Goal: Transaction & Acquisition: Book appointment/travel/reservation

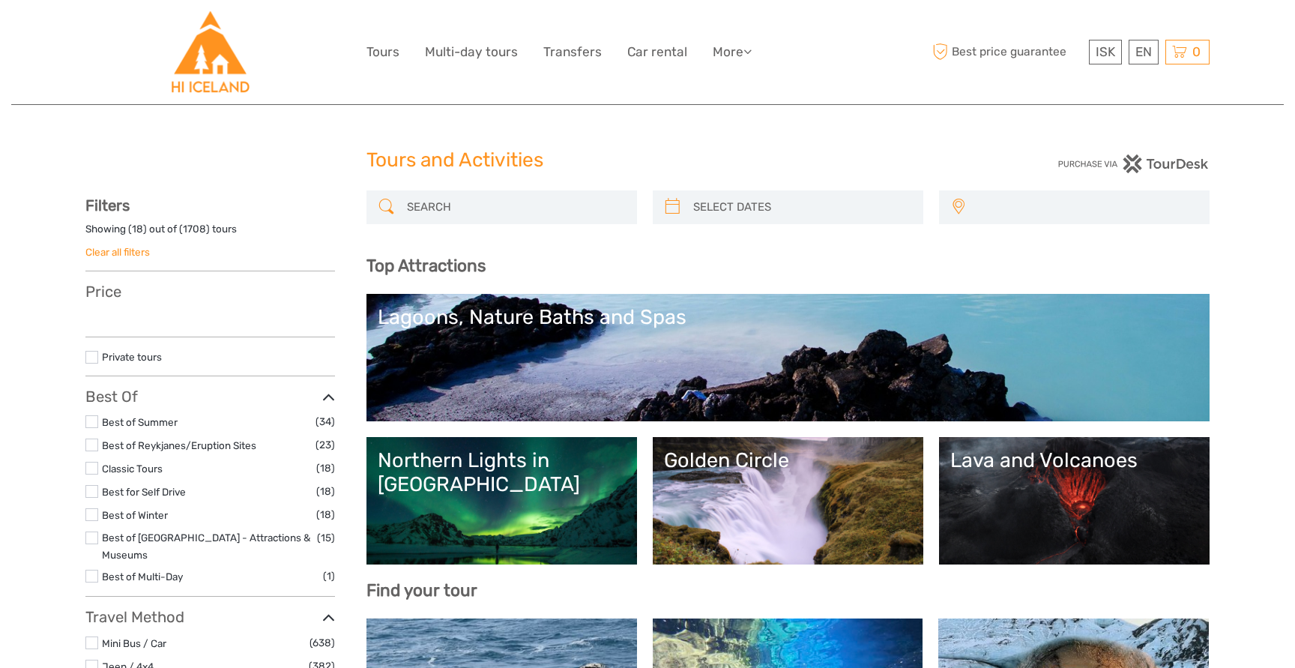
select select
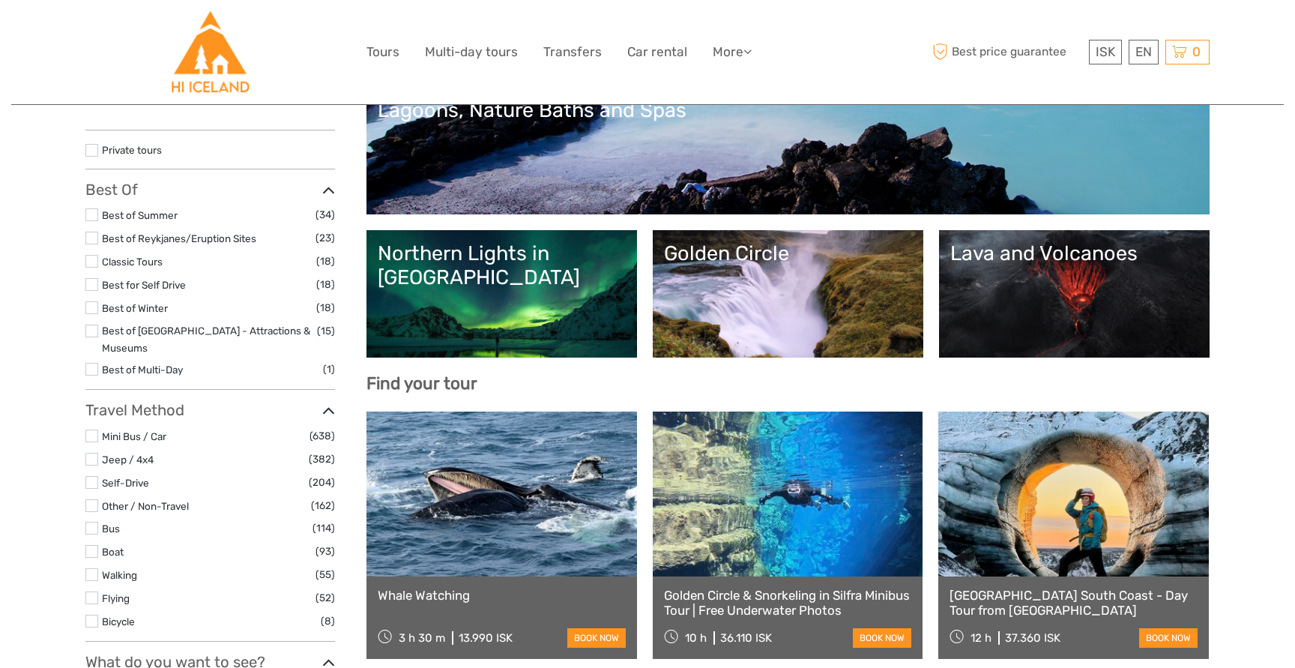
select select
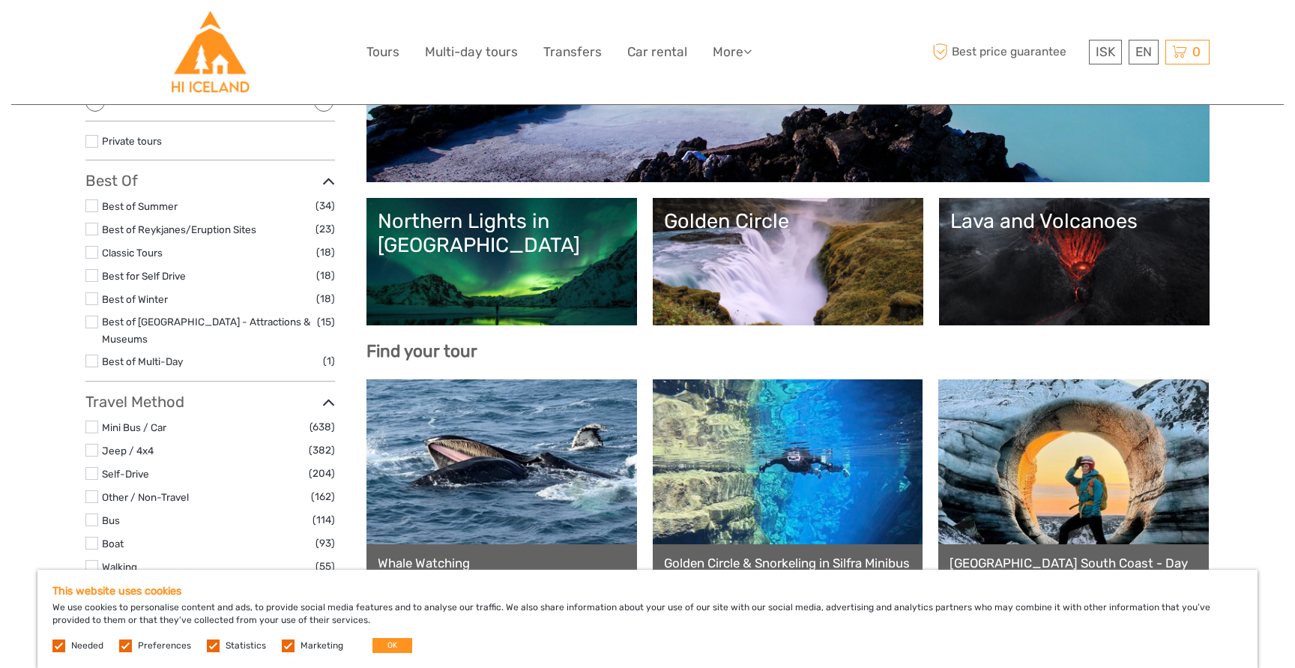
scroll to position [228, 0]
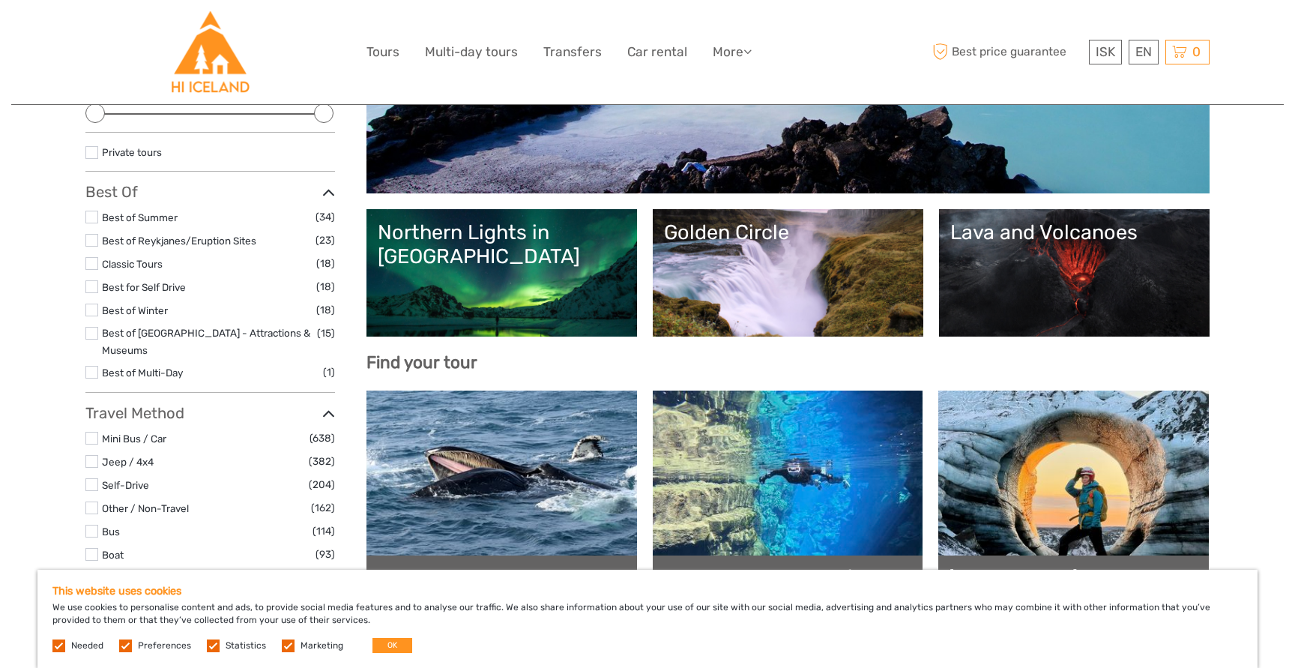
click at [1019, 257] on link "Lava and Volcanoes" at bounding box center [1074, 272] width 248 height 105
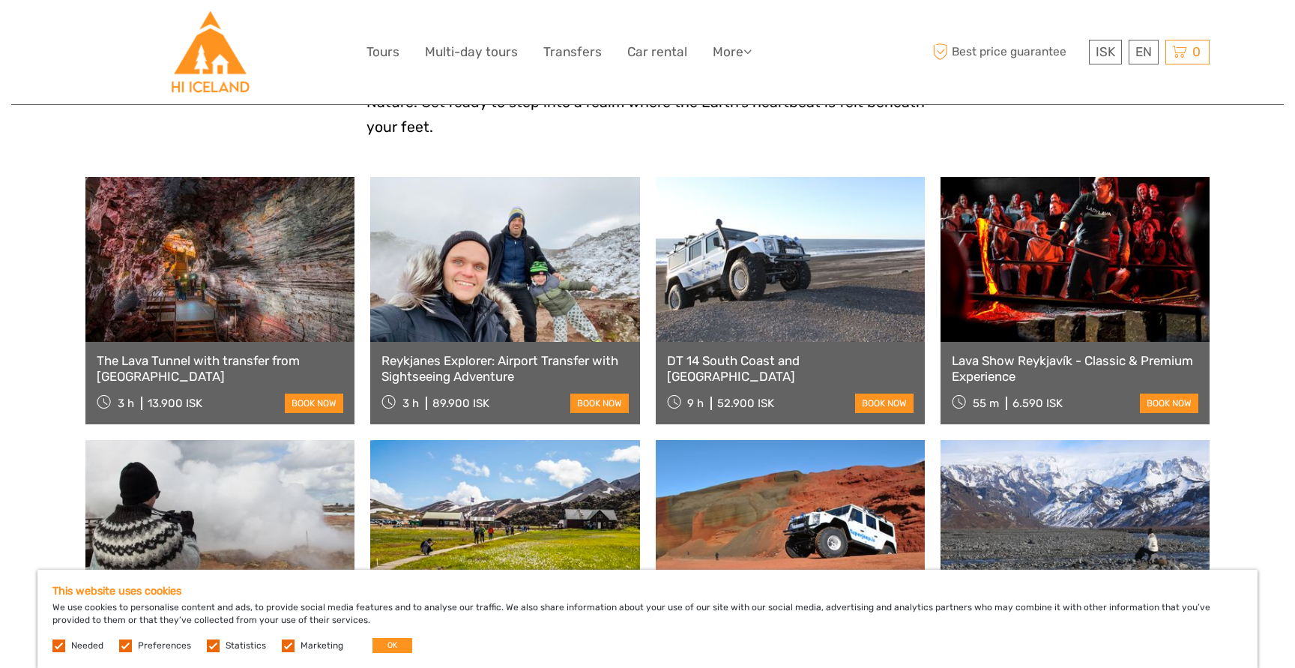
scroll to position [552, 0]
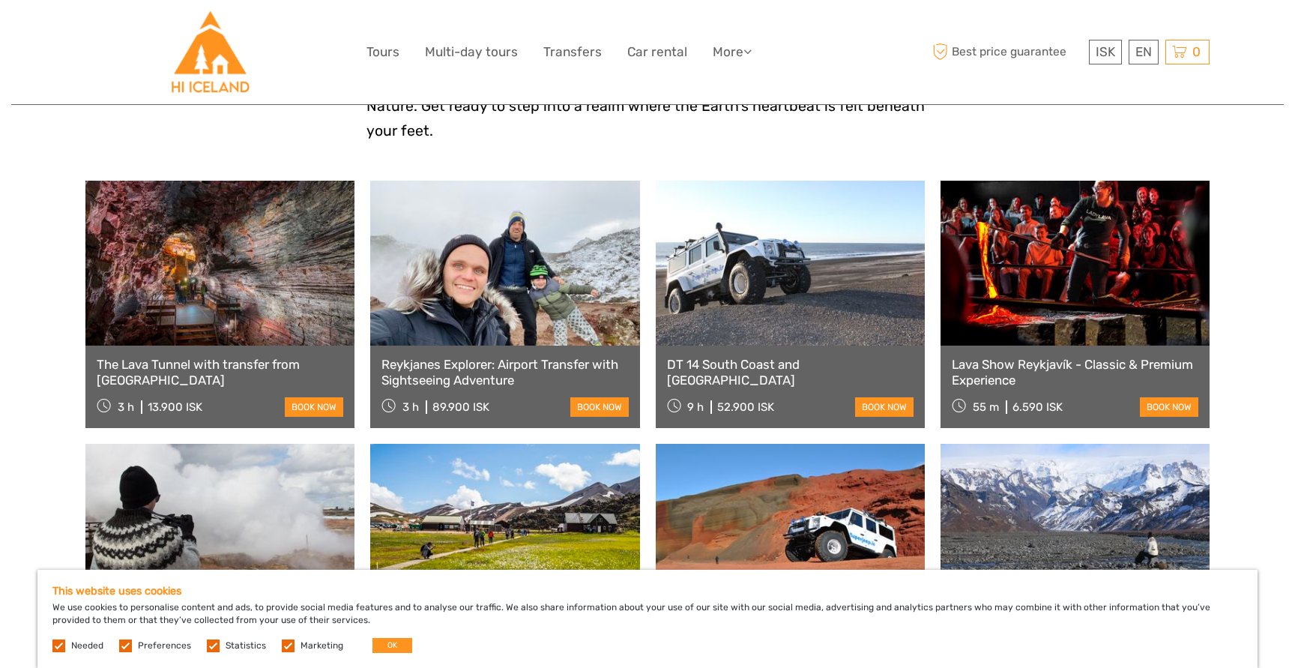
click at [196, 284] on link at bounding box center [219, 263] width 269 height 165
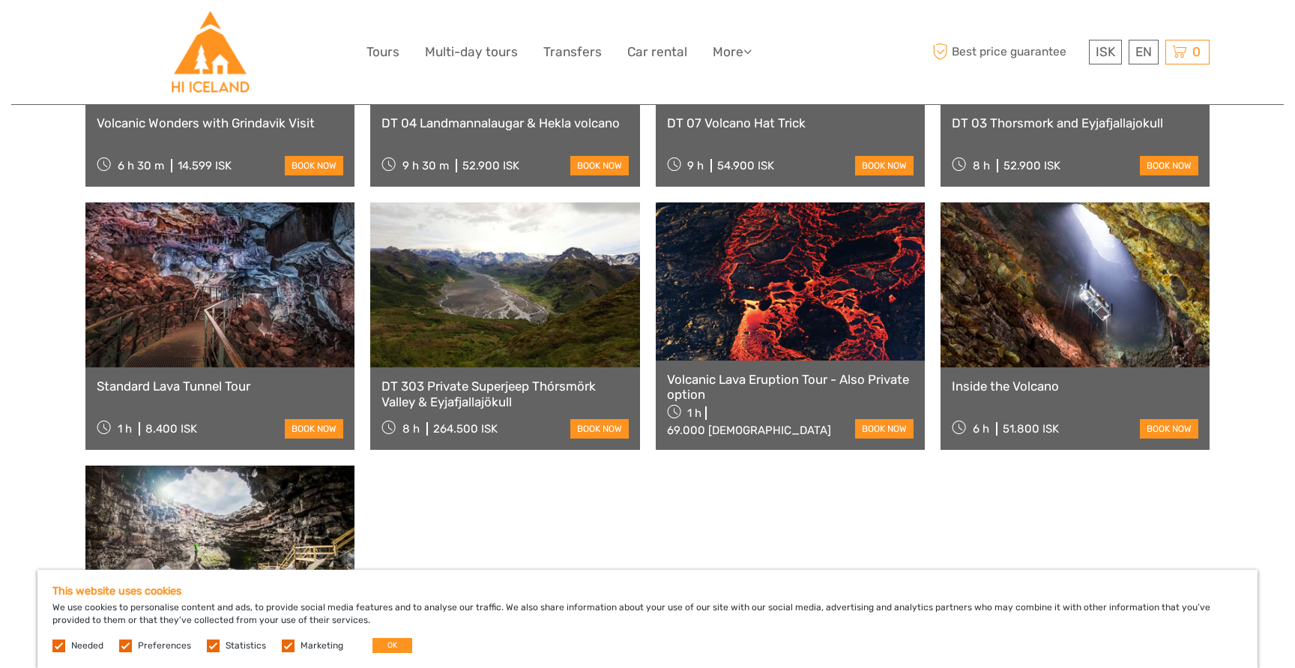
scroll to position [1092, 0]
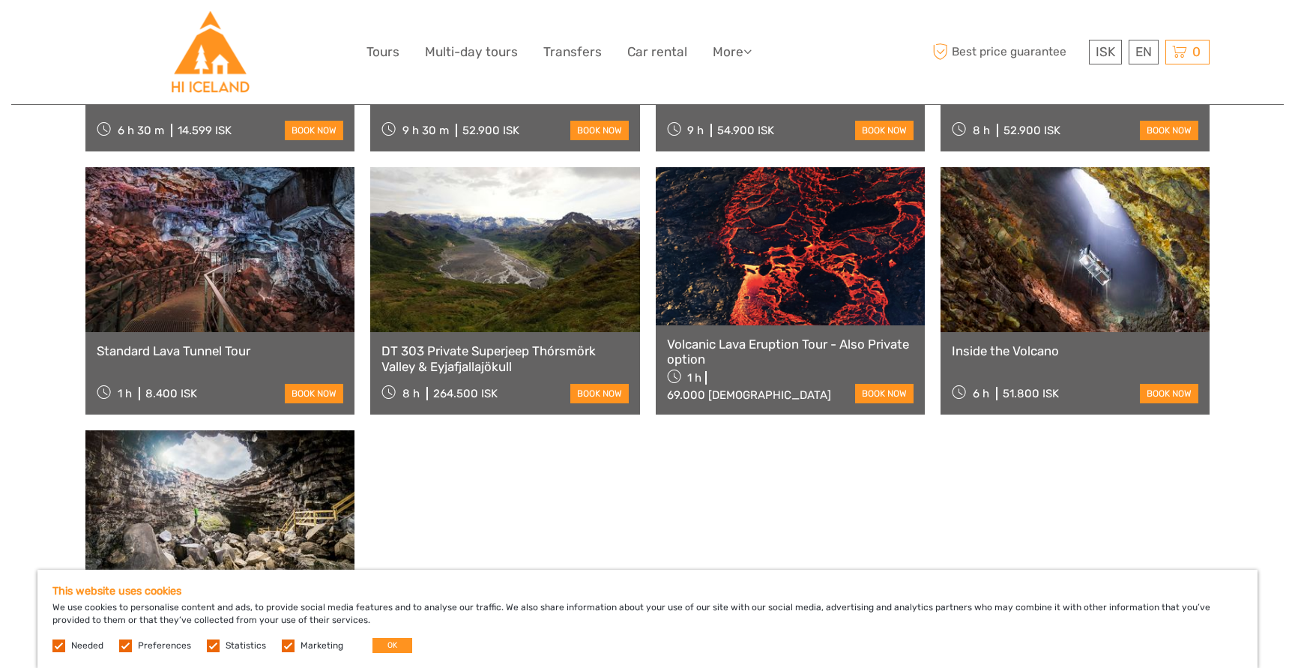
click at [244, 268] on link at bounding box center [219, 249] width 269 height 165
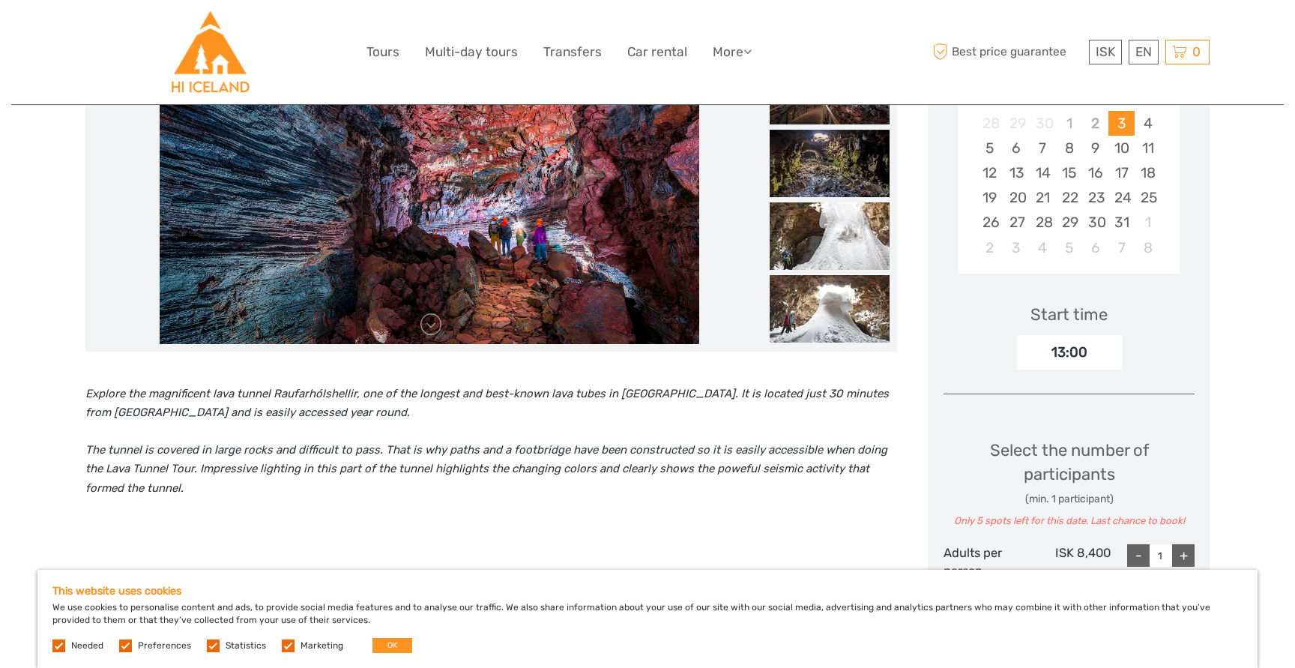
scroll to position [310, 0]
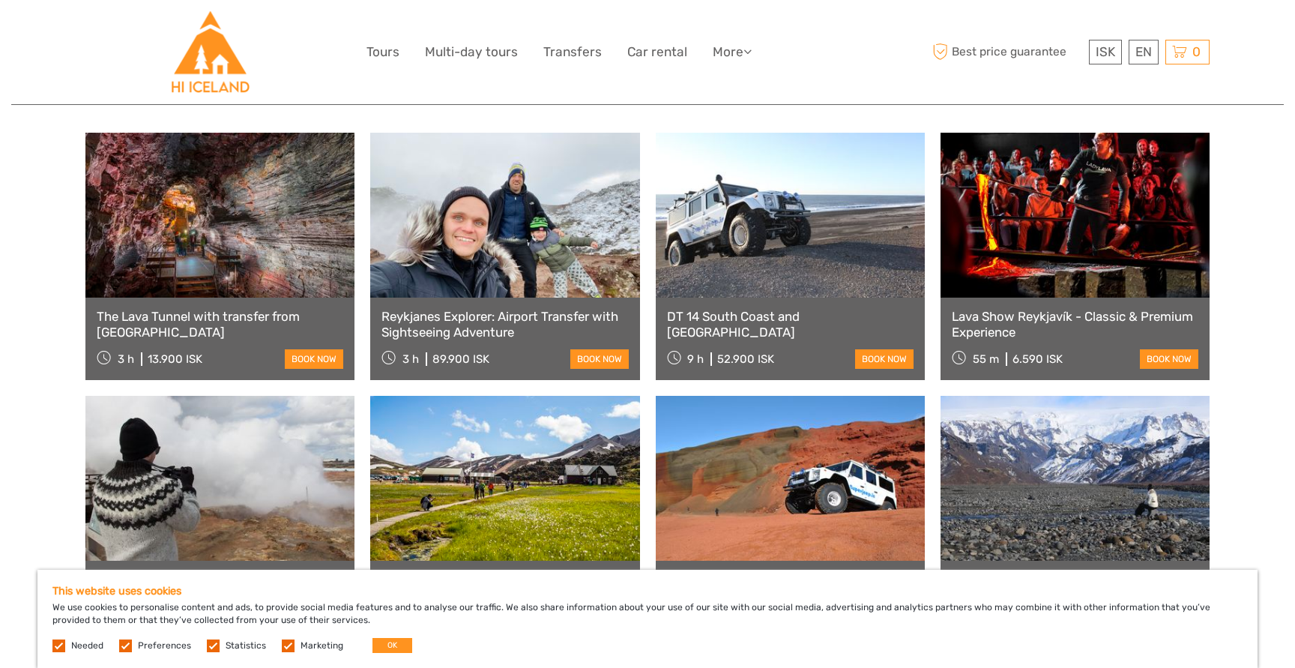
scroll to position [588, 0]
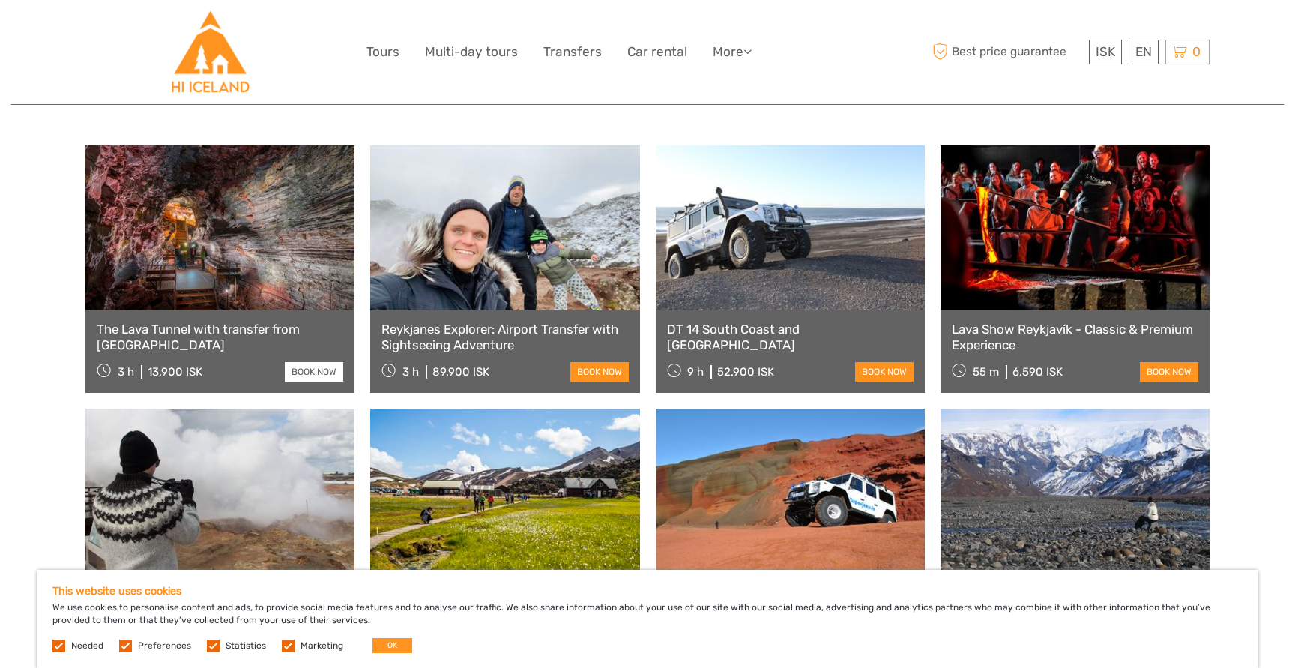
click at [304, 362] on link "book now" at bounding box center [314, 371] width 58 height 19
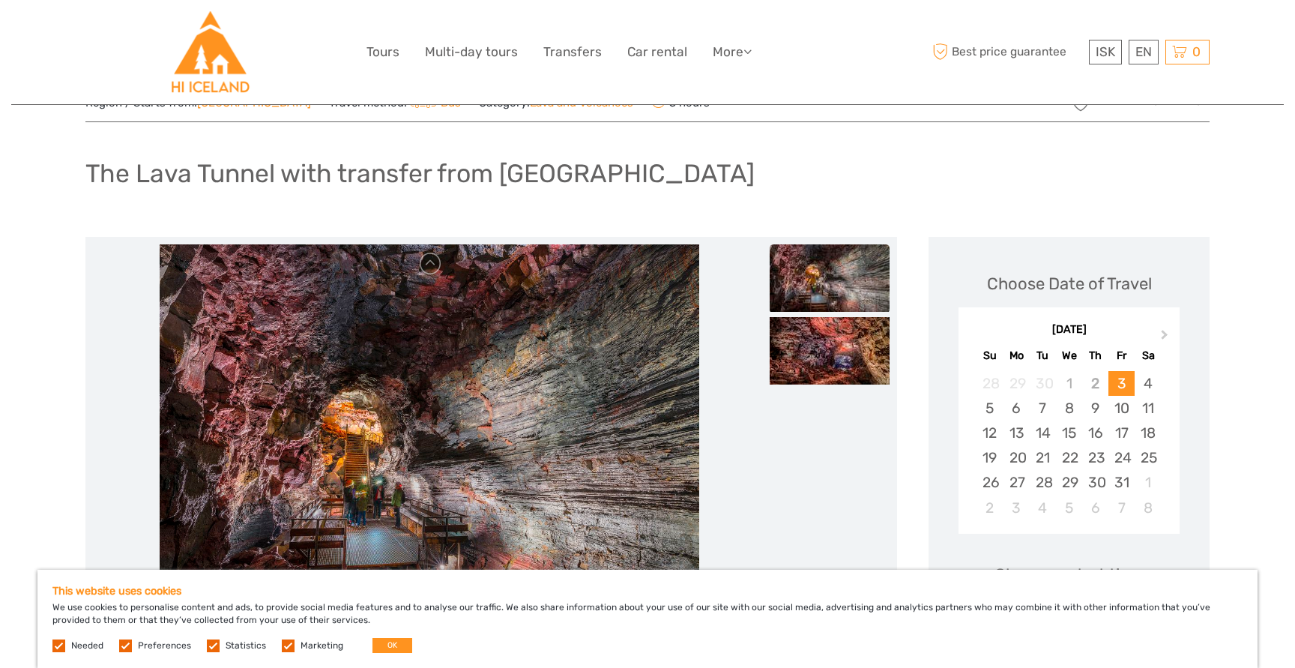
scroll to position [103, 0]
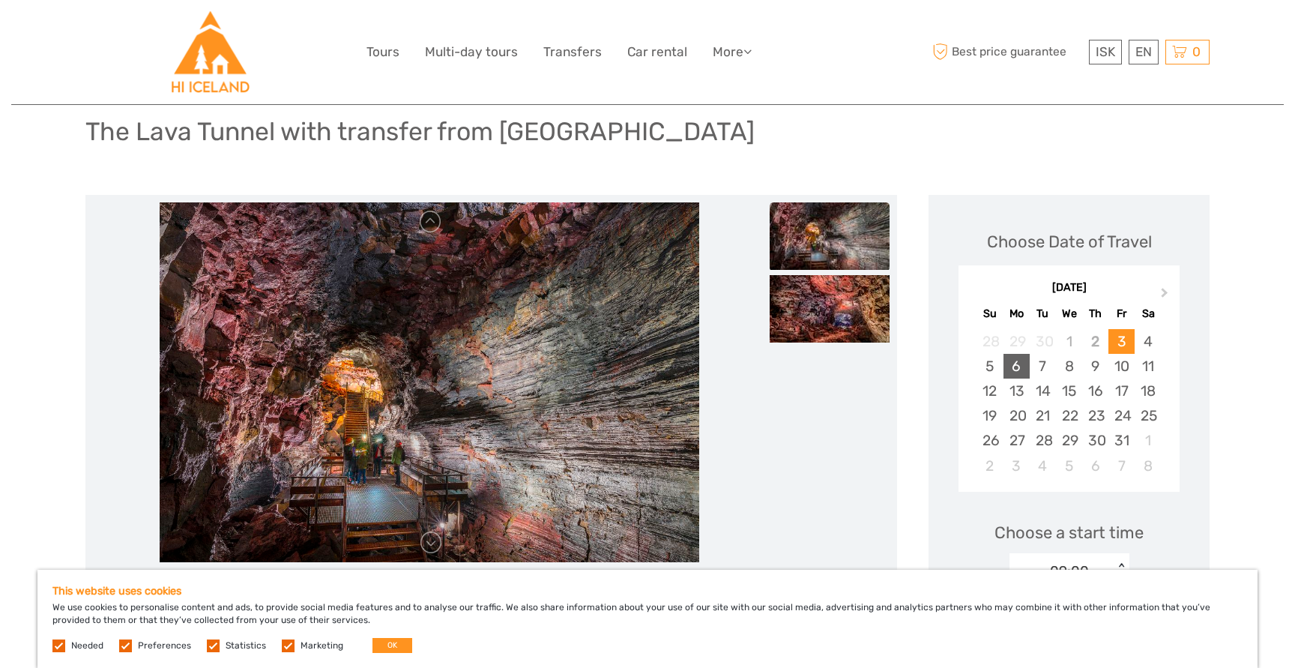
click at [1010, 364] on div "6" at bounding box center [1016, 366] width 26 height 25
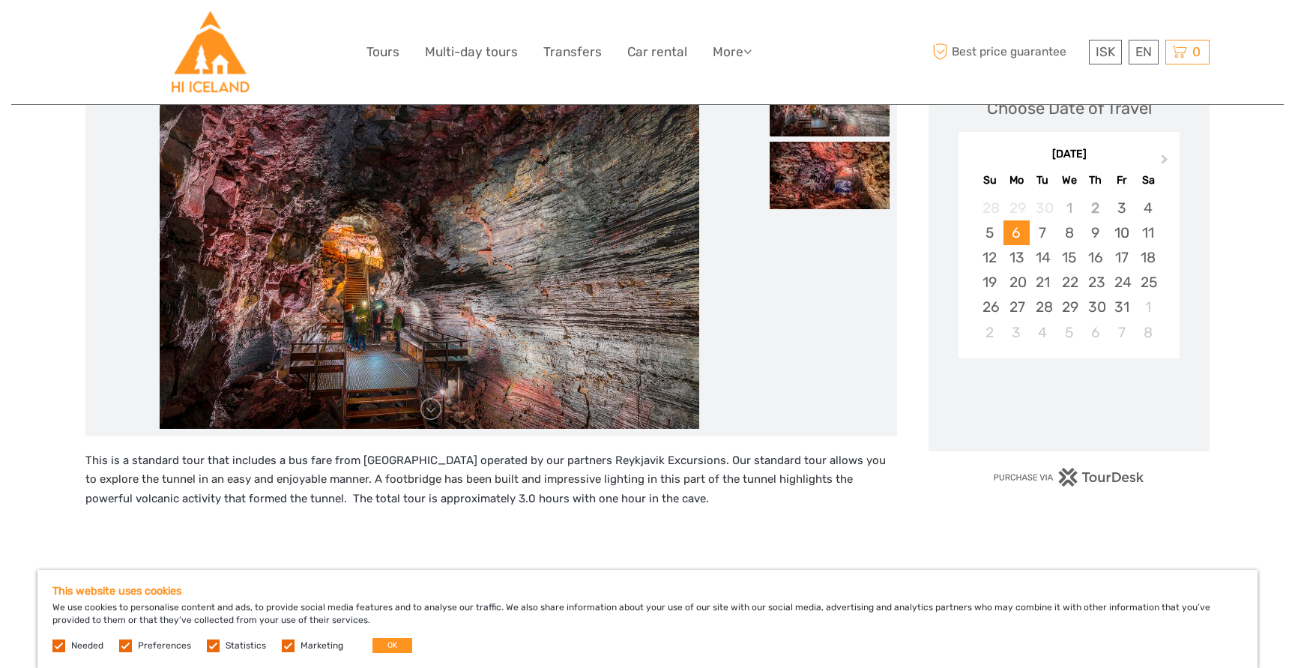
scroll to position [268, 0]
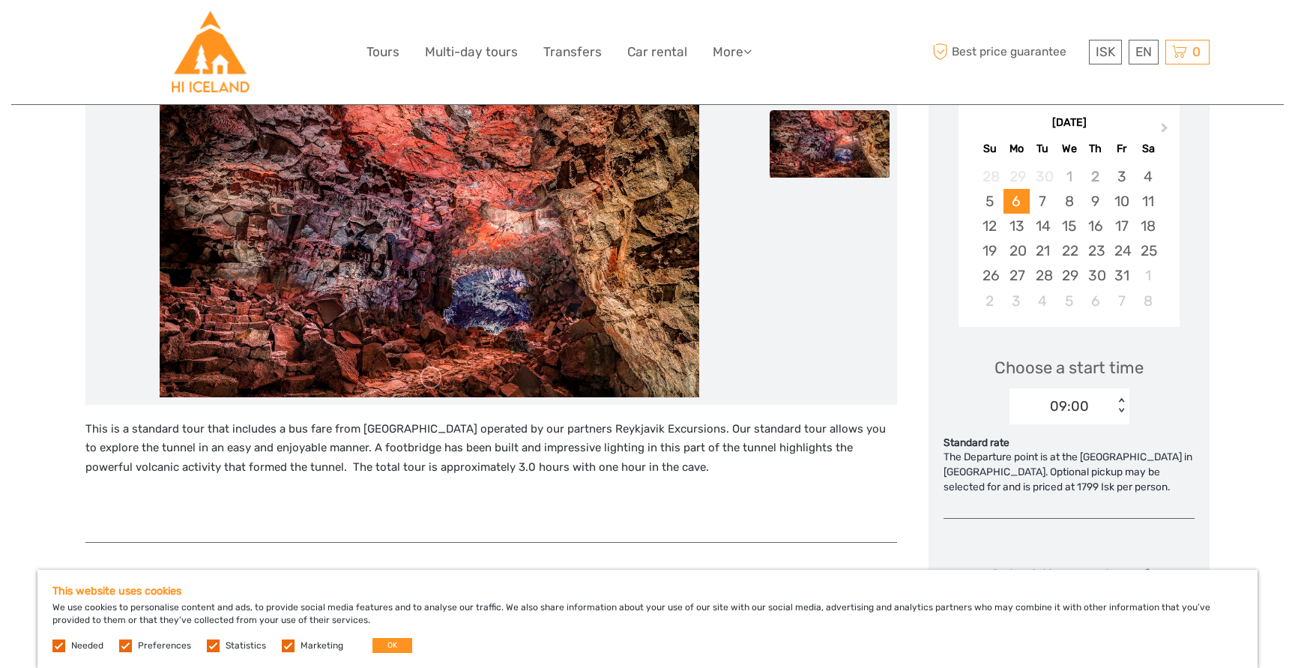
click at [1123, 399] on div "< >" at bounding box center [1120, 406] width 13 height 16
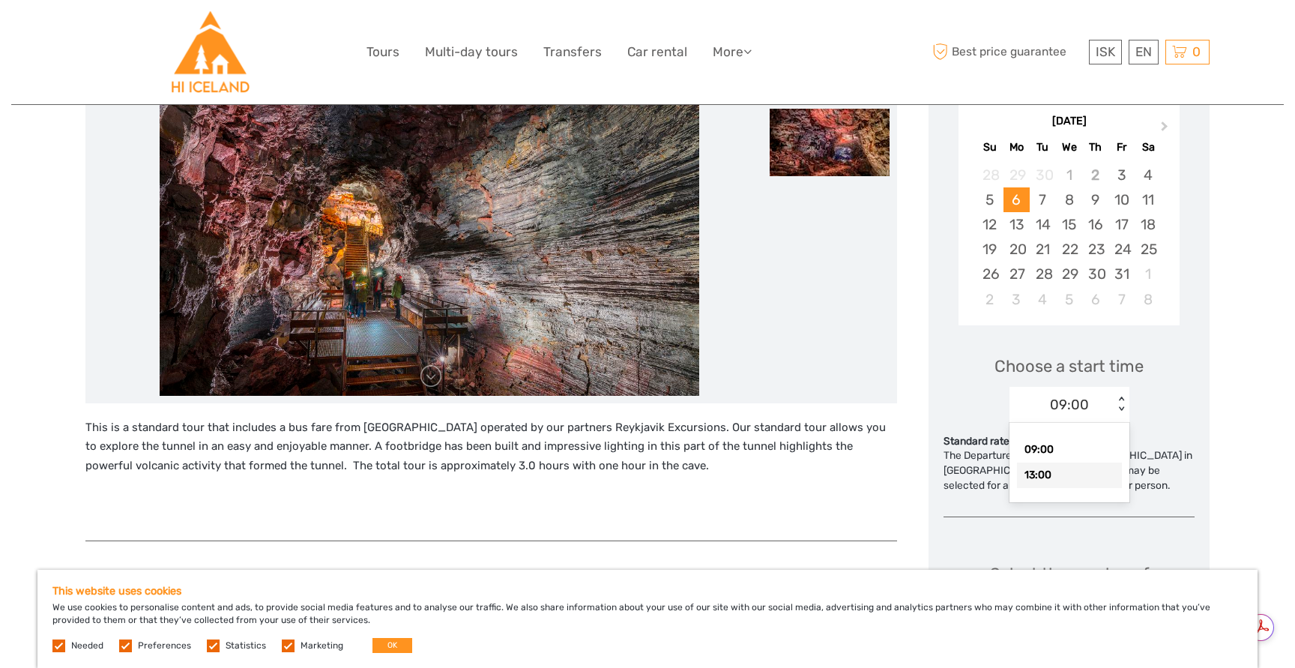
scroll to position [278, 0]
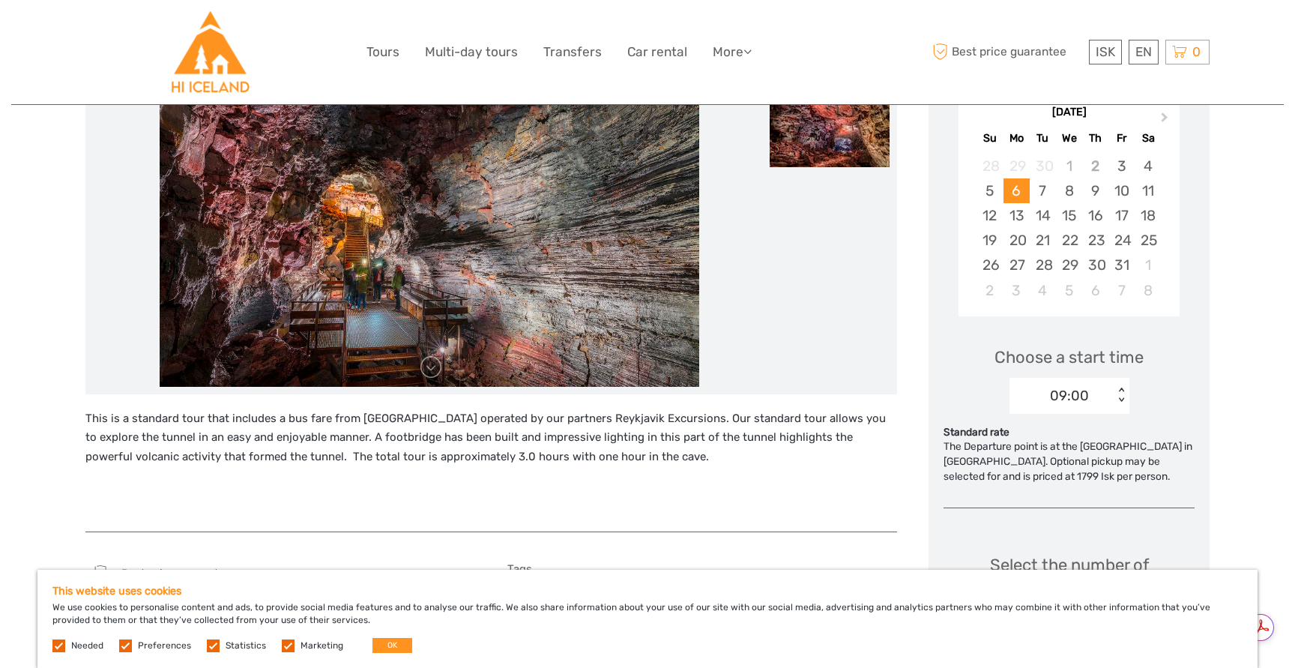
click at [1120, 399] on div "< >" at bounding box center [1120, 395] width 13 height 16
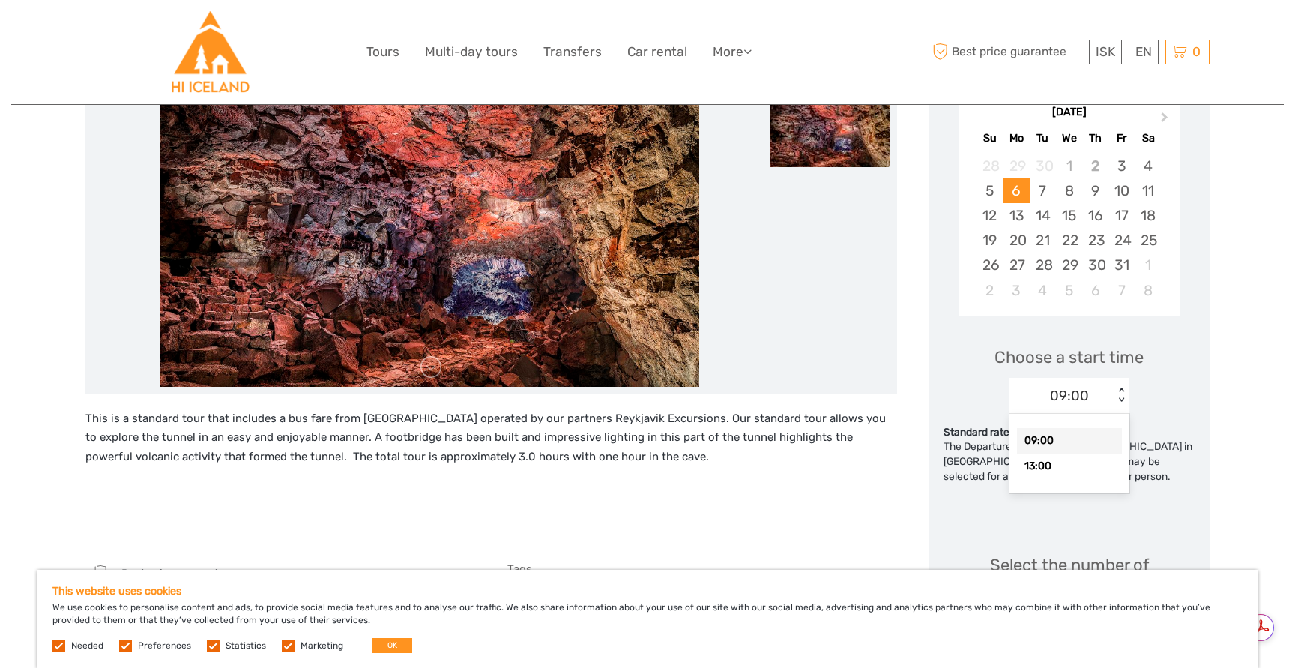
click at [903, 337] on div "This is a standard tour that includes a bus fare from Reykjavik operated by our…" at bounding box center [506, 663] width 843 height 1288
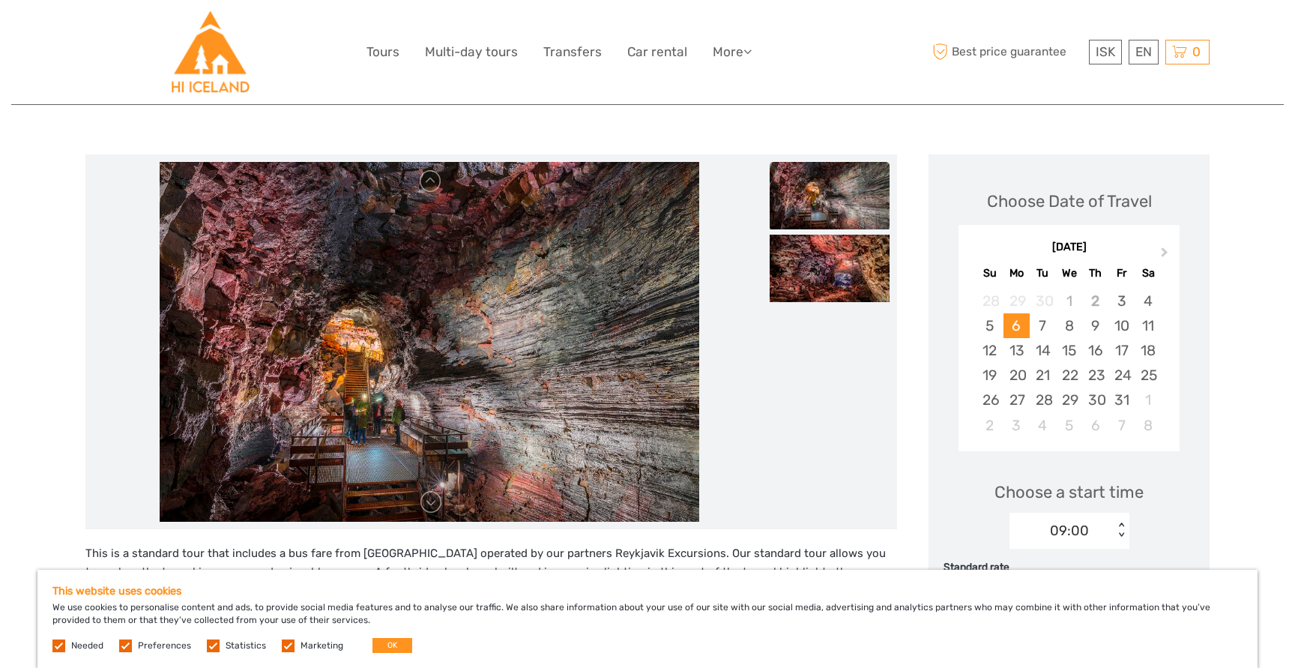
scroll to position [136, 0]
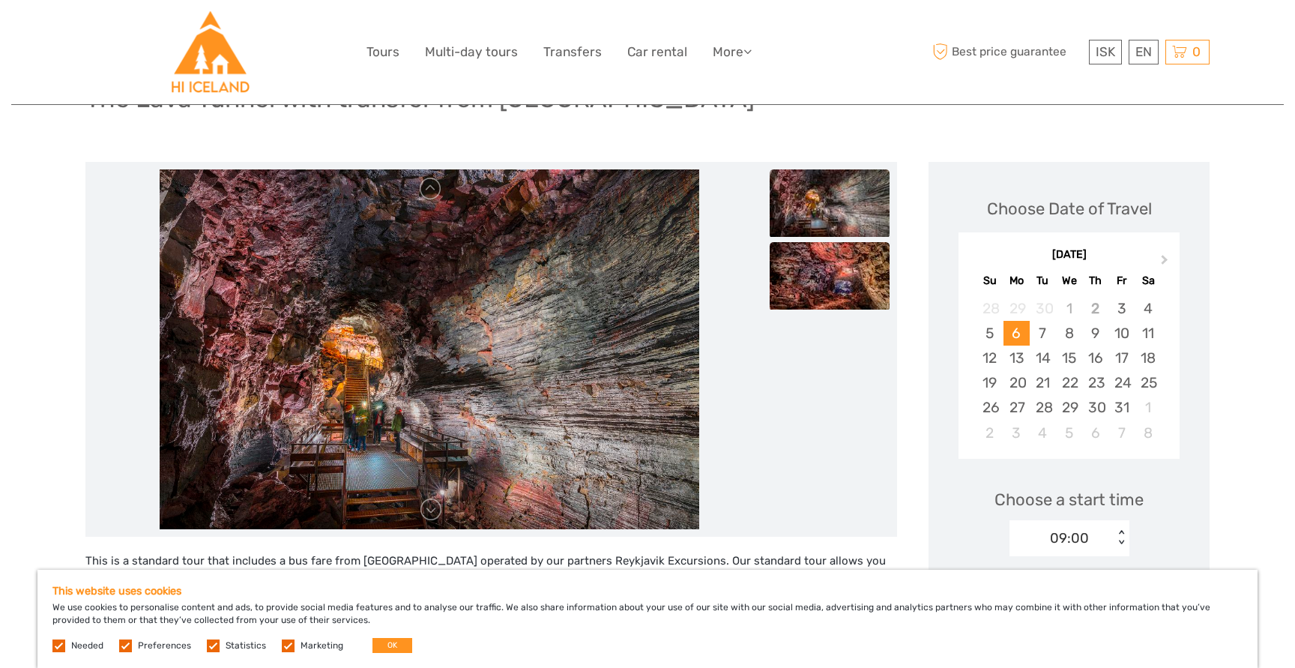
click at [788, 299] on img at bounding box center [830, 275] width 120 height 67
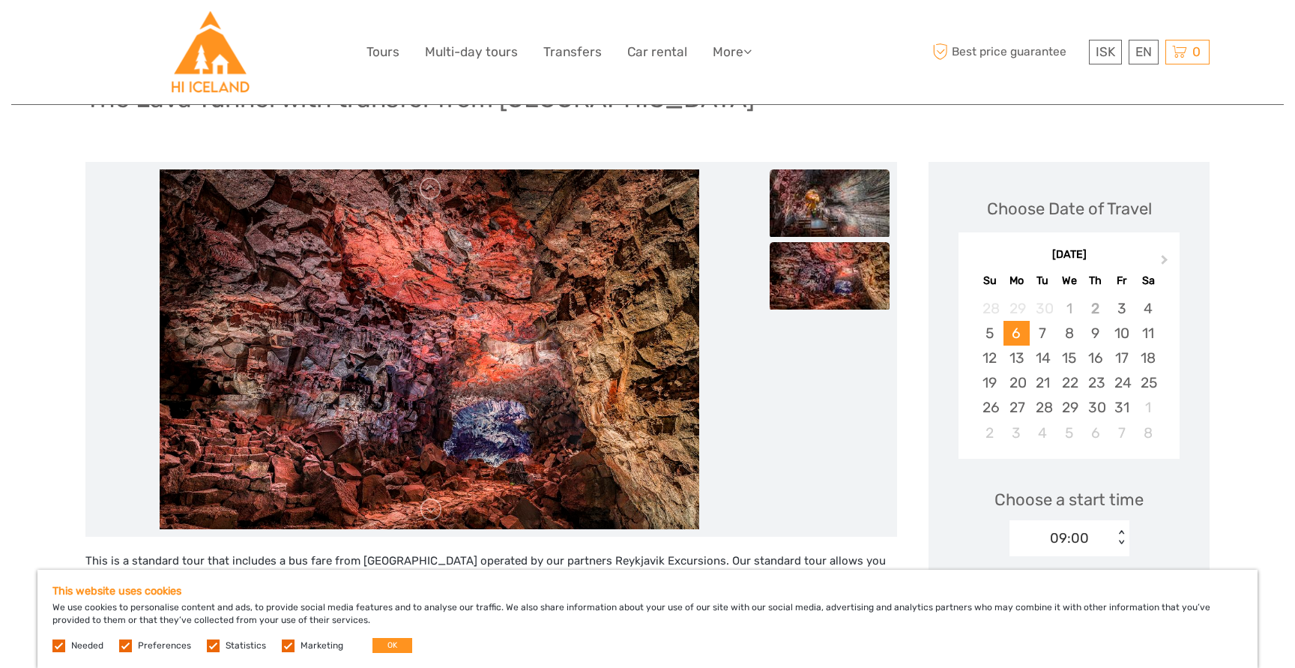
click at [821, 211] on img at bounding box center [830, 202] width 120 height 67
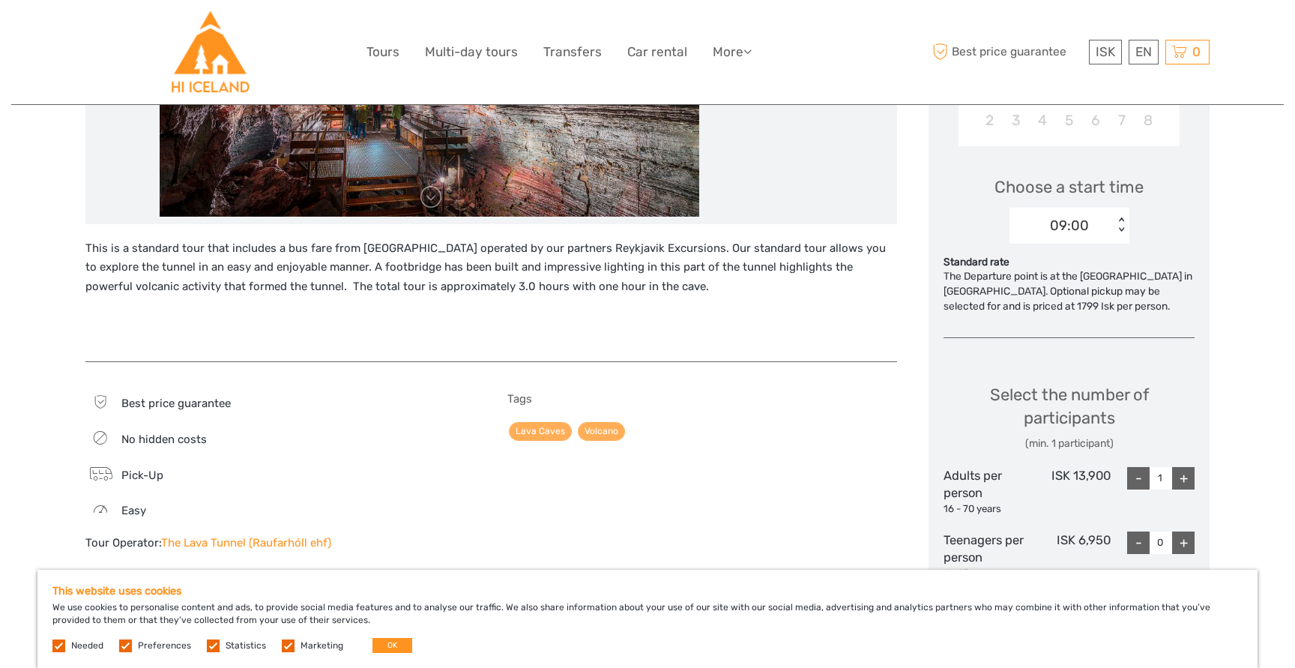
scroll to position [450, 0]
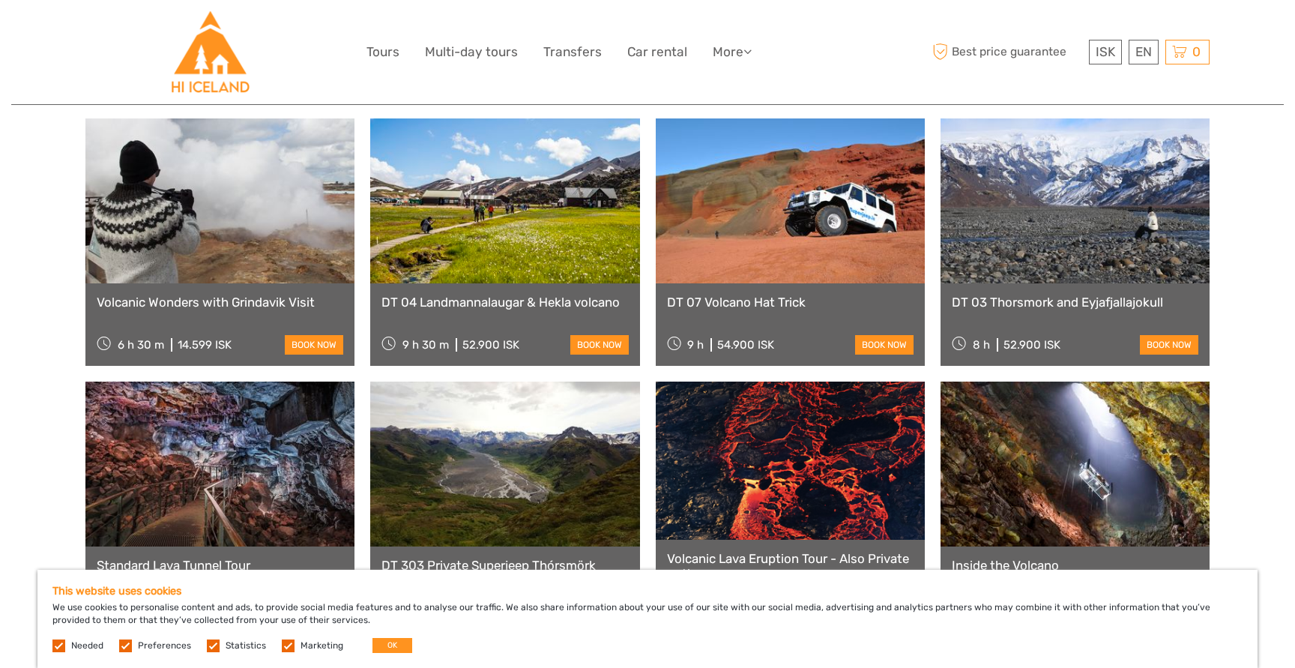
click at [196, 486] on link at bounding box center [219, 463] width 269 height 165
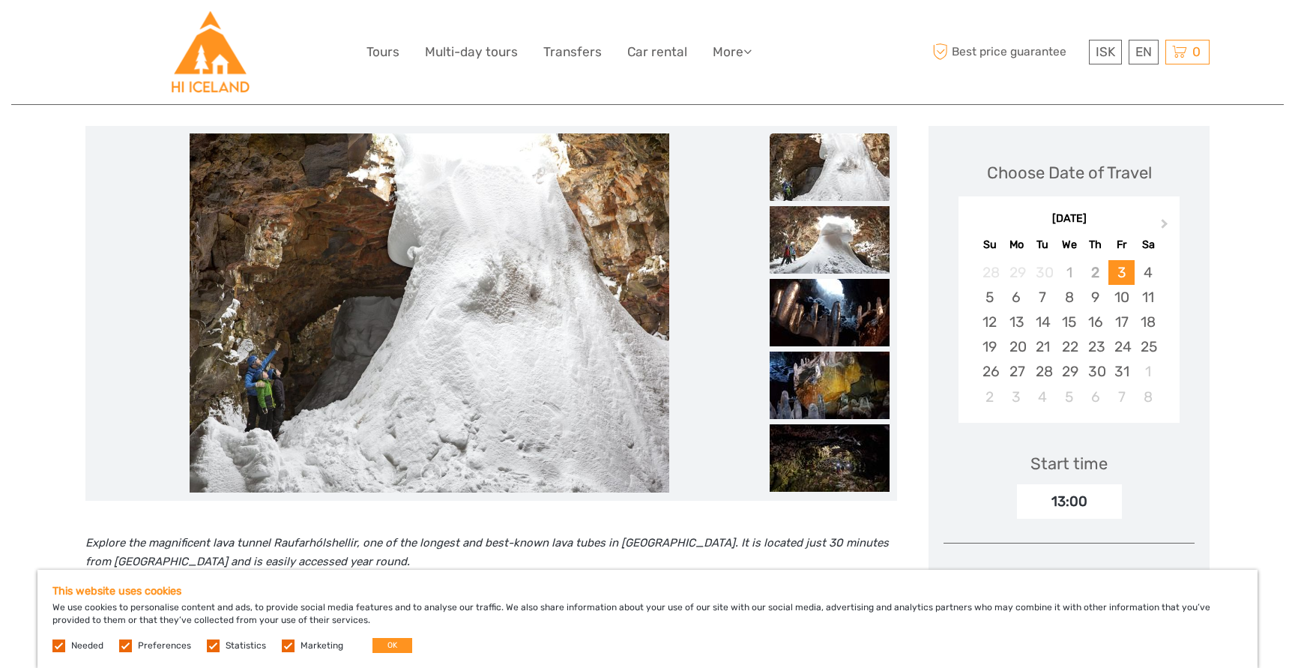
scroll to position [178, 0]
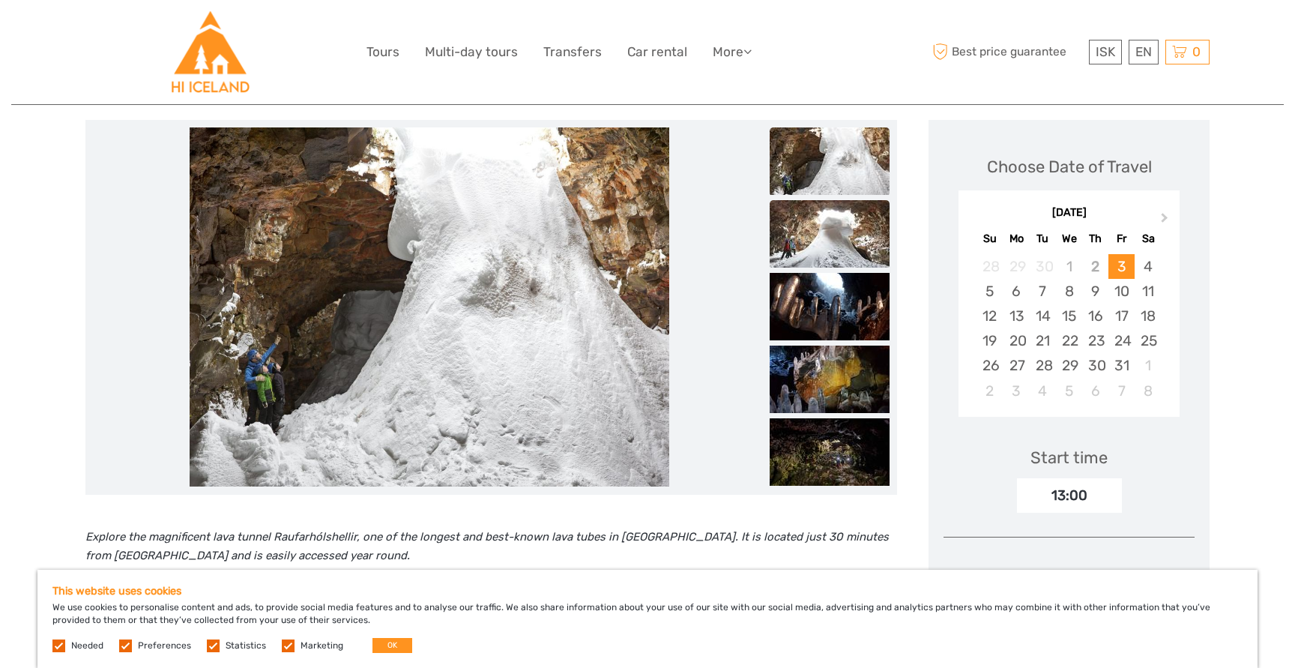
click at [855, 244] on img at bounding box center [830, 233] width 120 height 67
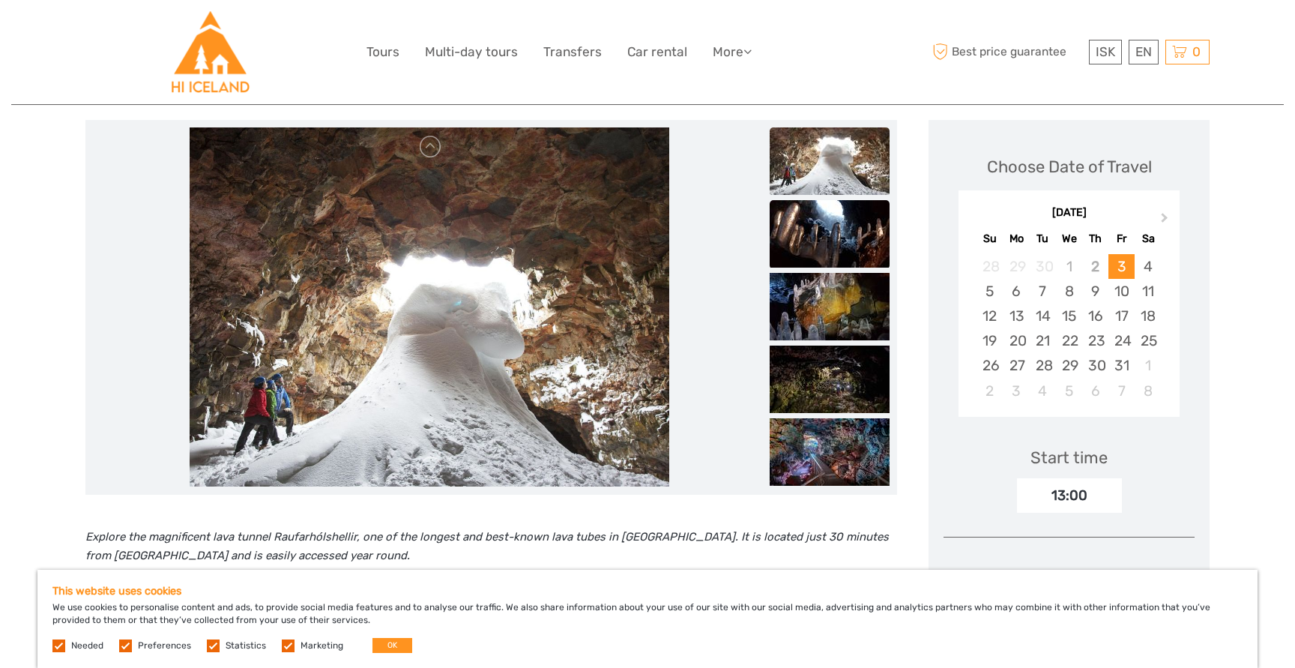
click at [849, 262] on img at bounding box center [830, 233] width 120 height 67
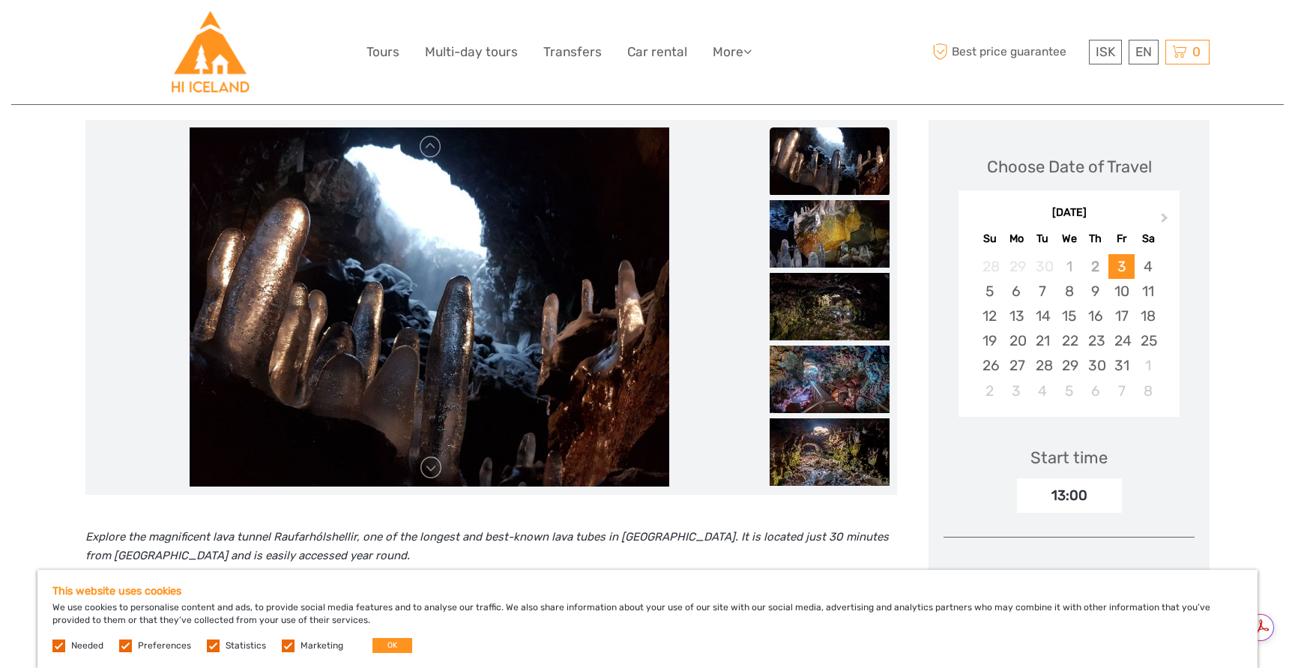
scroll to position [0, 0]
click at [839, 239] on img at bounding box center [830, 233] width 120 height 67
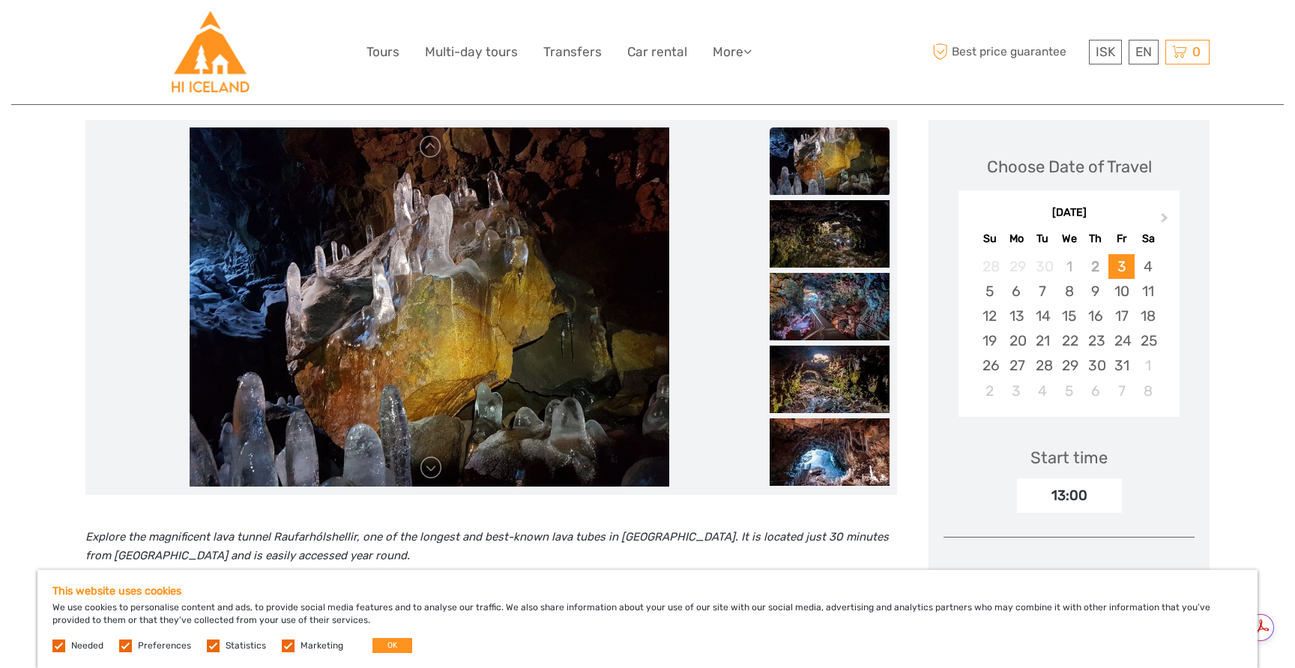
click at [839, 239] on img at bounding box center [830, 233] width 120 height 67
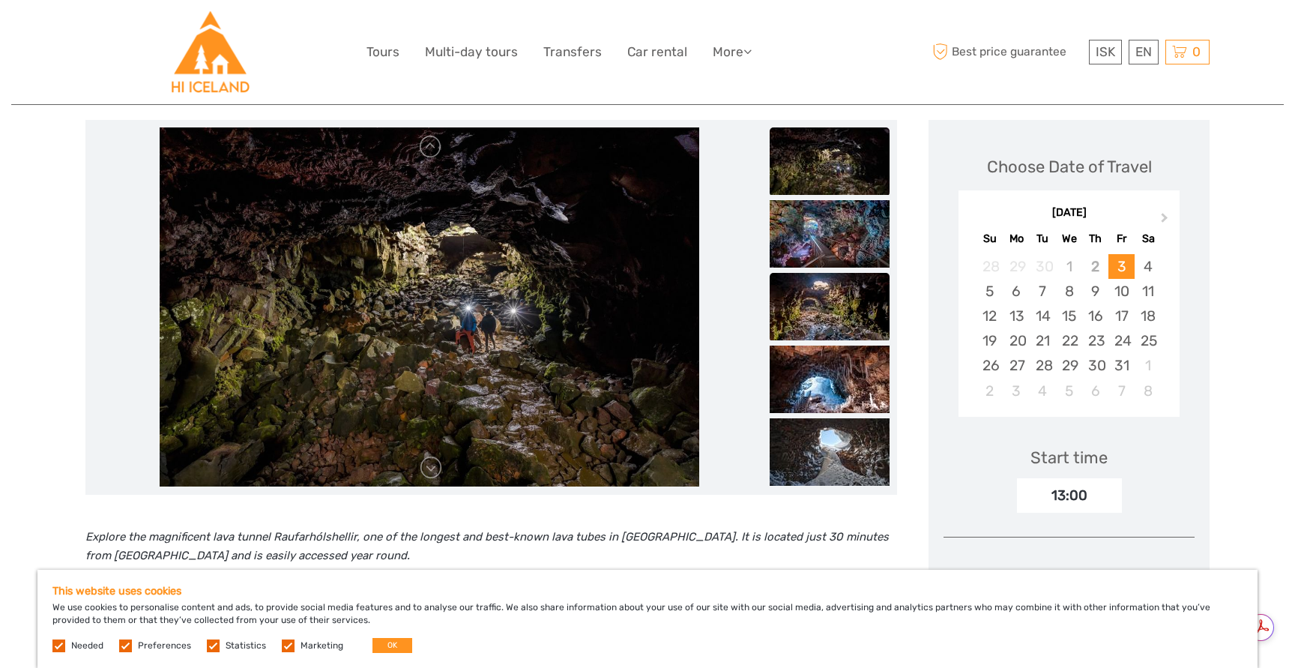
click at [822, 289] on img at bounding box center [830, 306] width 120 height 67
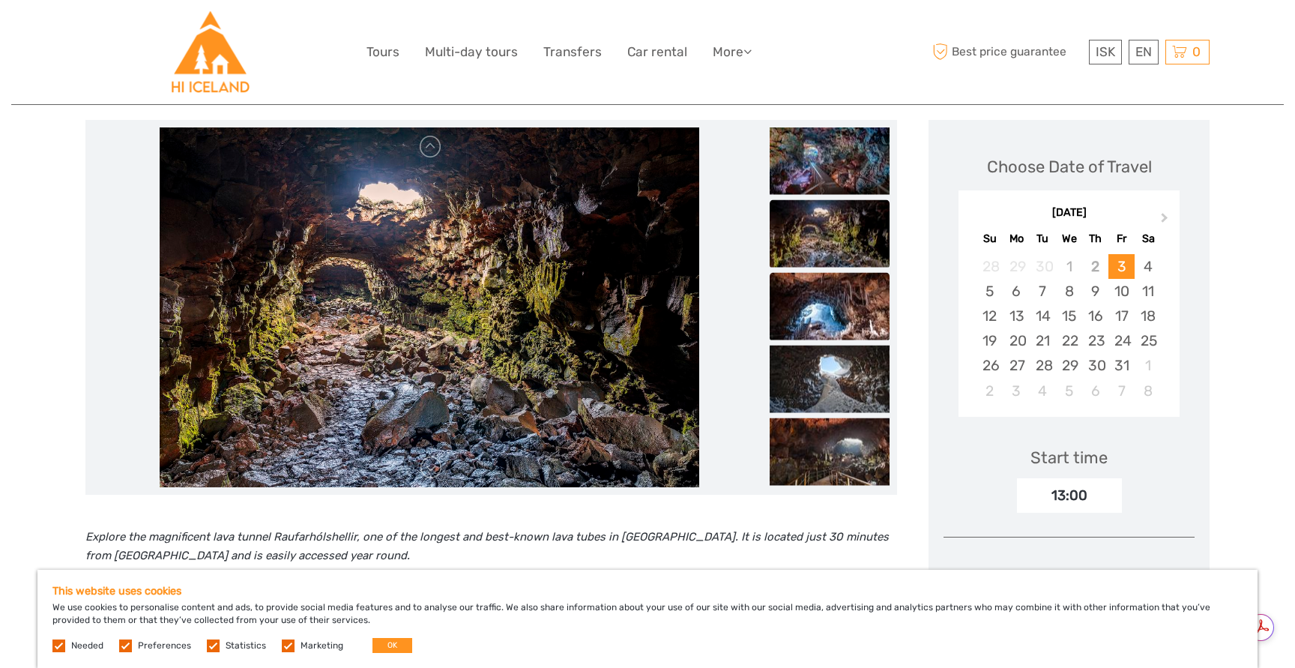
click at [816, 331] on img at bounding box center [830, 305] width 120 height 67
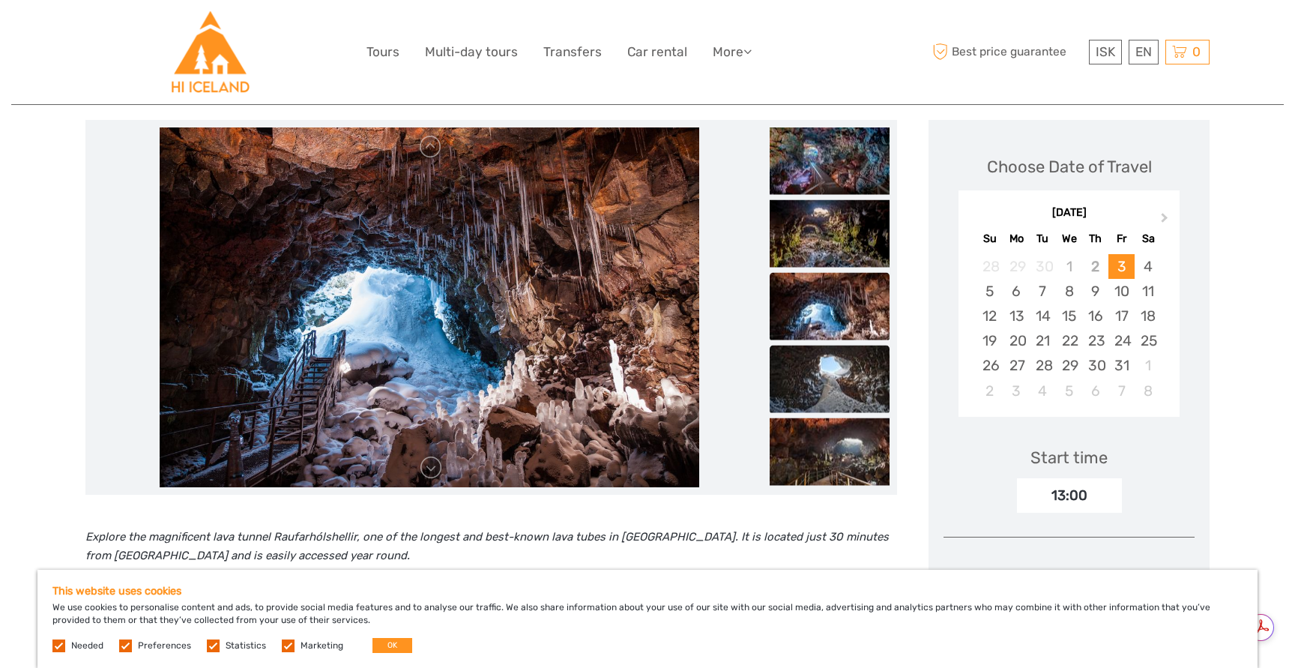
click at [812, 351] on img at bounding box center [830, 378] width 120 height 67
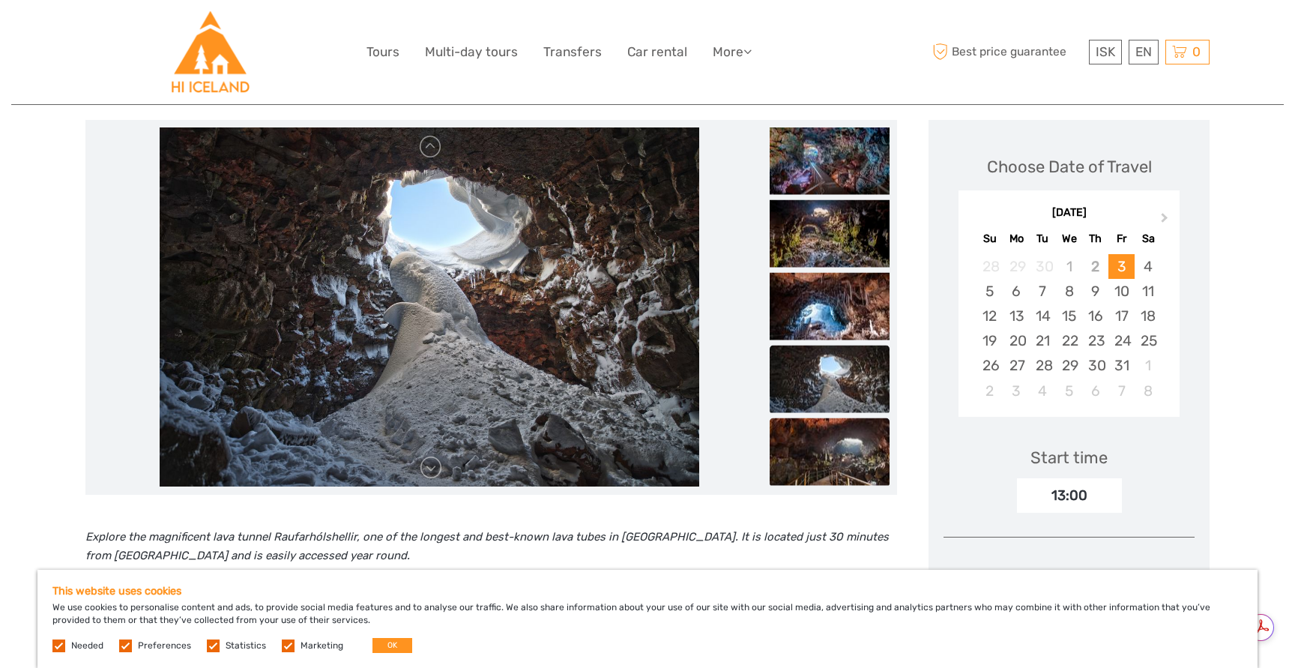
click at [800, 420] on img at bounding box center [830, 450] width 120 height 67
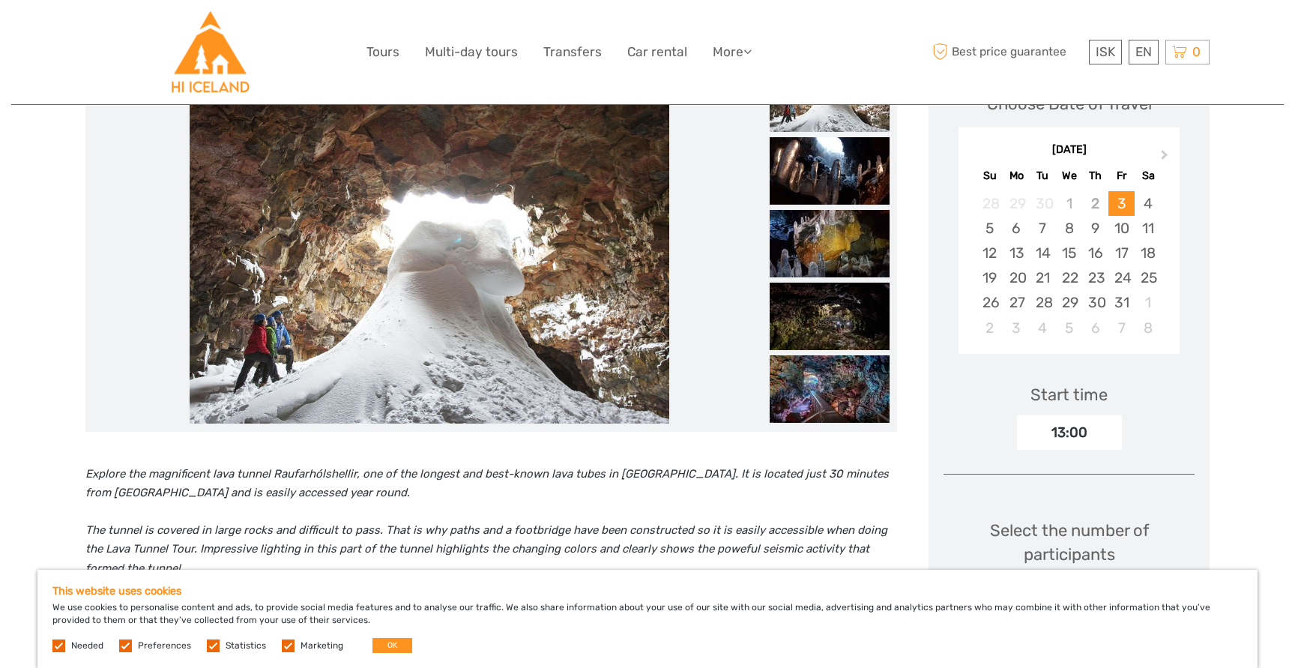
scroll to position [341, 0]
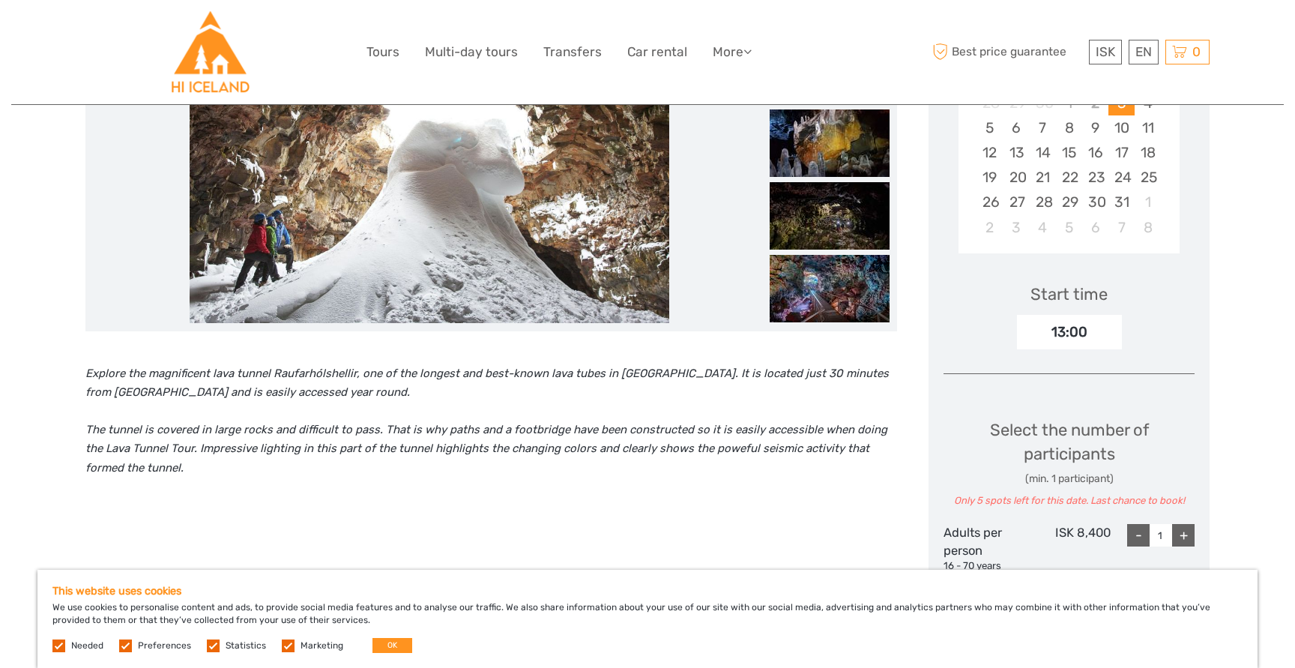
click at [1105, 322] on div "13:00" at bounding box center [1069, 332] width 105 height 34
click at [1067, 330] on div "13:00" at bounding box center [1069, 332] width 105 height 34
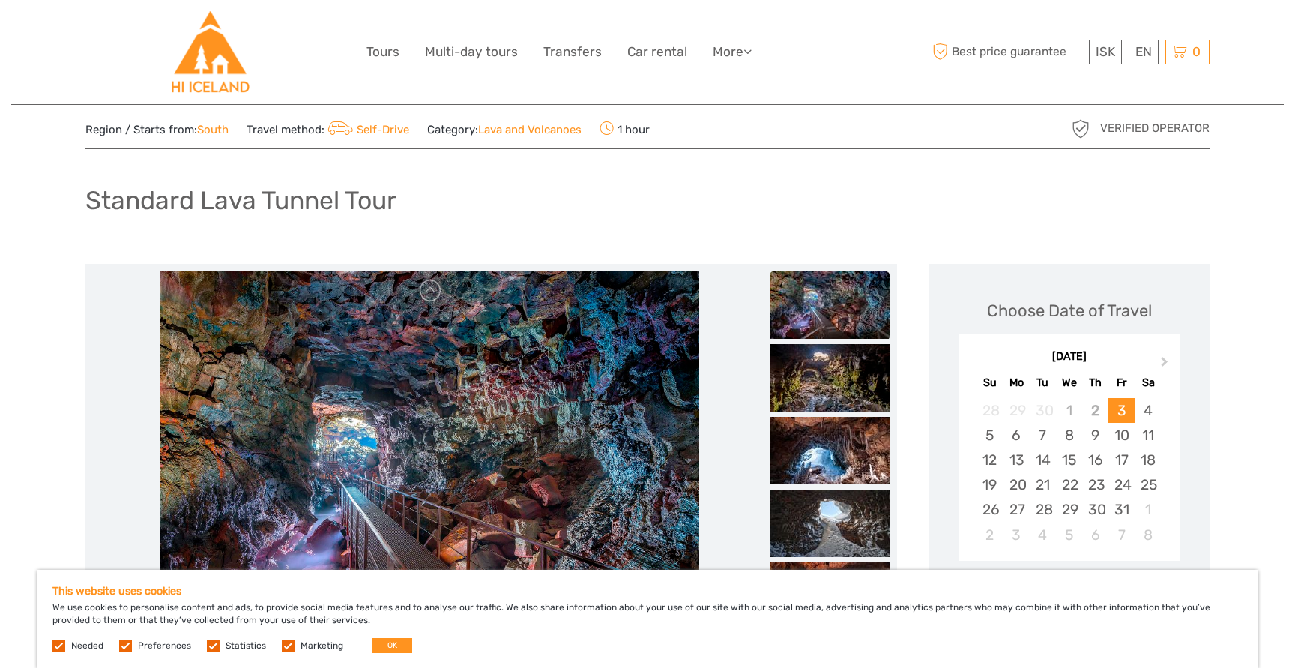
scroll to position [0, 0]
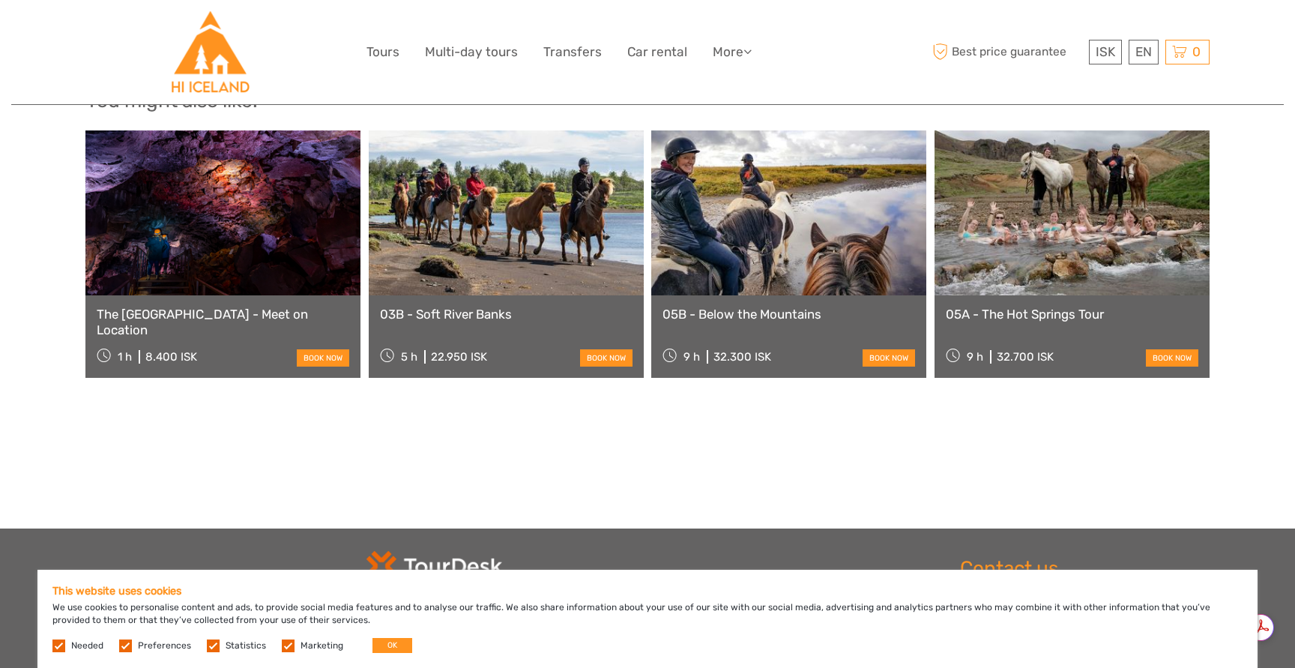
click at [763, 213] on link at bounding box center [788, 212] width 275 height 165
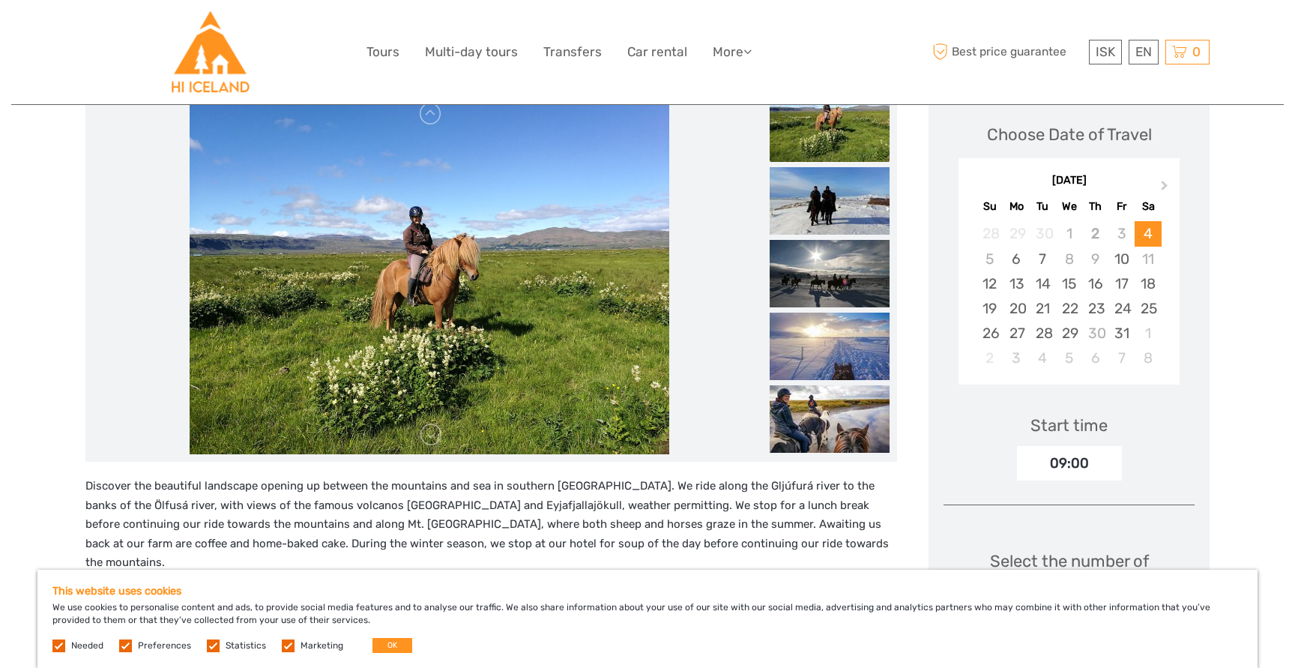
scroll to position [216, 0]
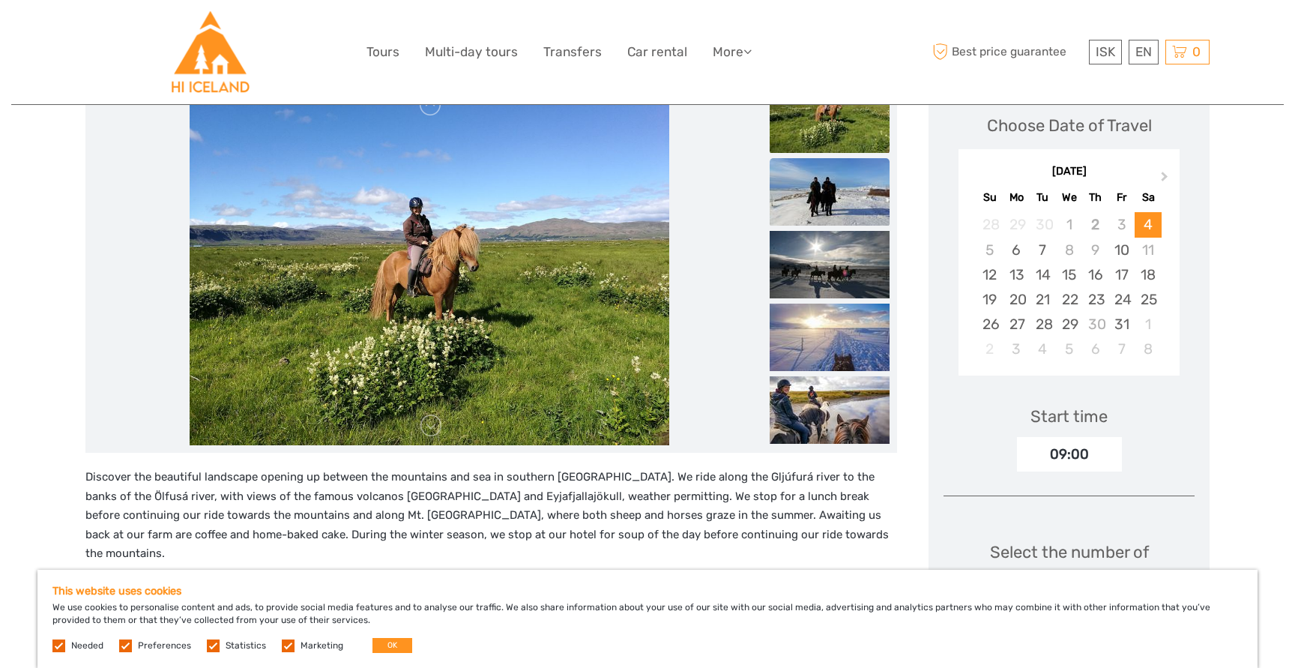
click at [801, 198] on img at bounding box center [830, 191] width 120 height 67
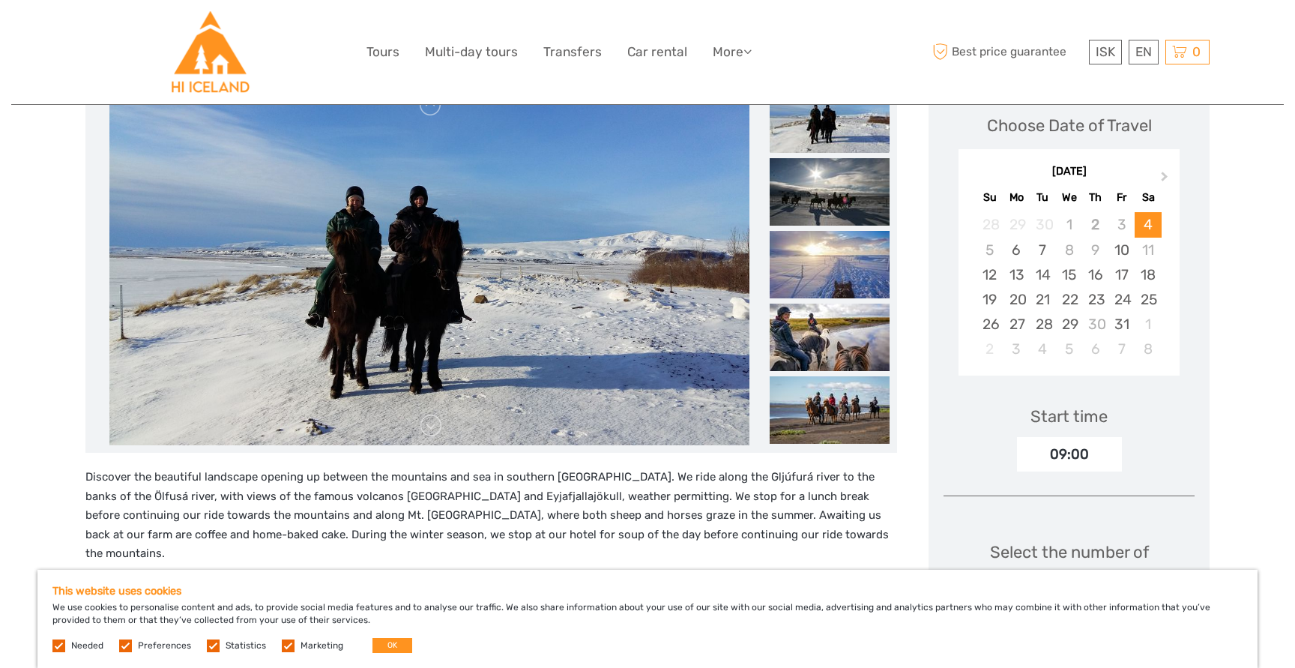
click at [801, 198] on img at bounding box center [830, 191] width 120 height 67
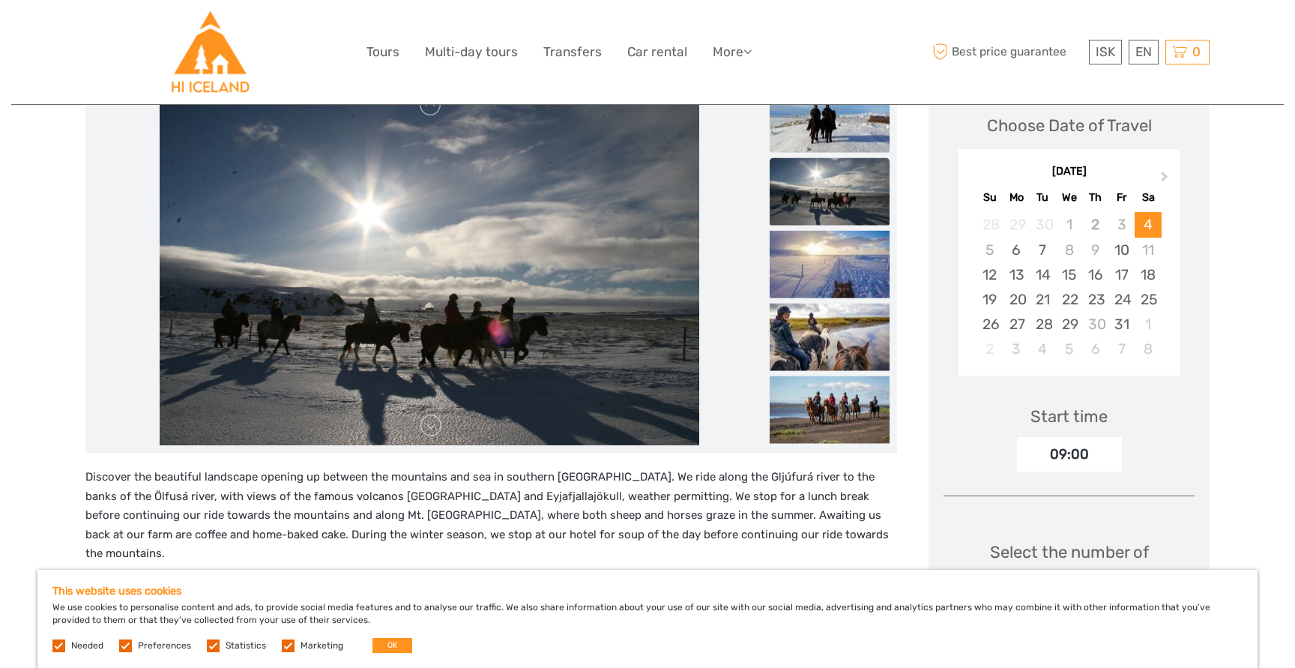
click at [801, 198] on img at bounding box center [830, 191] width 120 height 67
click at [799, 253] on img at bounding box center [830, 264] width 120 height 67
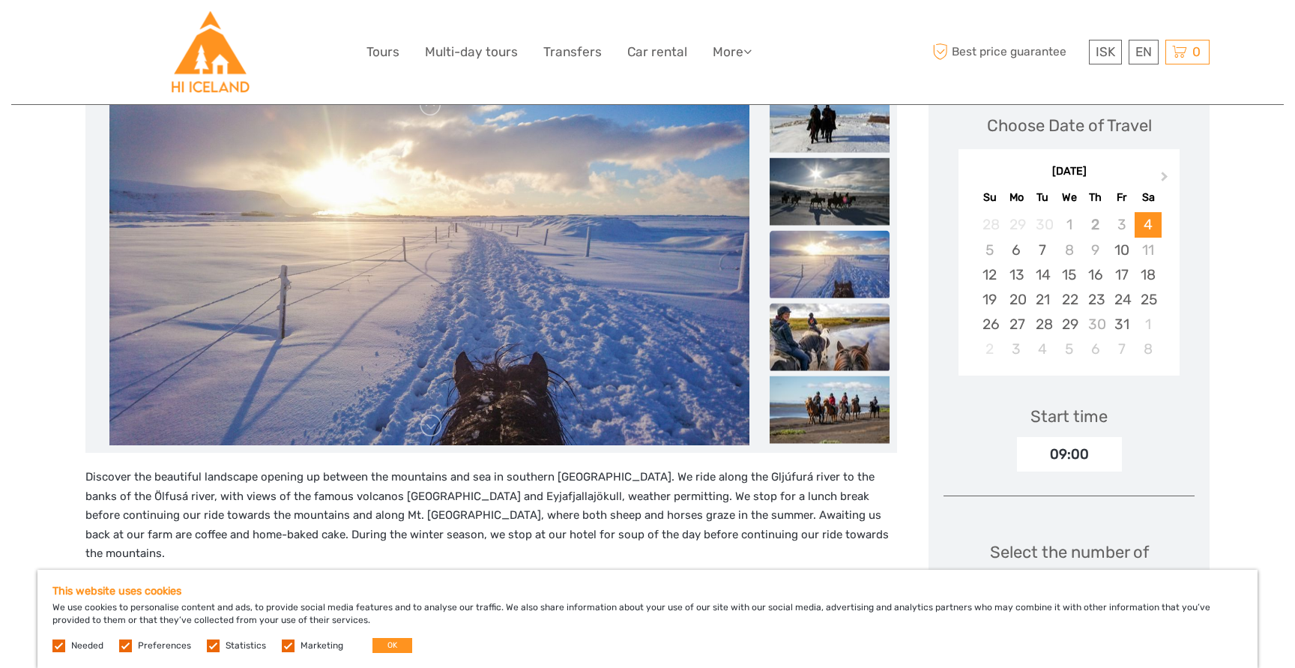
click at [802, 339] on img at bounding box center [830, 337] width 120 height 67
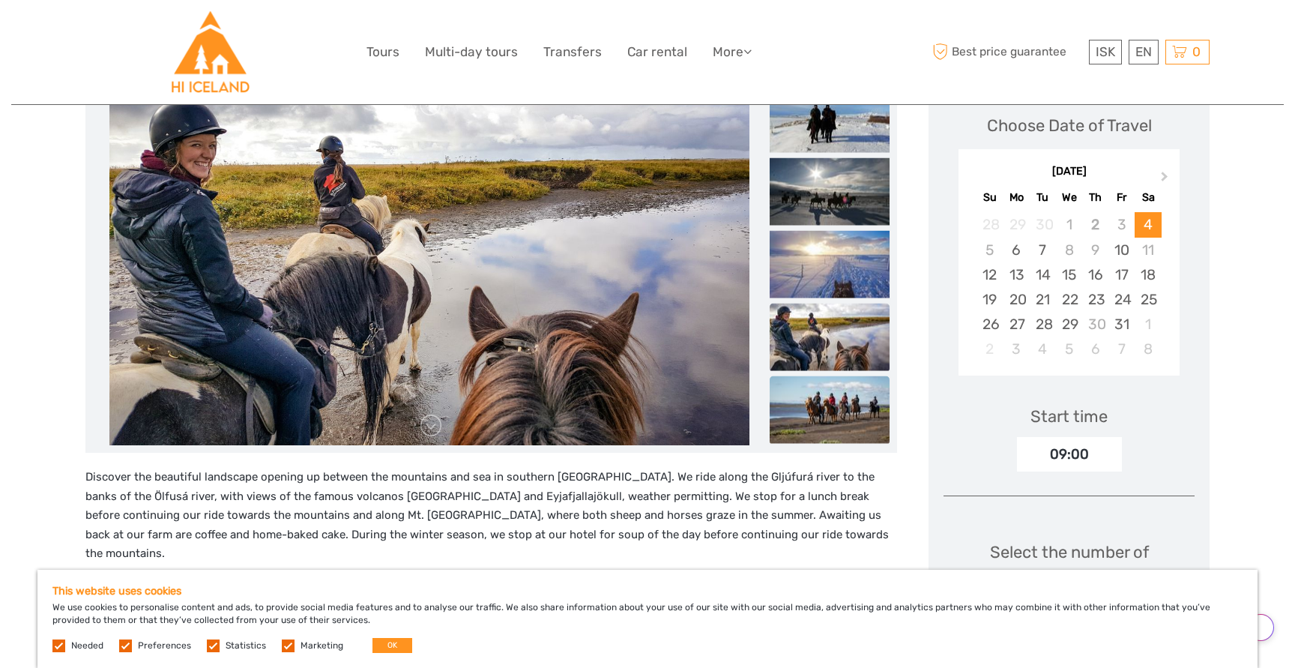
click at [812, 416] on img at bounding box center [830, 409] width 120 height 67
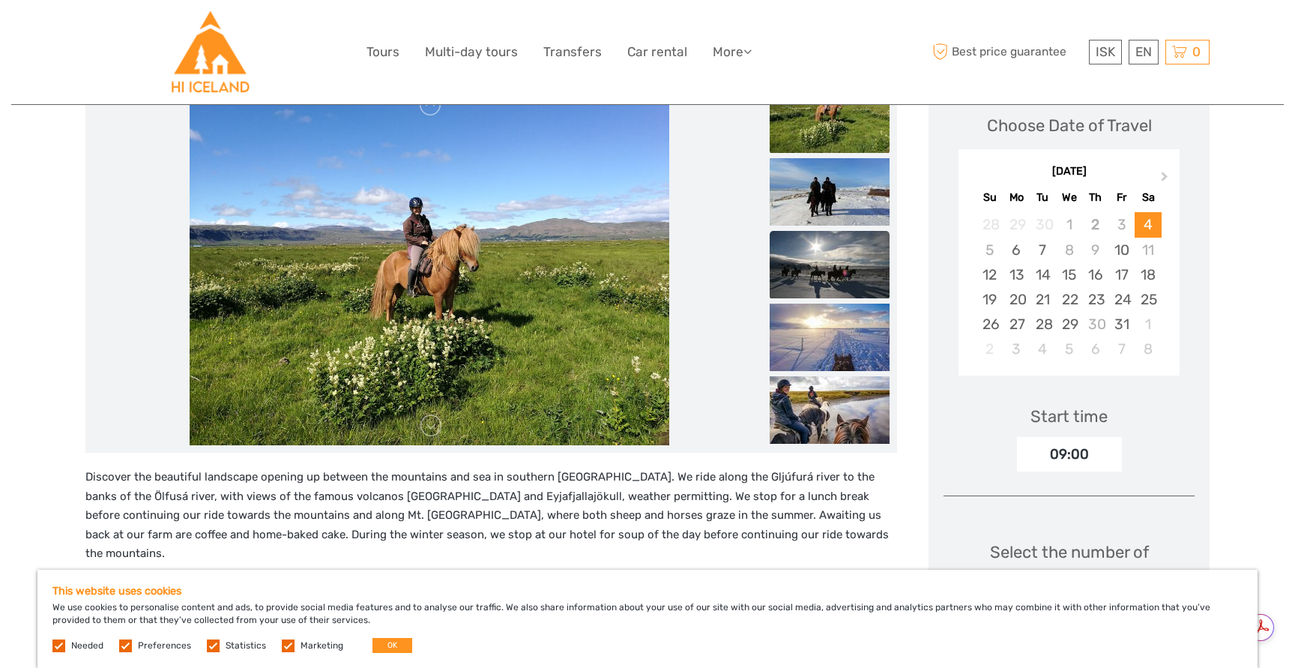
click at [839, 260] on img at bounding box center [830, 264] width 120 height 67
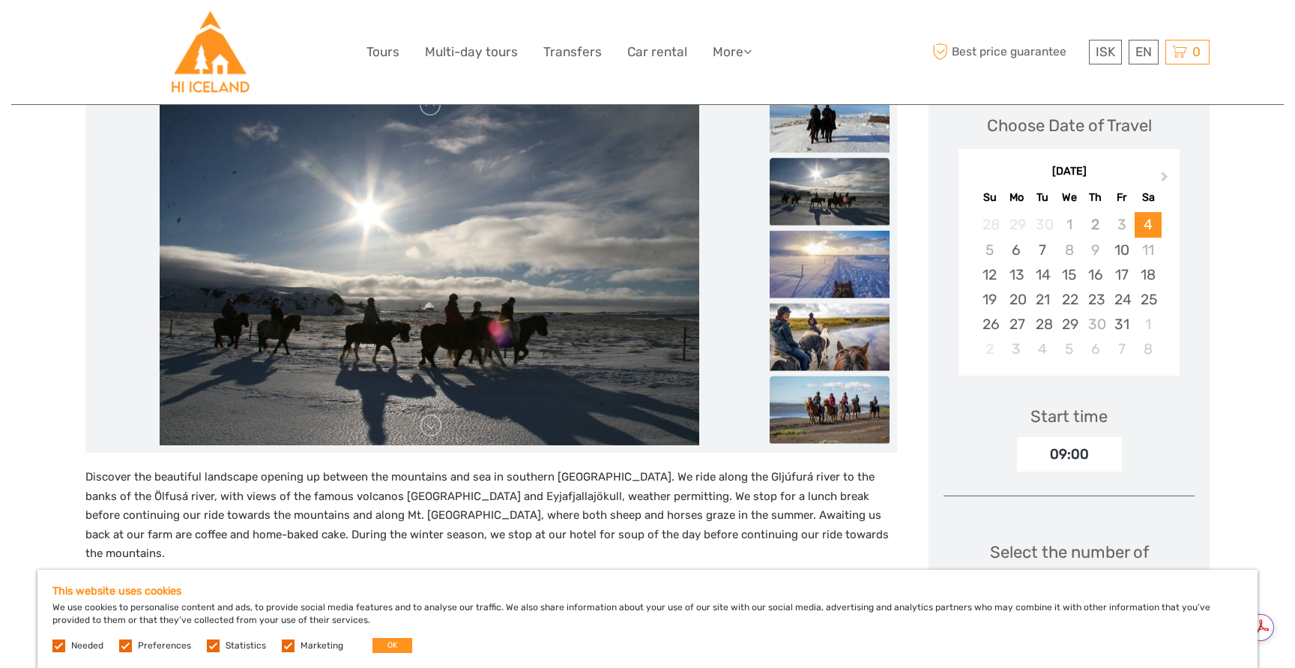
click at [843, 397] on img at bounding box center [830, 409] width 120 height 67
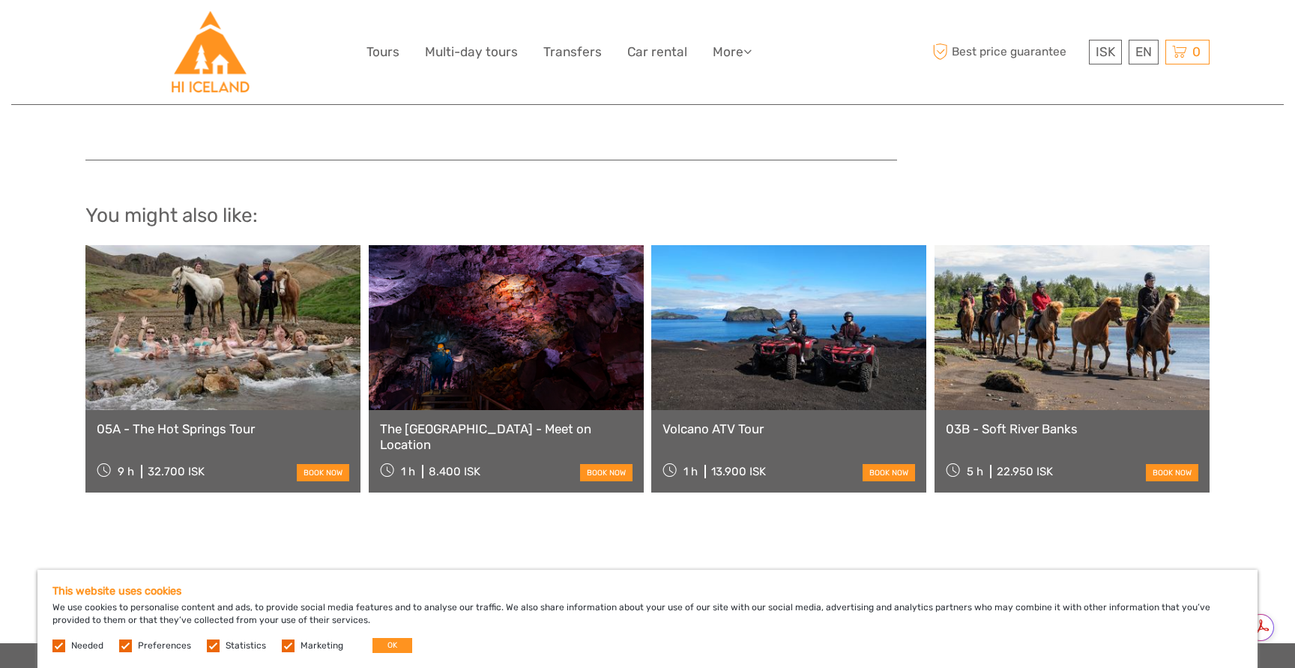
scroll to position [1294, 0]
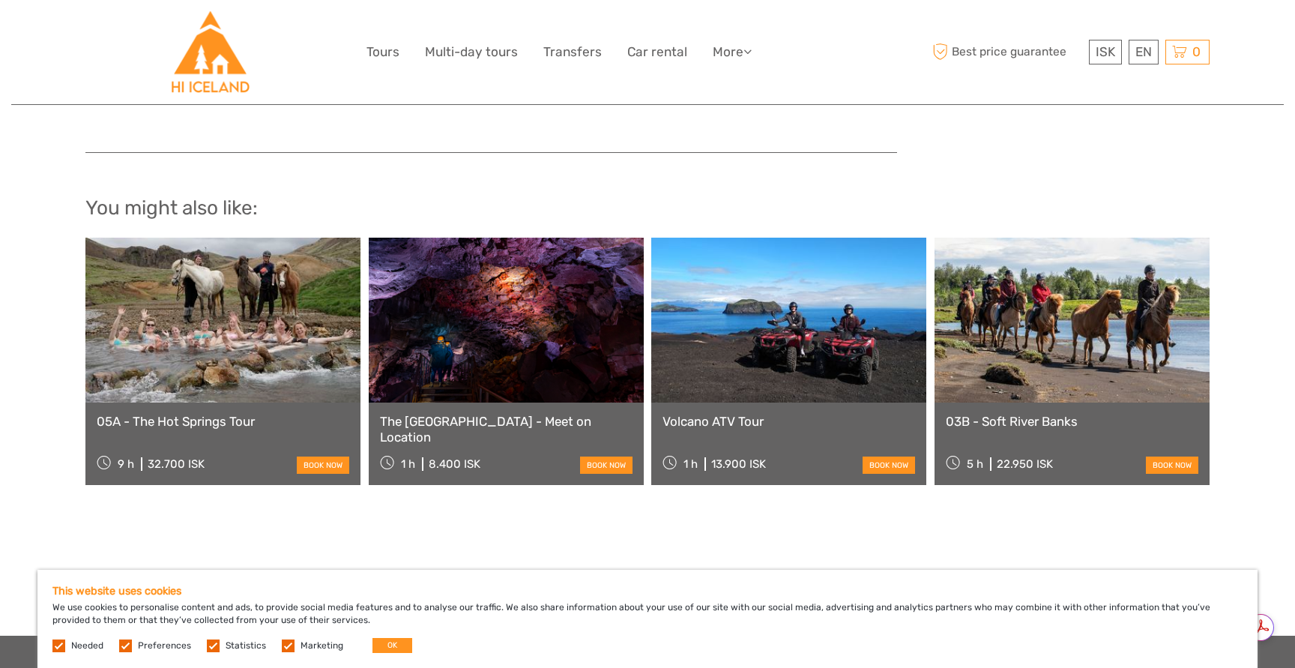
click at [780, 367] on link at bounding box center [788, 320] width 275 height 165
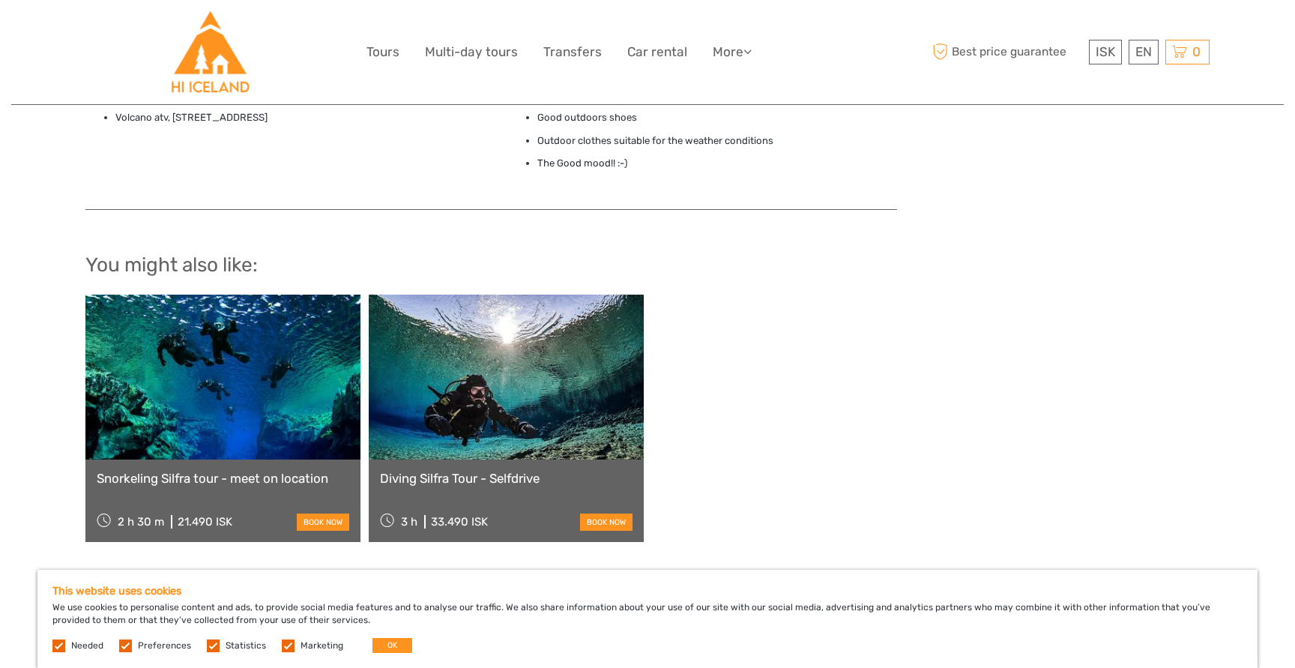
scroll to position [1213, 0]
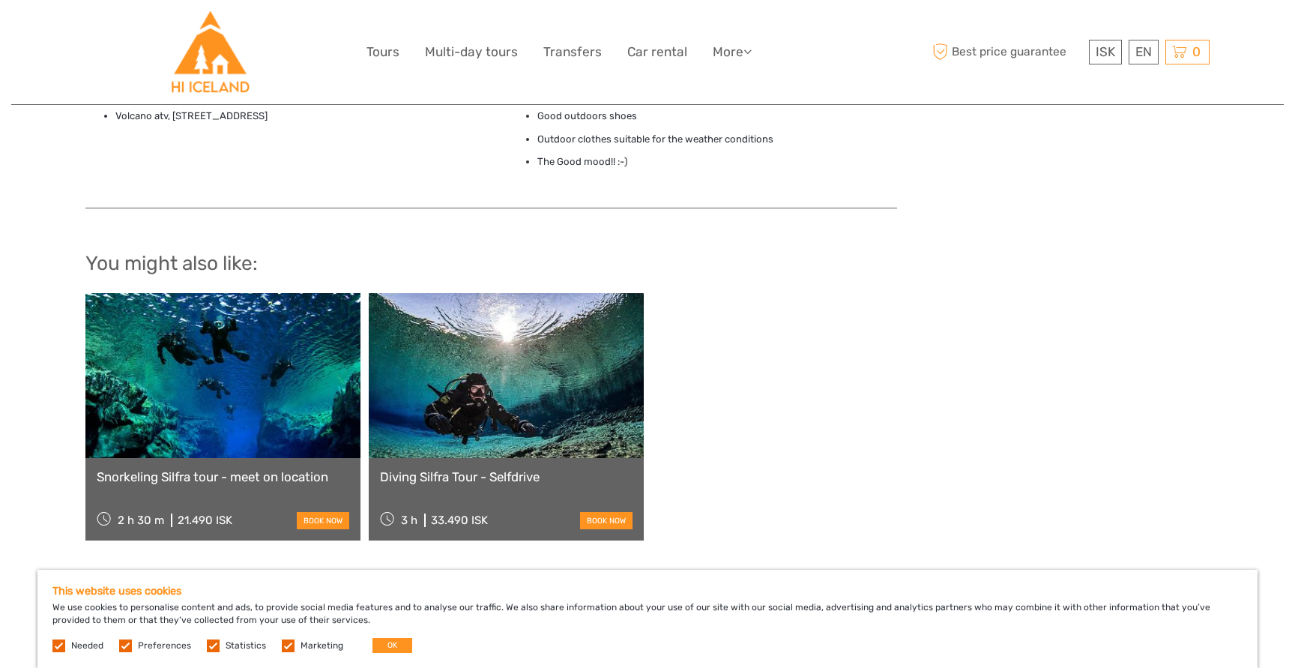
click at [228, 375] on link at bounding box center [222, 375] width 275 height 165
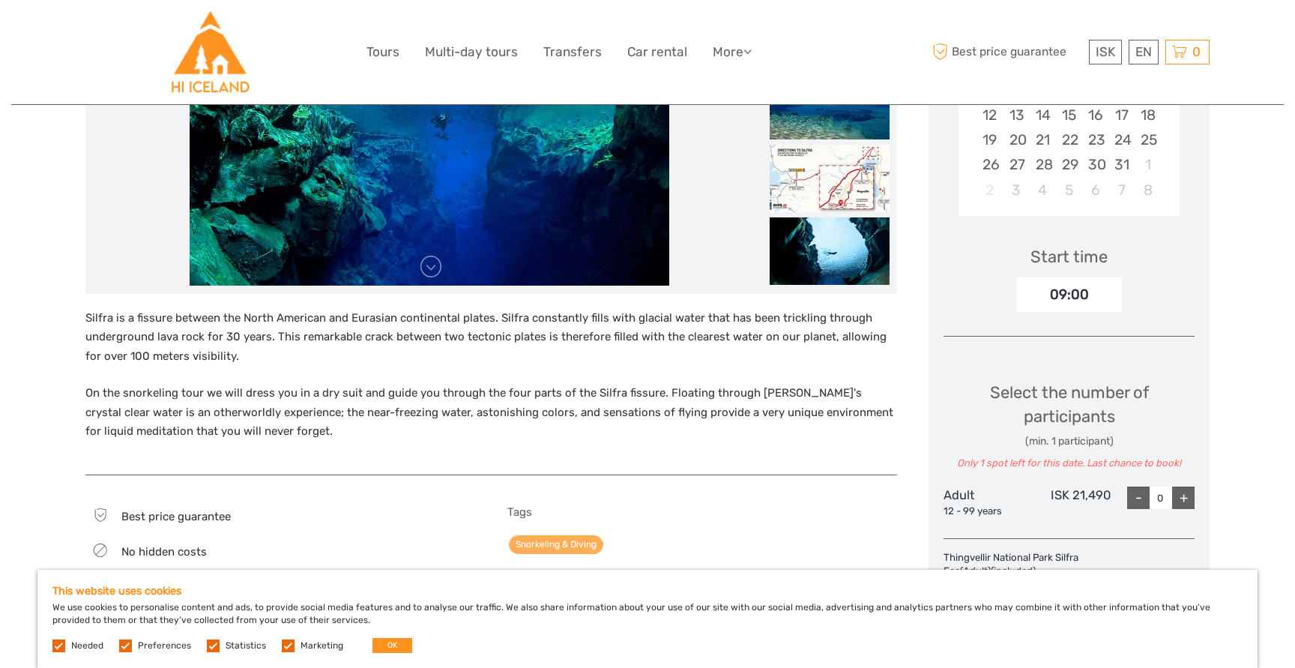
scroll to position [379, 0]
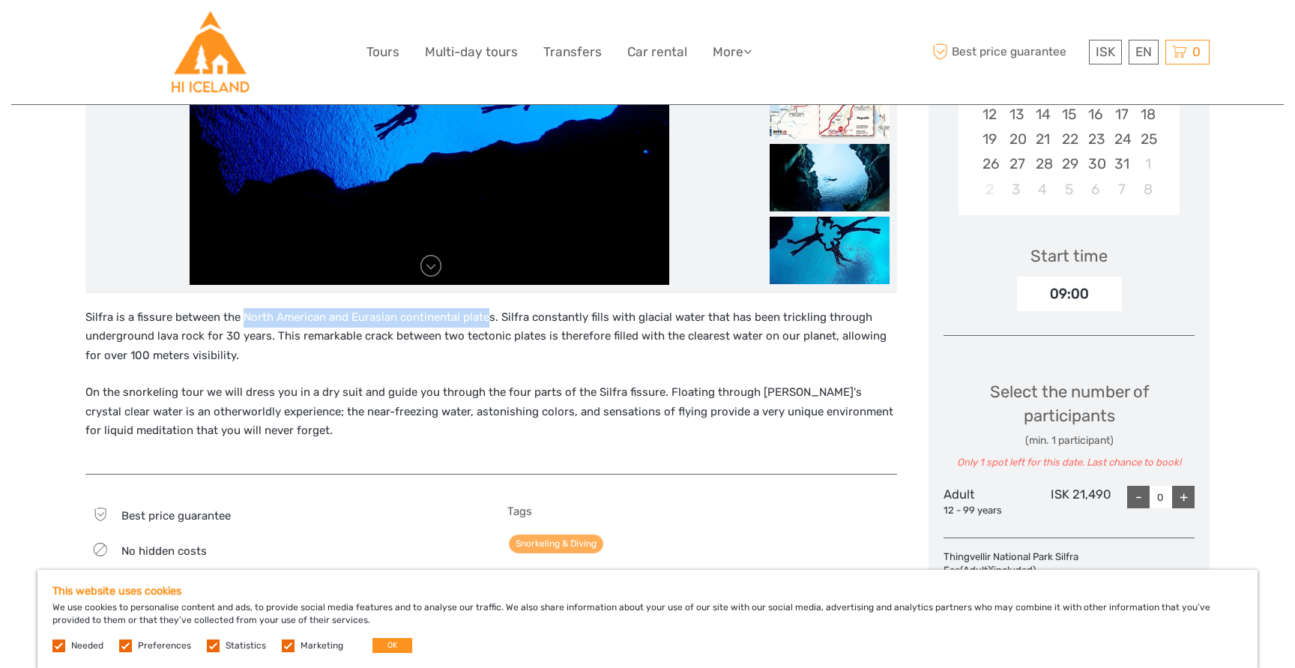
drag, startPoint x: 244, startPoint y: 320, endPoint x: 486, endPoint y: 322, distance: 242.1
click at [486, 322] on p "Silfra is a fissure between the North American and Eurasian continental plates.…" at bounding box center [491, 337] width 812 height 58
click at [561, 337] on p "Silfra is a fissure between the North American and Eurasian continental plates.…" at bounding box center [491, 337] width 812 height 58
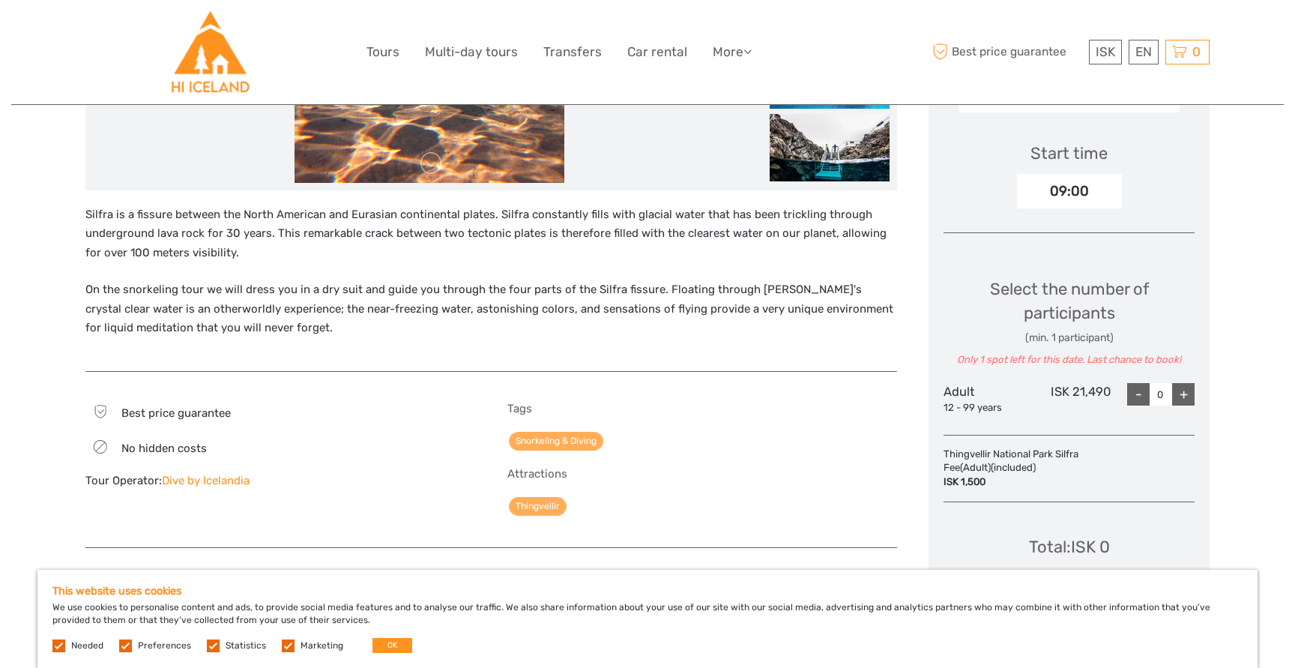
scroll to position [479, 0]
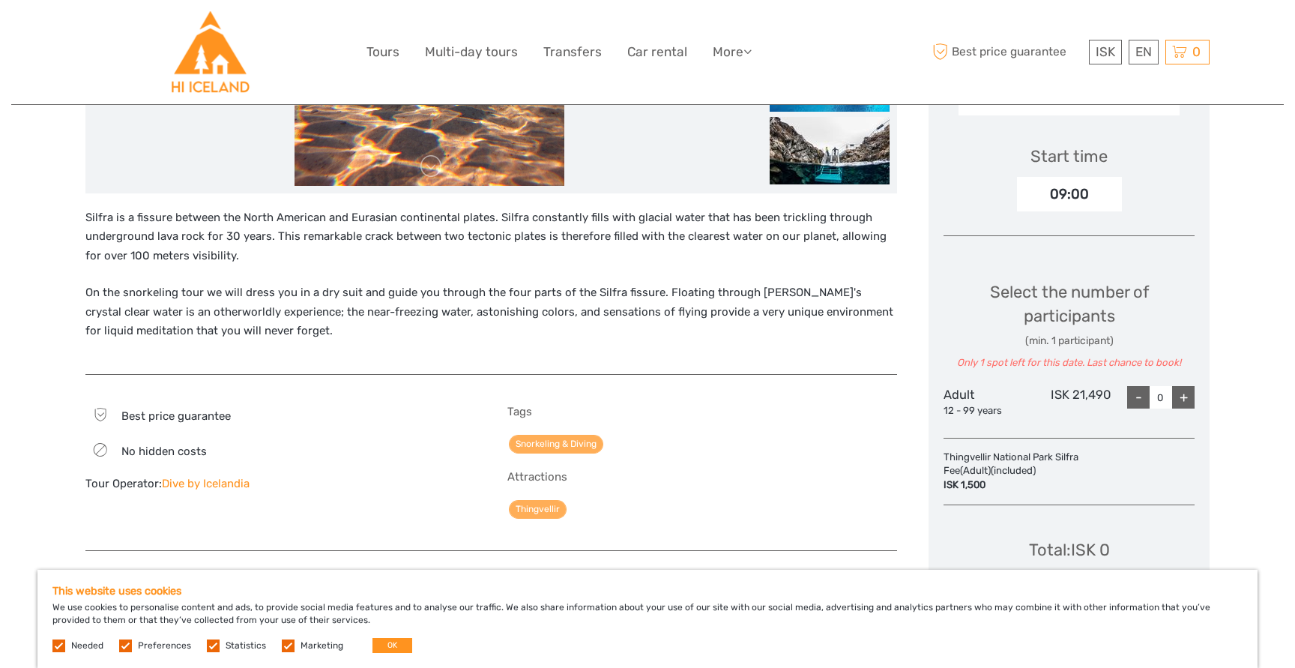
click at [1084, 192] on div "09:00" at bounding box center [1069, 194] width 105 height 34
click at [1050, 190] on div "09:00" at bounding box center [1069, 194] width 105 height 34
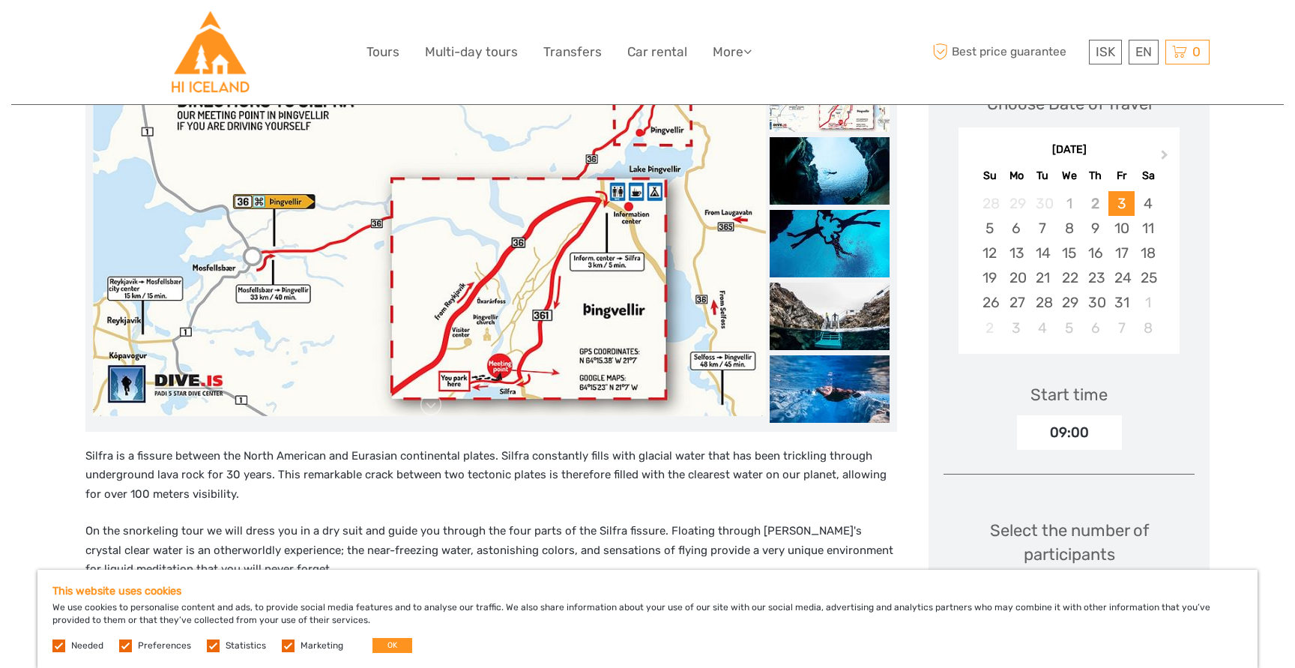
scroll to position [235, 0]
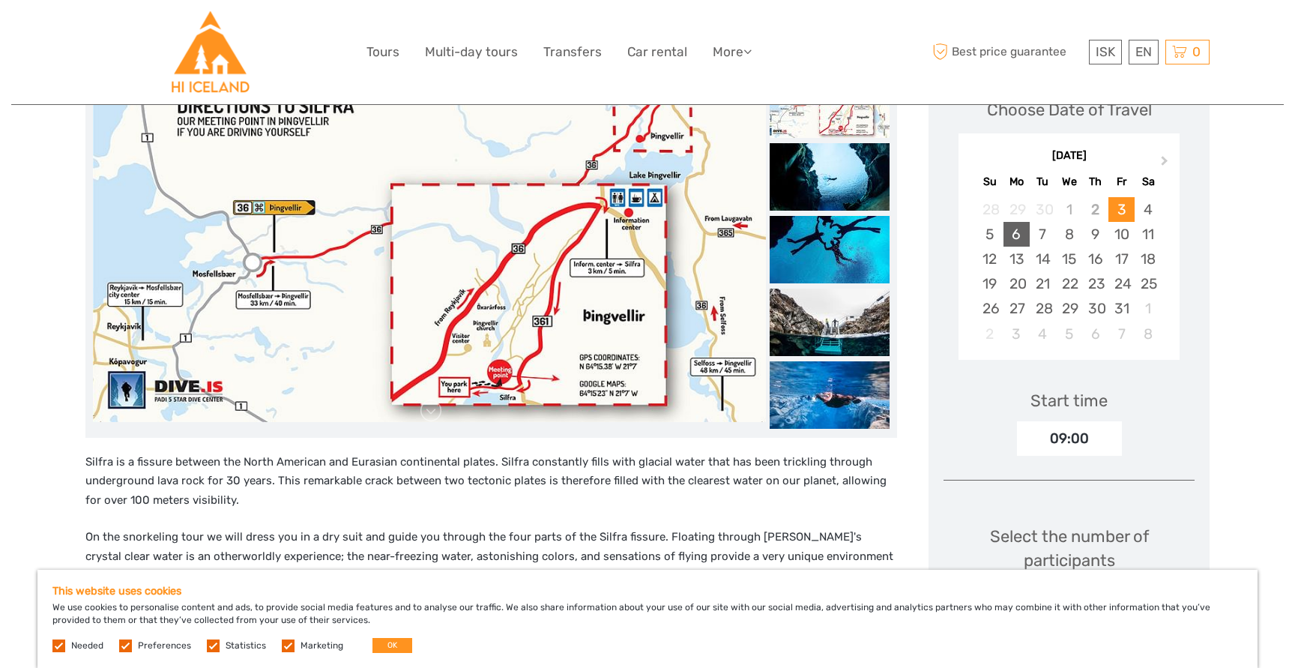
click at [1020, 232] on div "6" at bounding box center [1016, 234] width 26 height 25
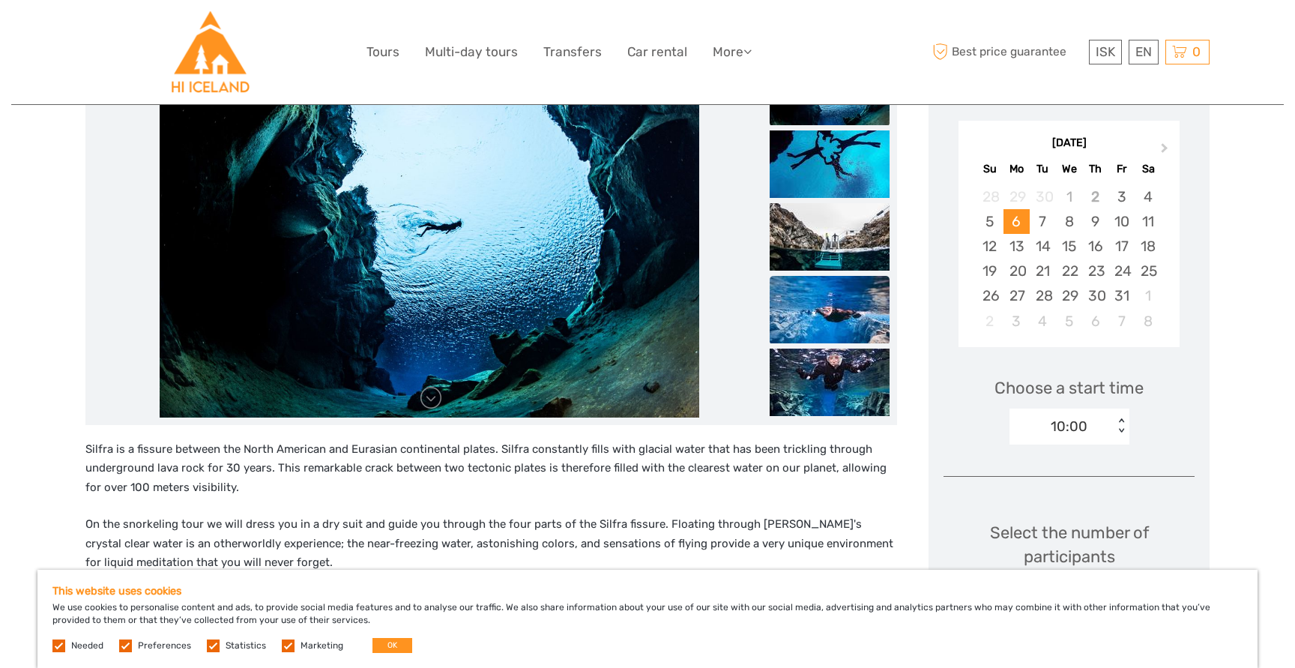
scroll to position [249, 0]
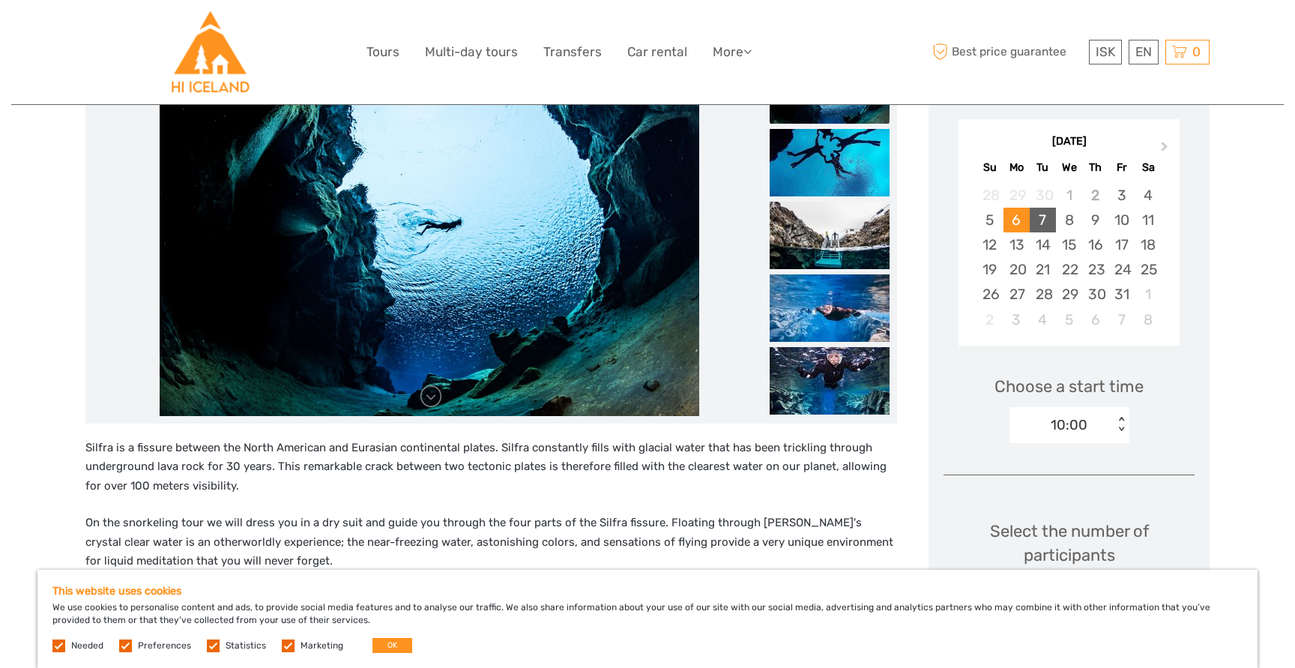
click at [1044, 221] on div "7" at bounding box center [1043, 220] width 26 height 25
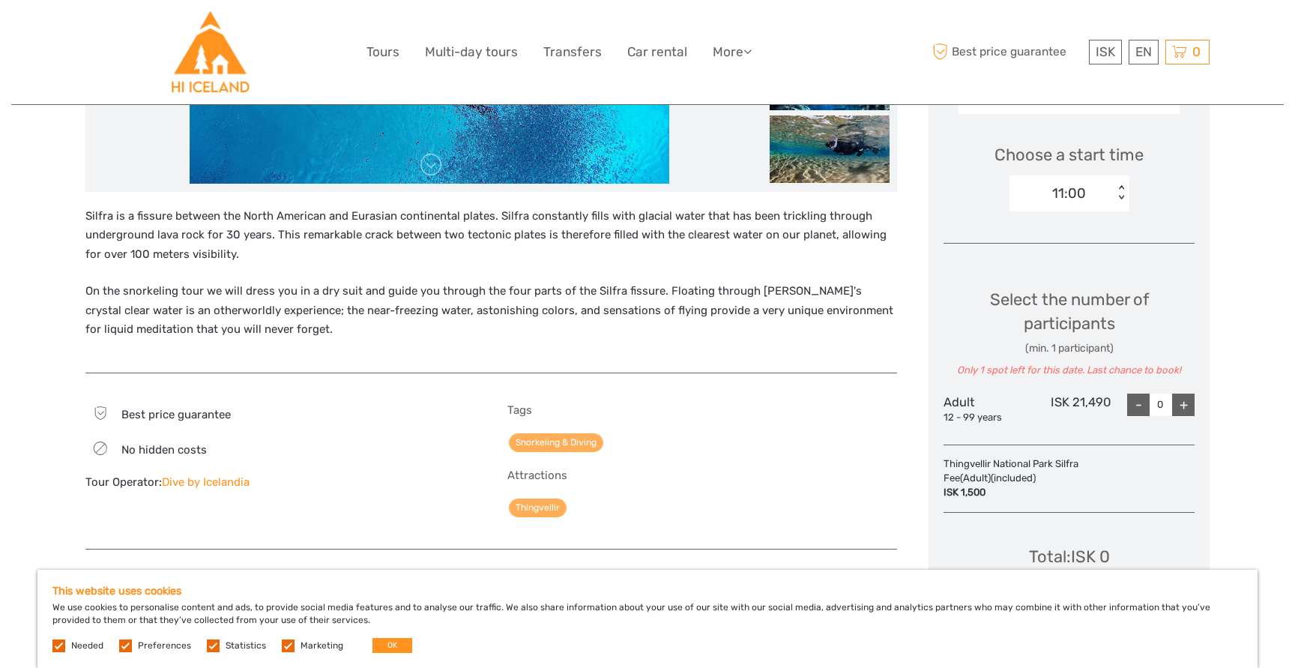
scroll to position [349, 0]
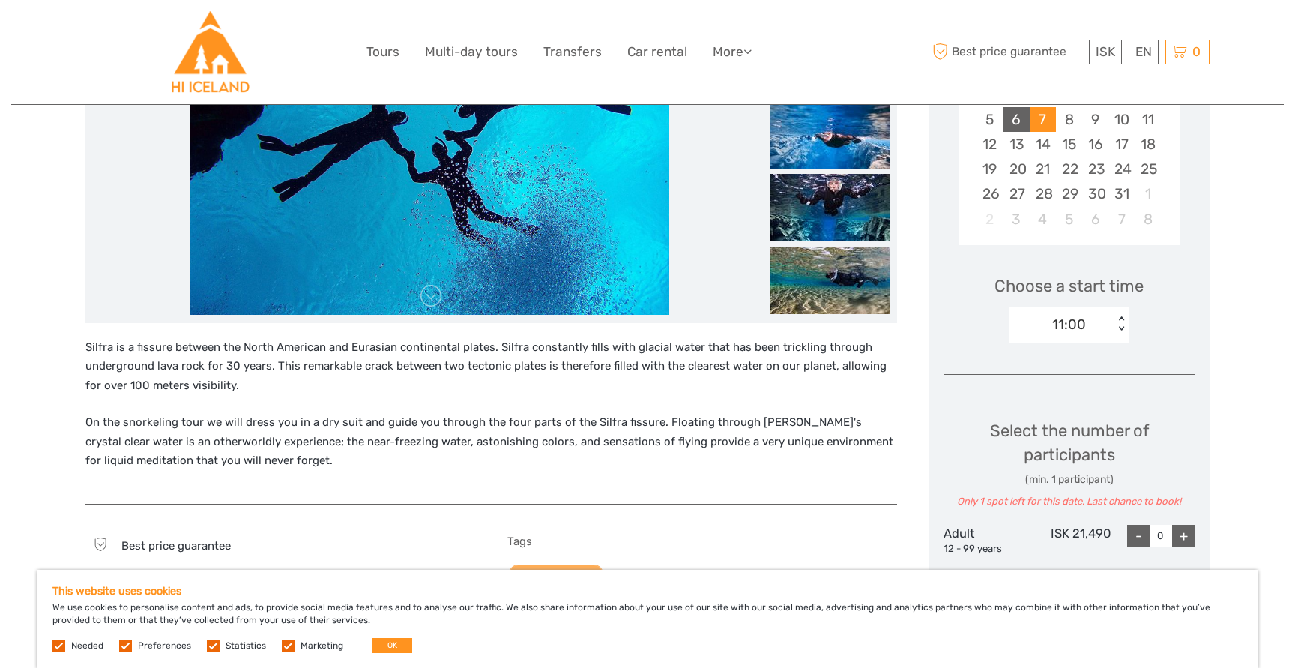
click at [1022, 128] on div "6" at bounding box center [1016, 119] width 26 height 25
click at [1106, 328] on div "10:00" at bounding box center [1061, 324] width 104 height 22
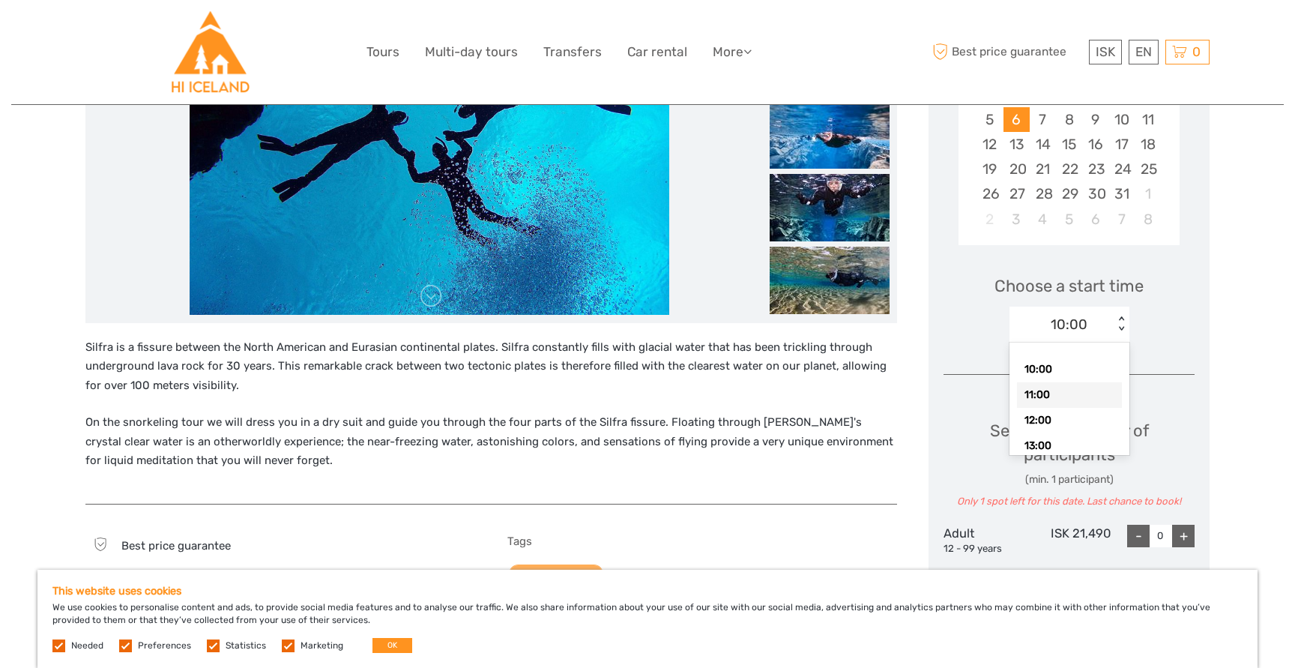
click at [1081, 384] on div "11:00" at bounding box center [1069, 394] width 105 height 25
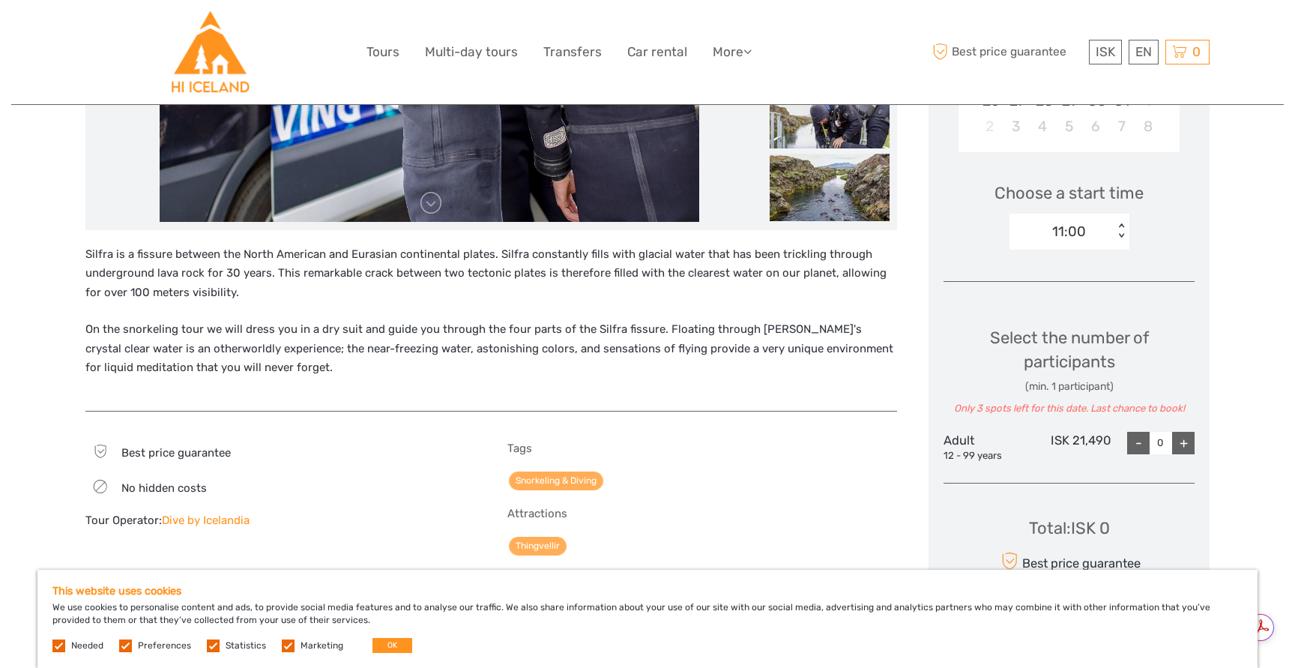
scroll to position [383, 0]
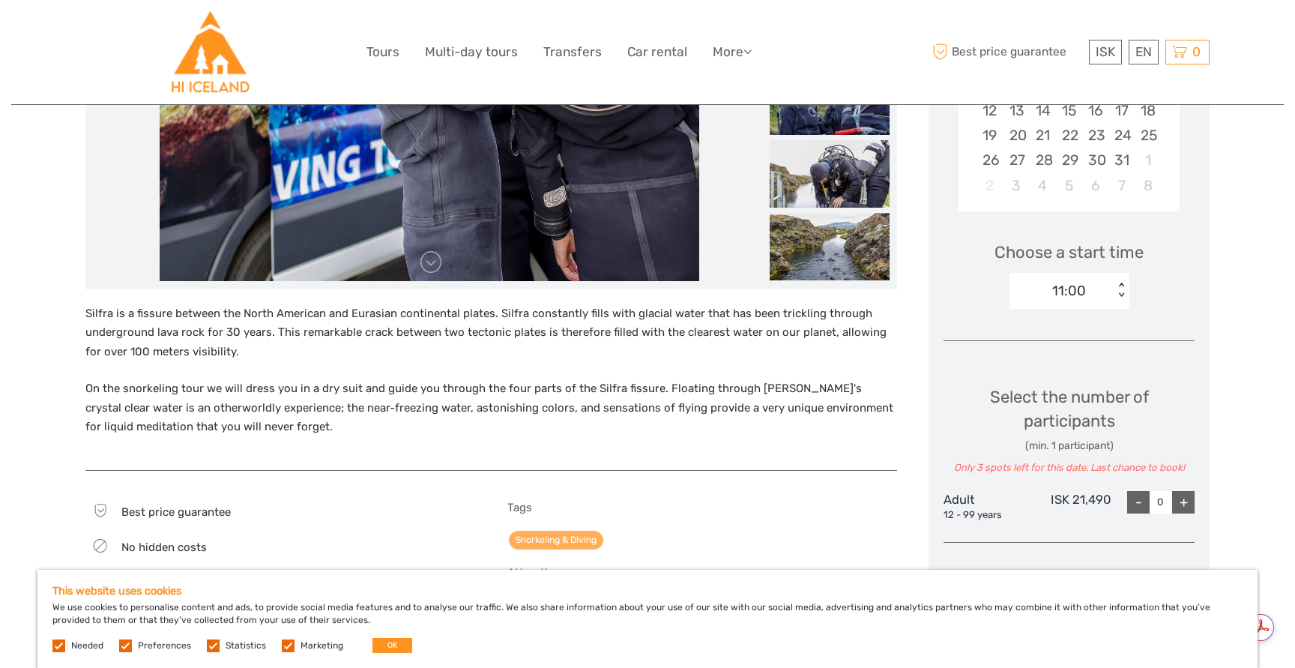
click at [1087, 284] on div "11:00" at bounding box center [1061, 291] width 104 height 22
click at [1060, 331] on div "10:00" at bounding box center [1069, 335] width 105 height 25
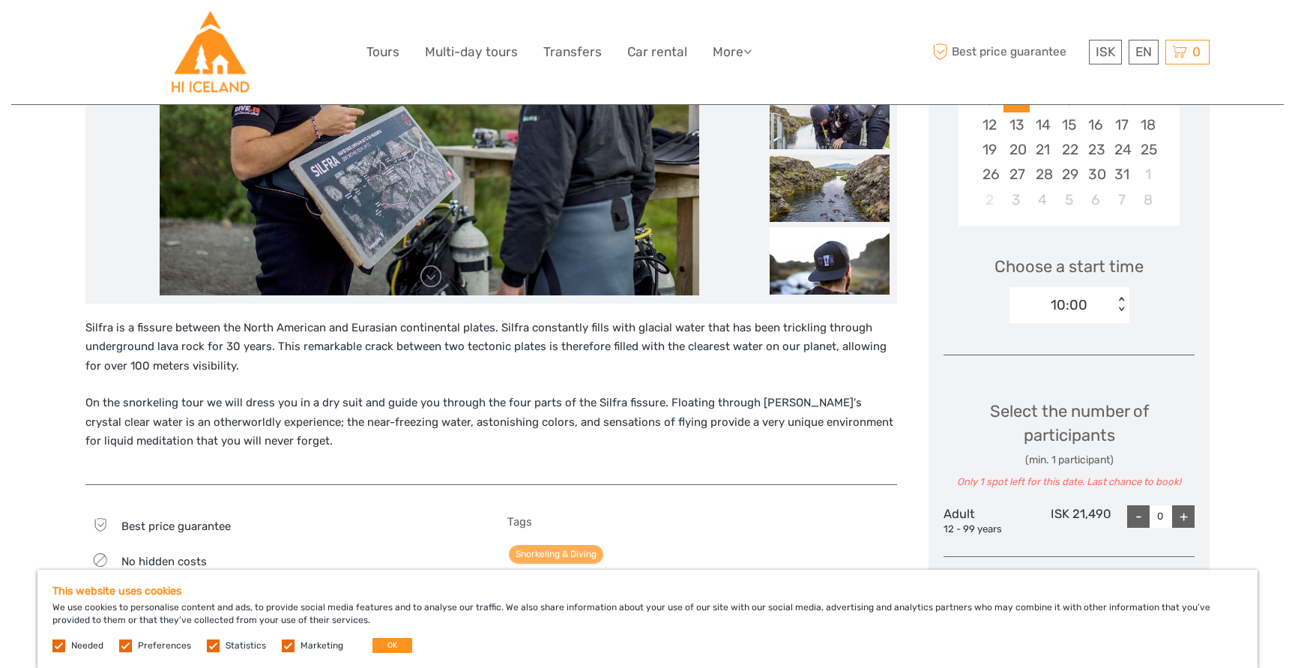
scroll to position [372, 0]
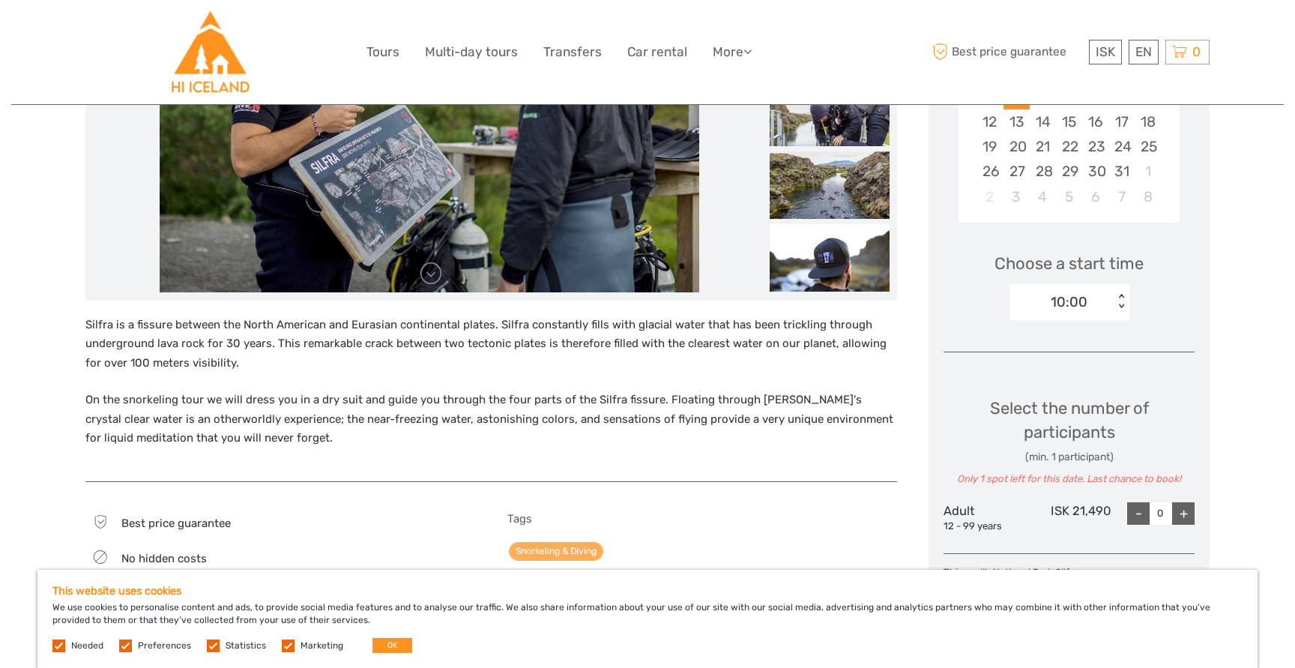
click at [1087, 305] on div "10:00" at bounding box center [1061, 302] width 104 height 22
click at [1063, 390] on div "12:00" at bounding box center [1069, 397] width 105 height 25
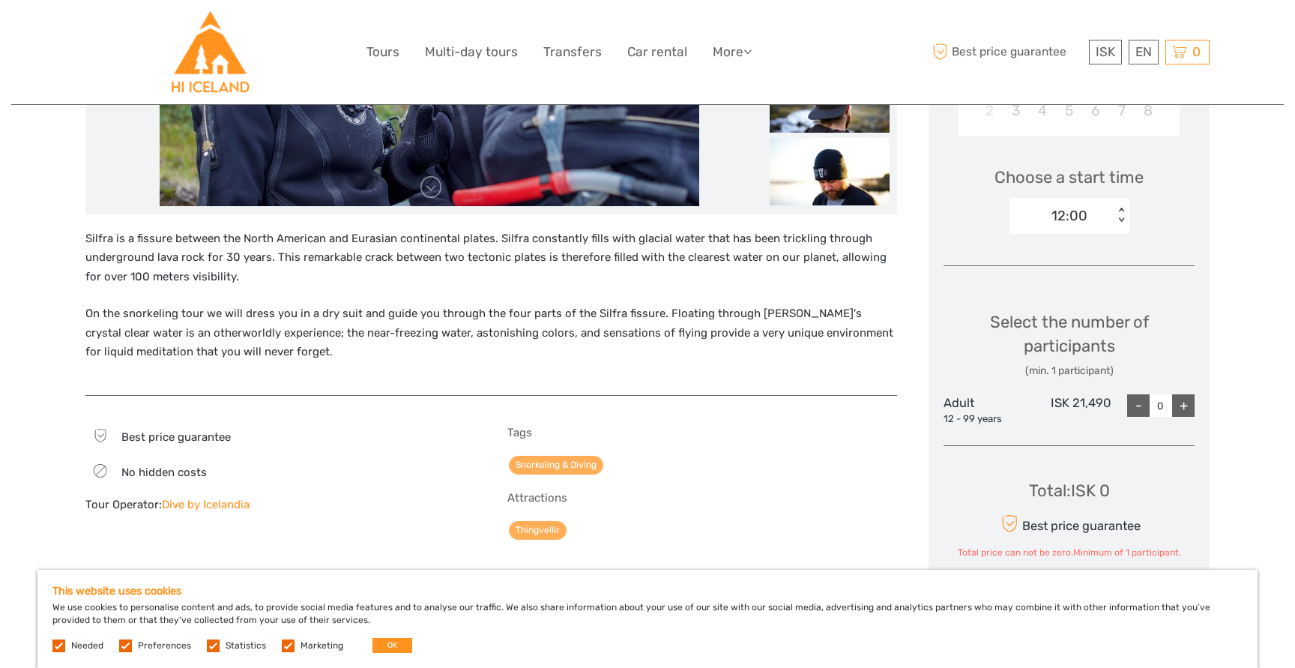
scroll to position [0, 0]
click at [1179, 406] on div "+" at bounding box center [1183, 405] width 22 height 22
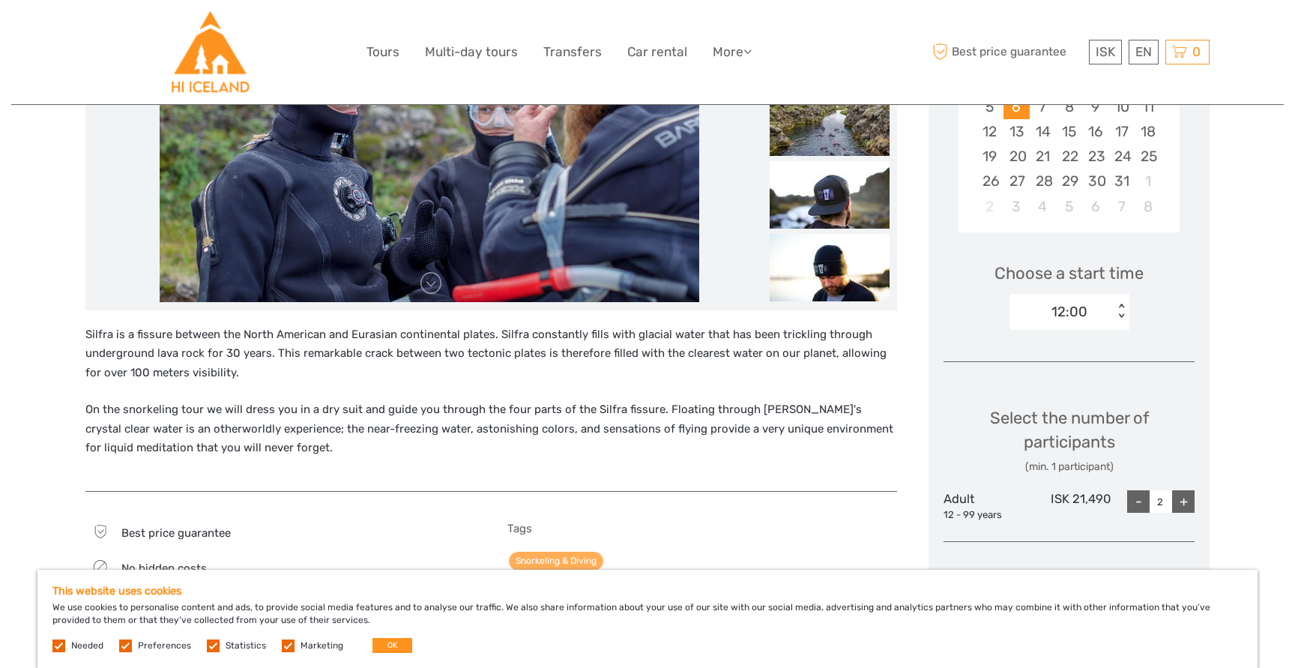
scroll to position [356, 0]
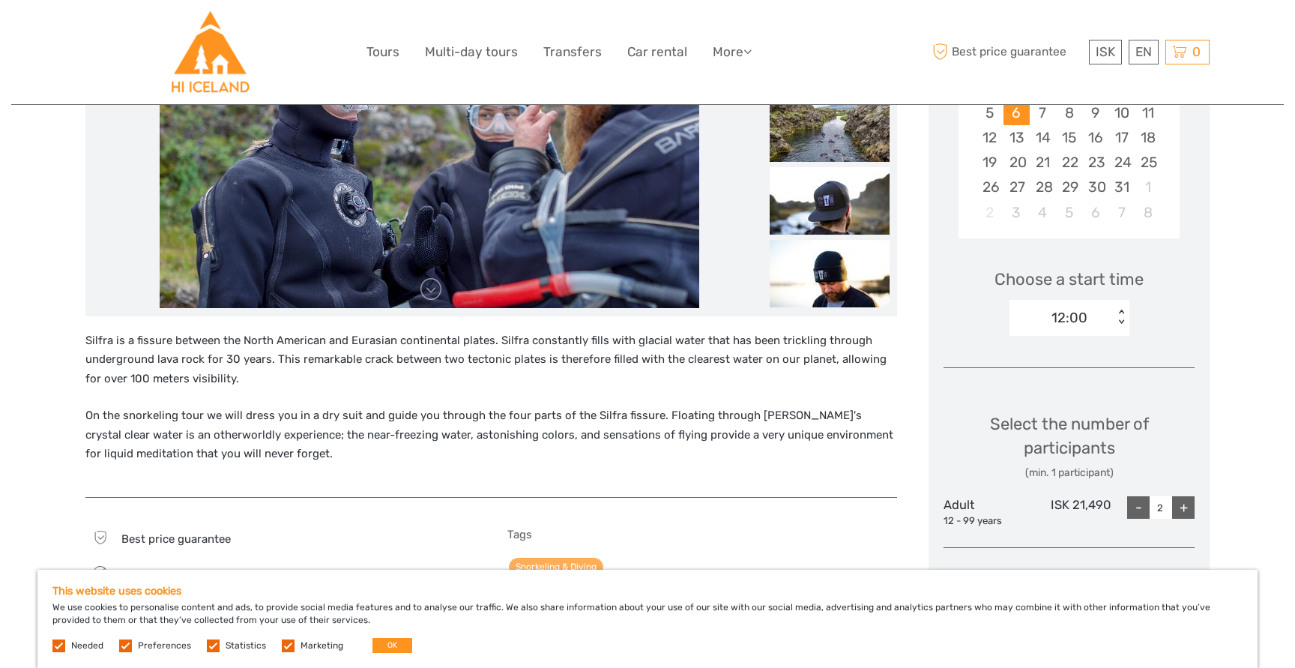
click at [1117, 312] on div "< >" at bounding box center [1120, 318] width 13 height 16
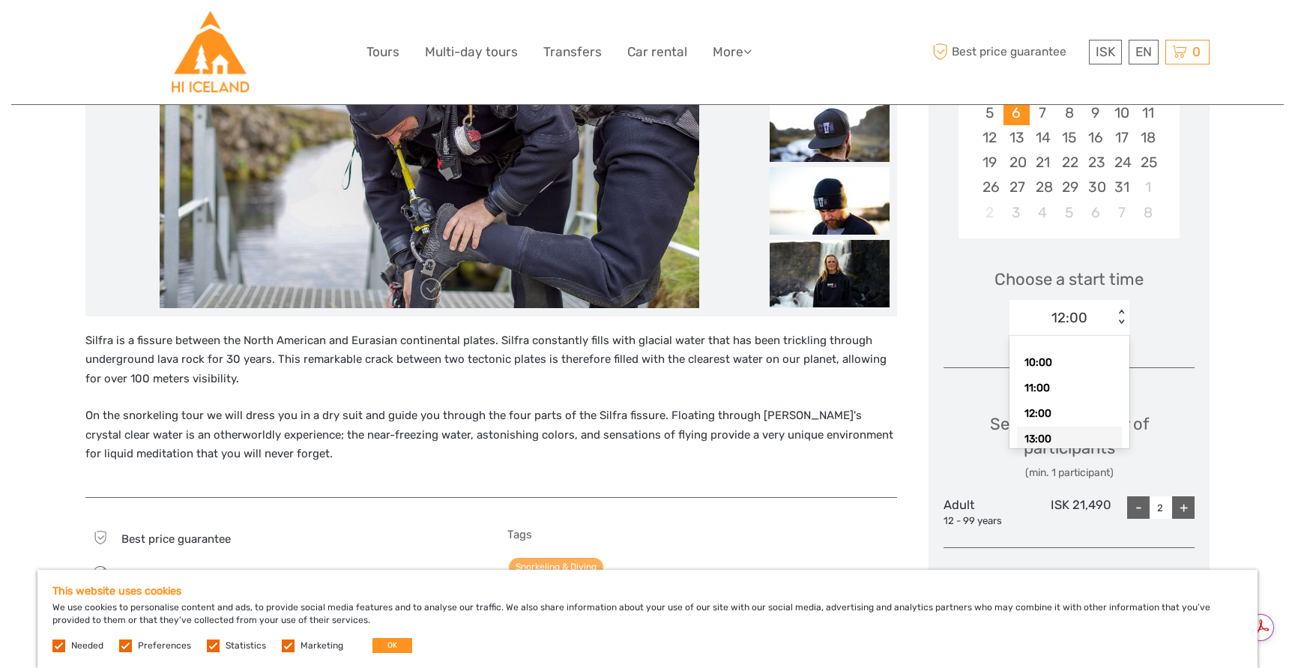
scroll to position [0, 0]
click at [1066, 432] on div "13:00" at bounding box center [1069, 438] width 105 height 25
type input "0"
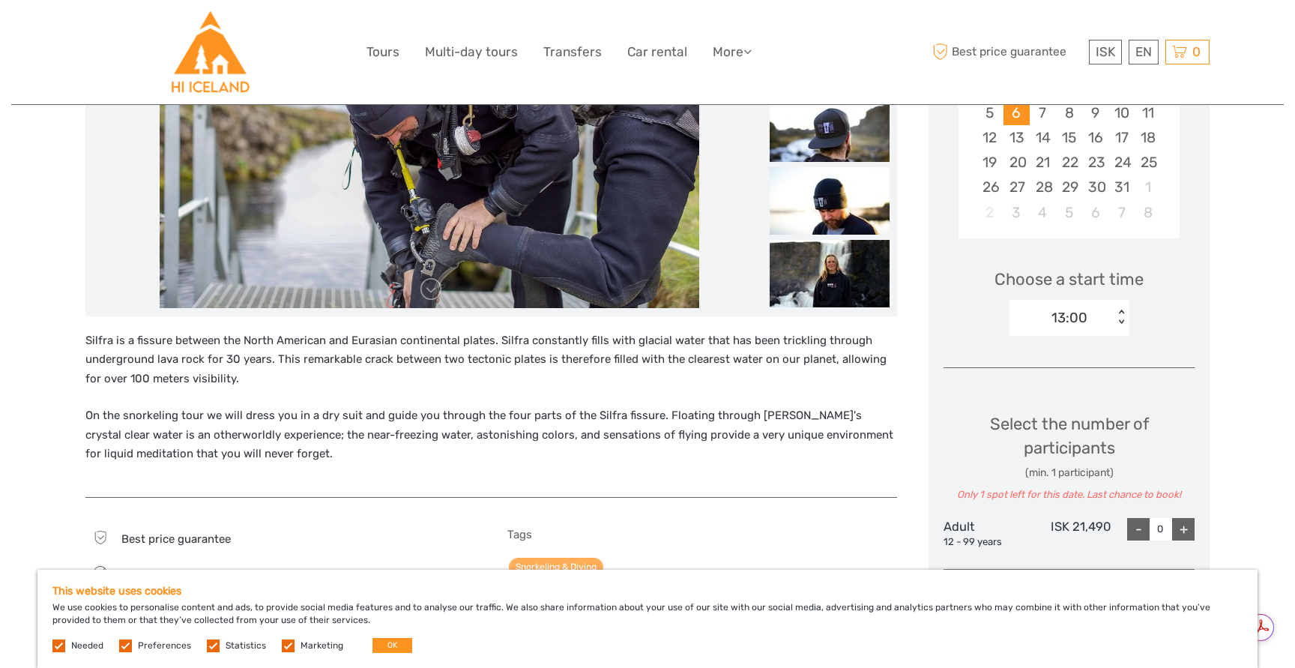
click at [1116, 324] on div "< >" at bounding box center [1120, 318] width 13 height 16
click at [1065, 389] on div "11:00" at bounding box center [1069, 387] width 105 height 25
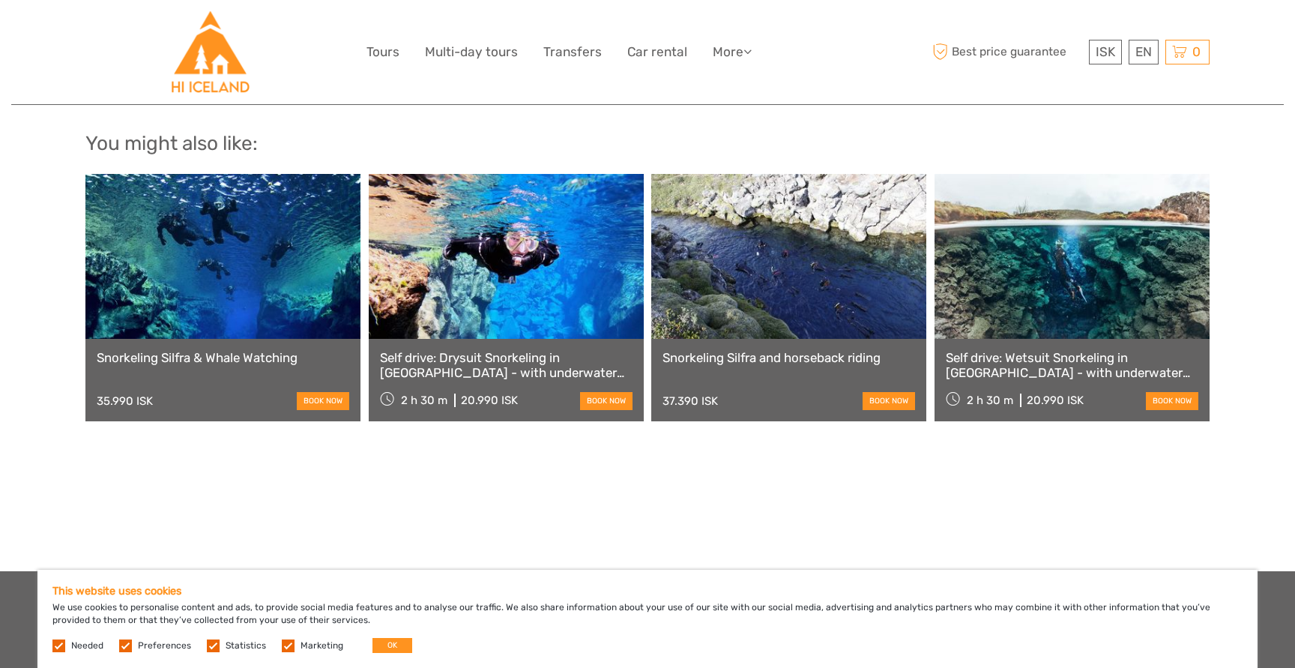
scroll to position [1507, 0]
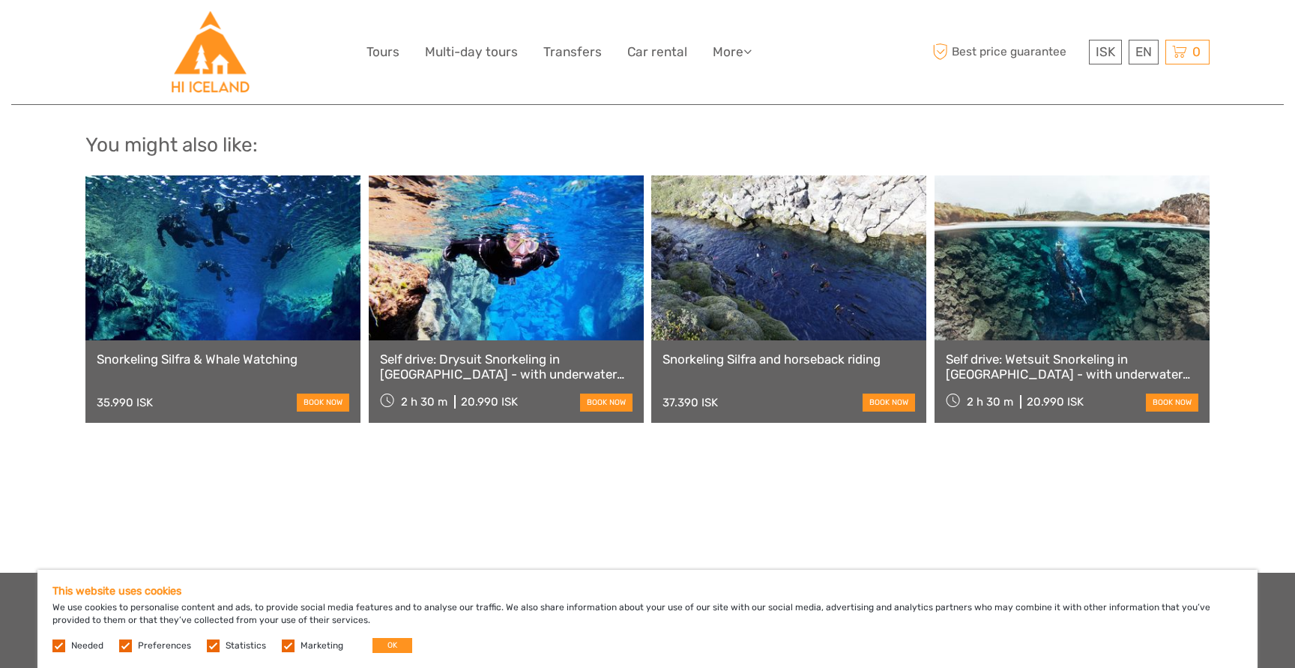
click at [518, 313] on link at bounding box center [506, 257] width 275 height 165
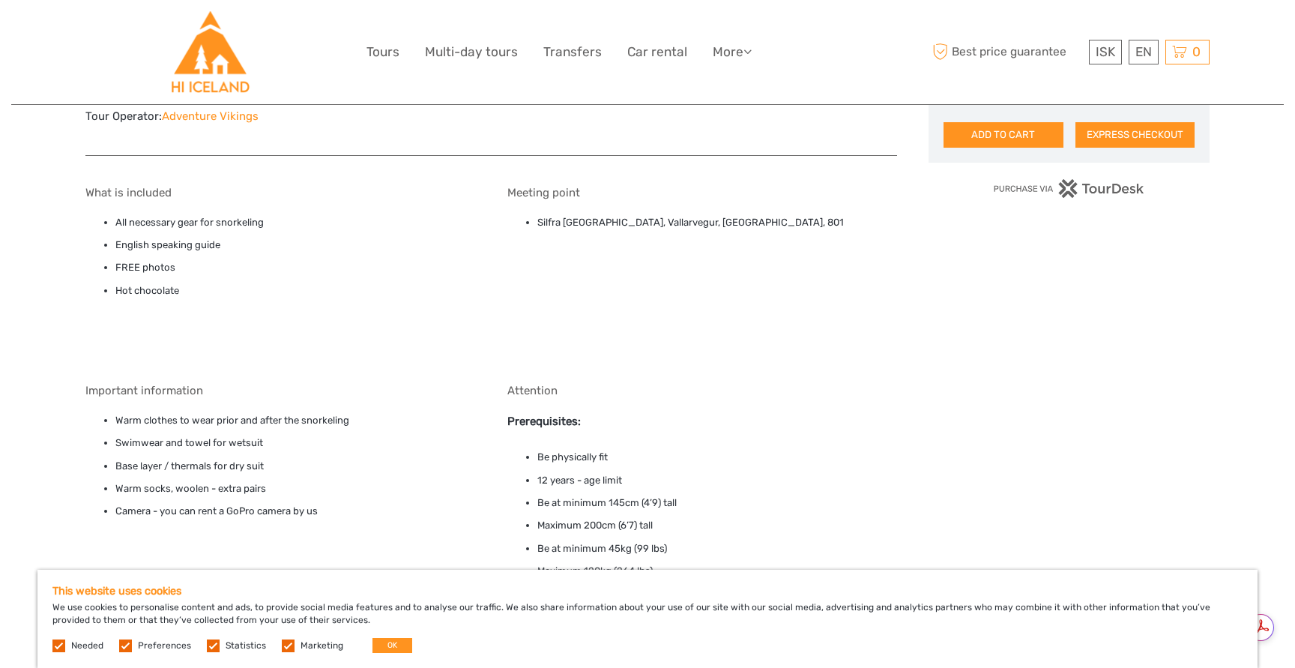
scroll to position [971, 0]
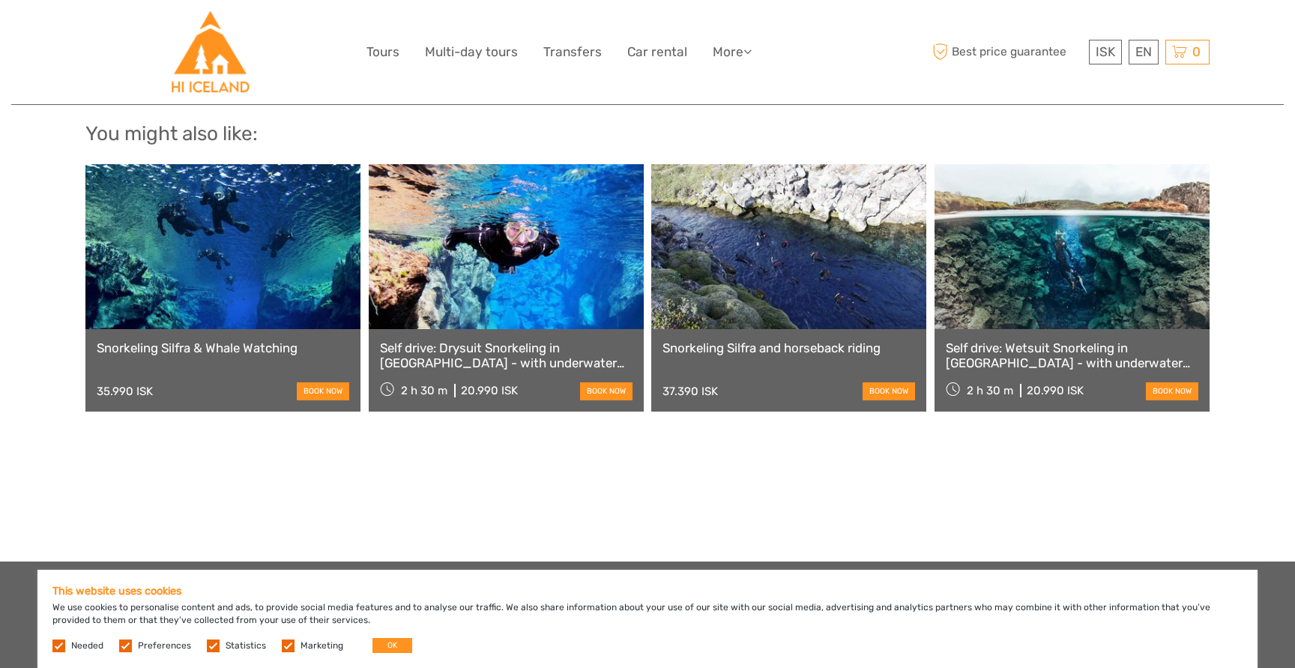
scroll to position [1506, 0]
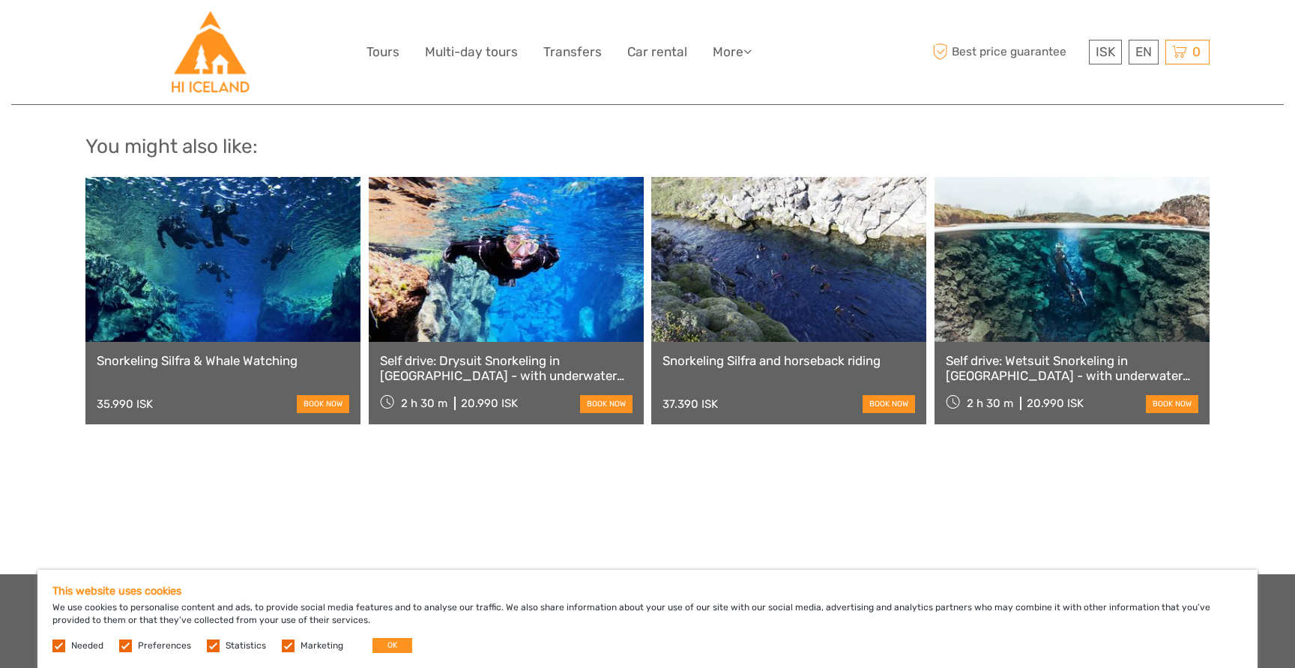
click at [478, 287] on link at bounding box center [506, 259] width 275 height 165
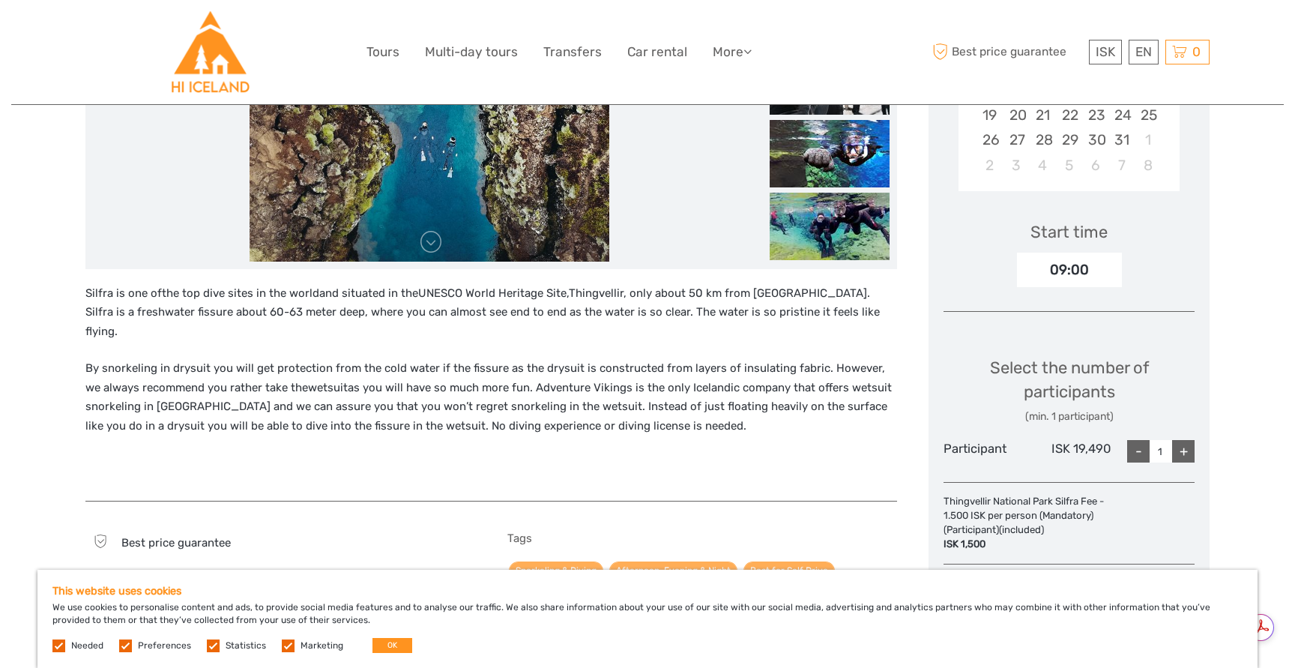
click at [1184, 448] on div "+" at bounding box center [1183, 451] width 22 height 22
type input "2"
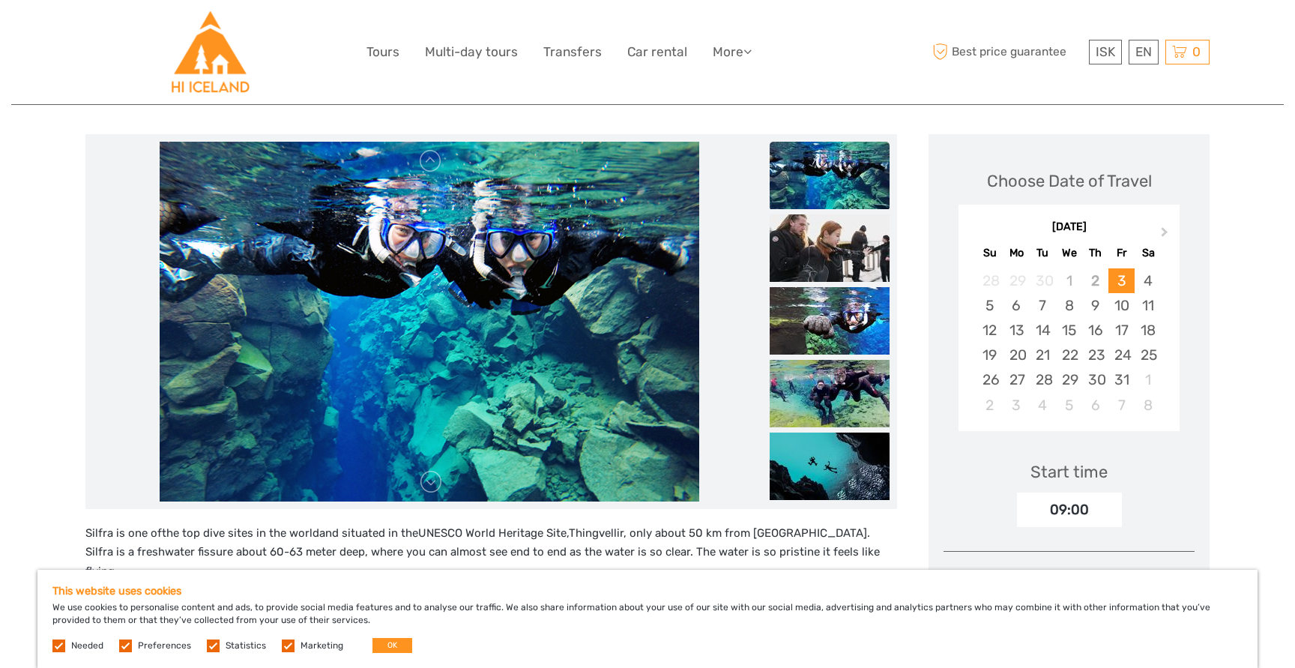
scroll to position [152, 0]
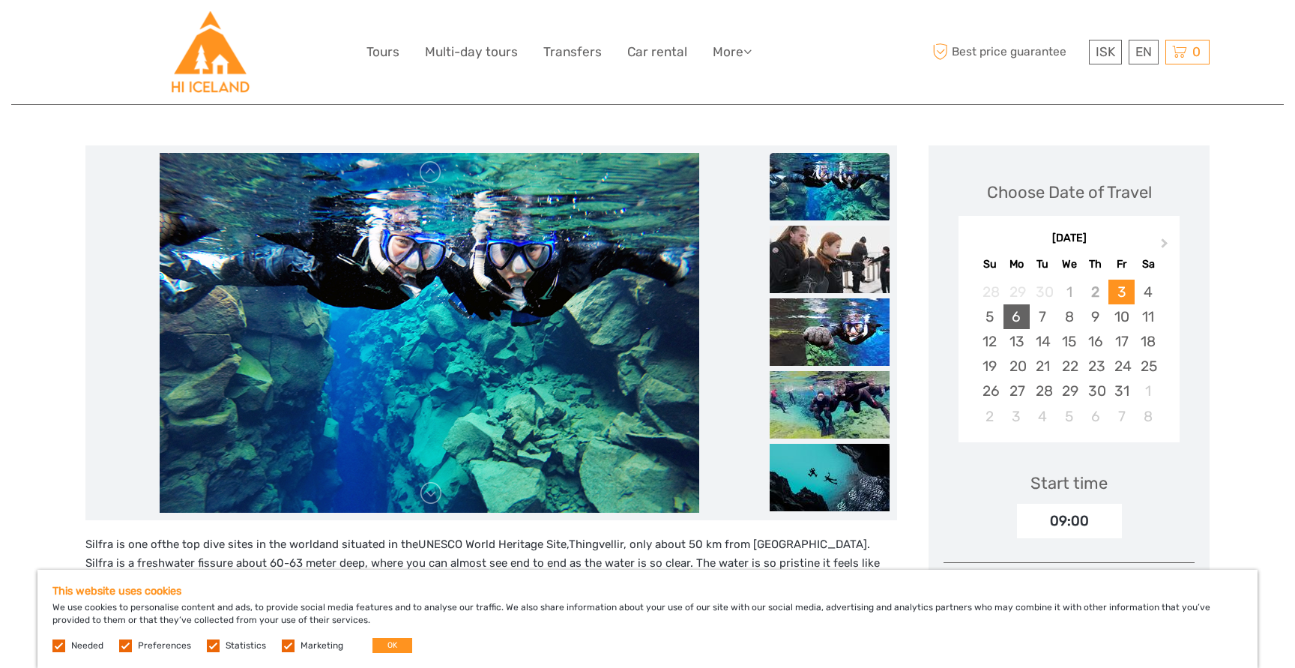
click at [1022, 316] on div "6" at bounding box center [1016, 316] width 26 height 25
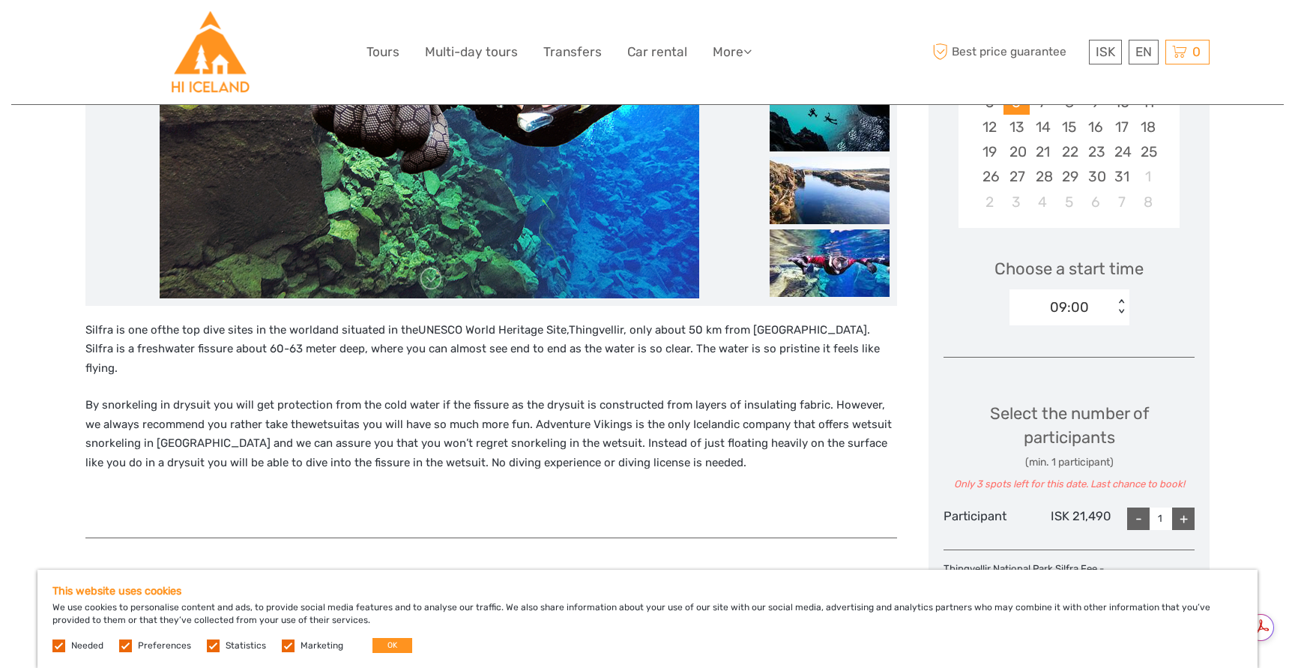
scroll to position [369, 0]
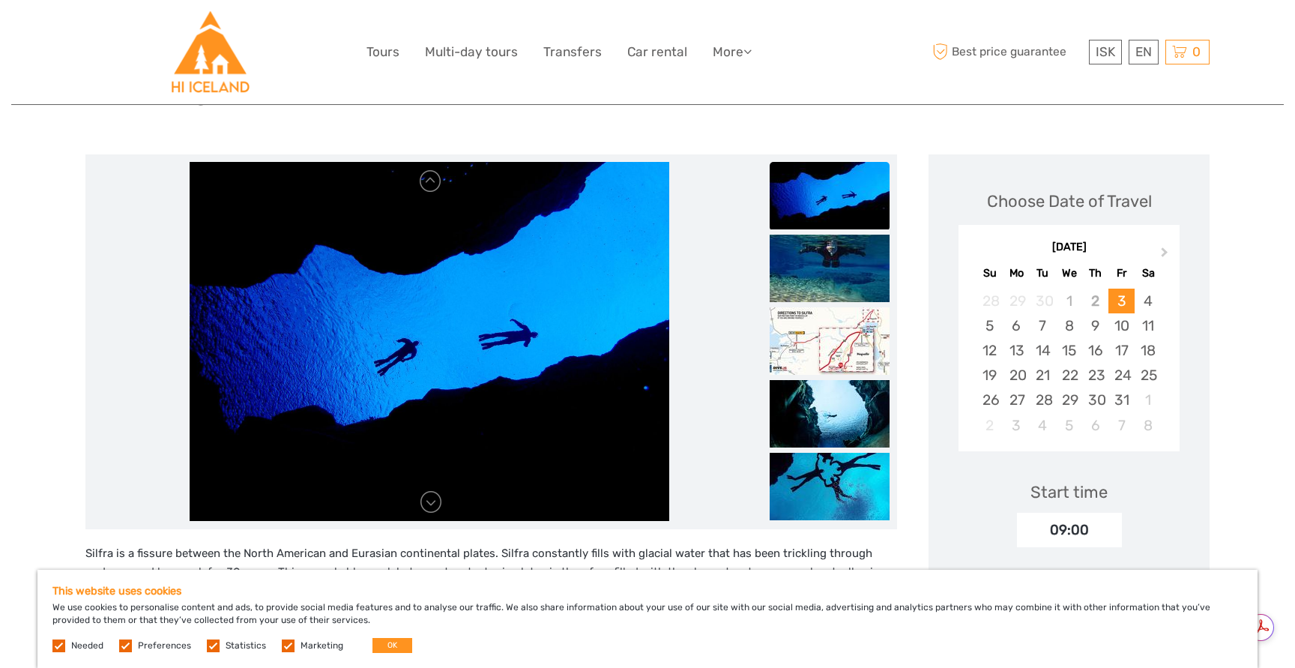
scroll to position [142, 0]
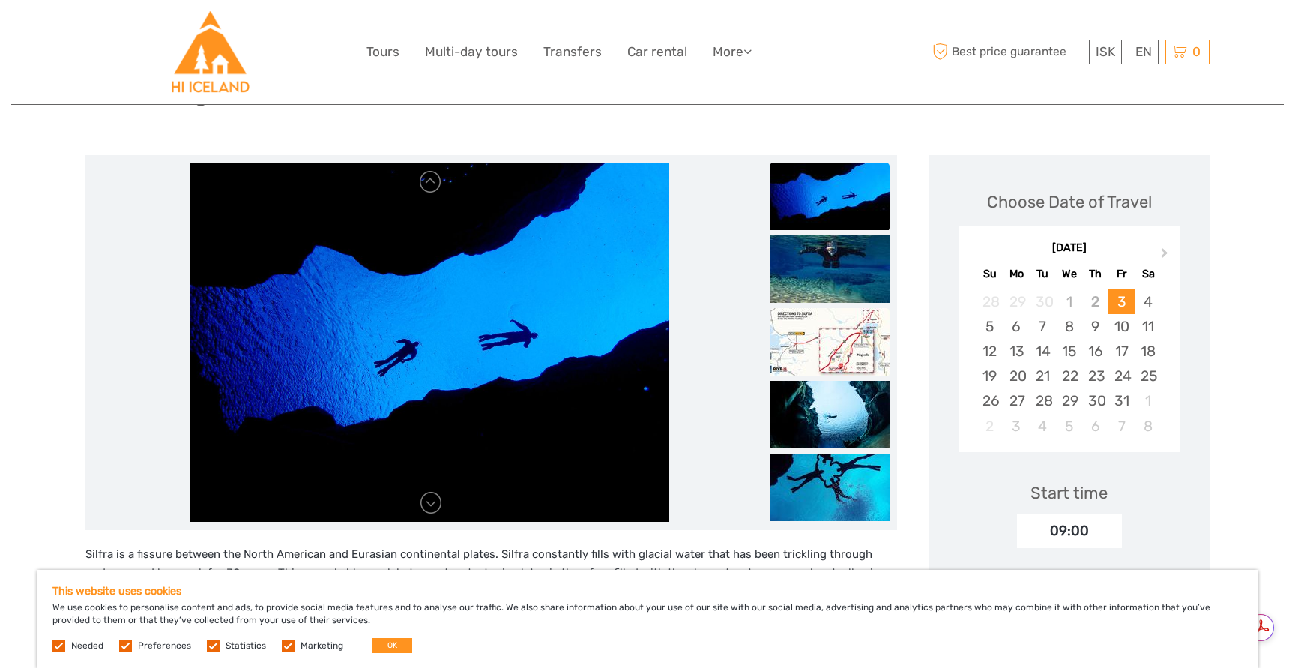
click at [865, 326] on img at bounding box center [830, 341] width 120 height 67
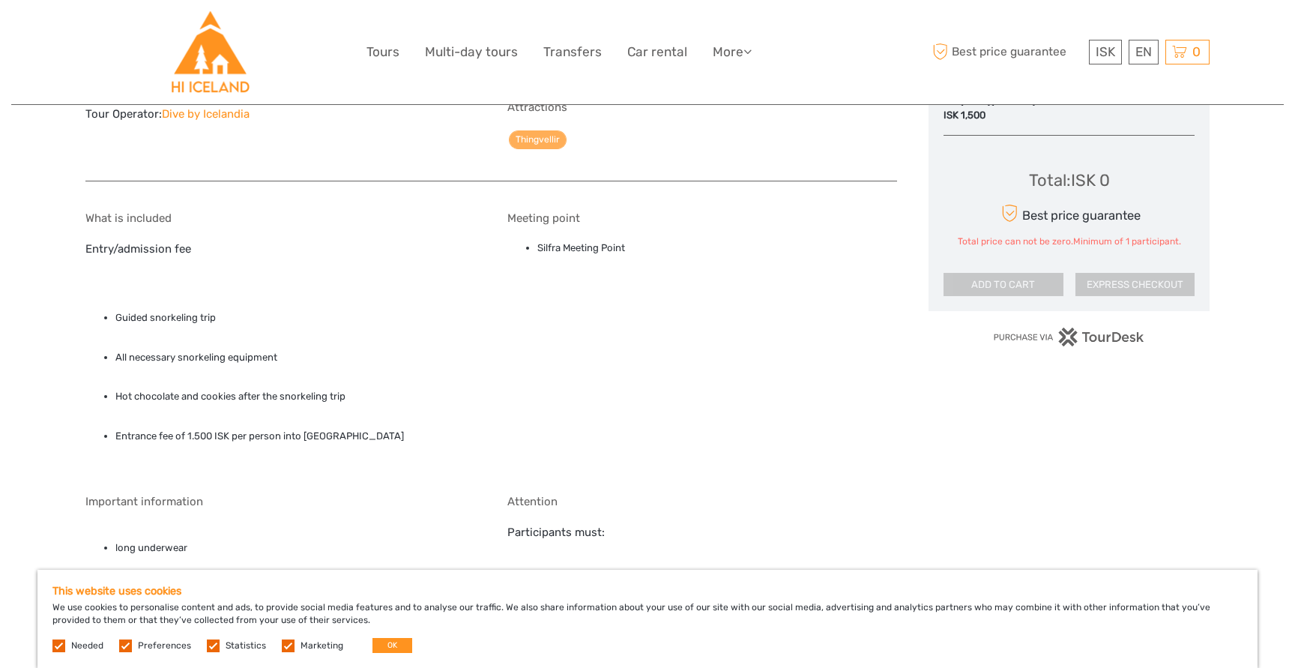
scroll to position [850, 0]
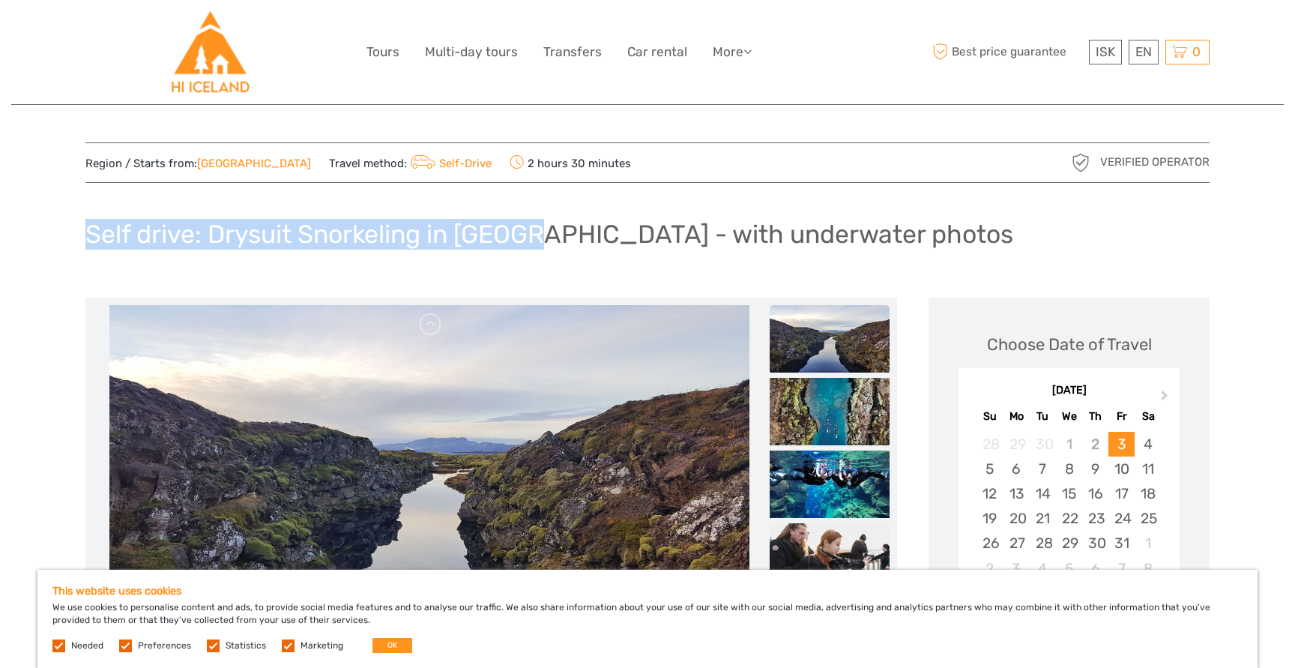
drag, startPoint x: 82, startPoint y: 235, endPoint x: 513, endPoint y: 240, distance: 430.9
copy h1 "Self drive: Drysuit Snorkeling in Silfra"
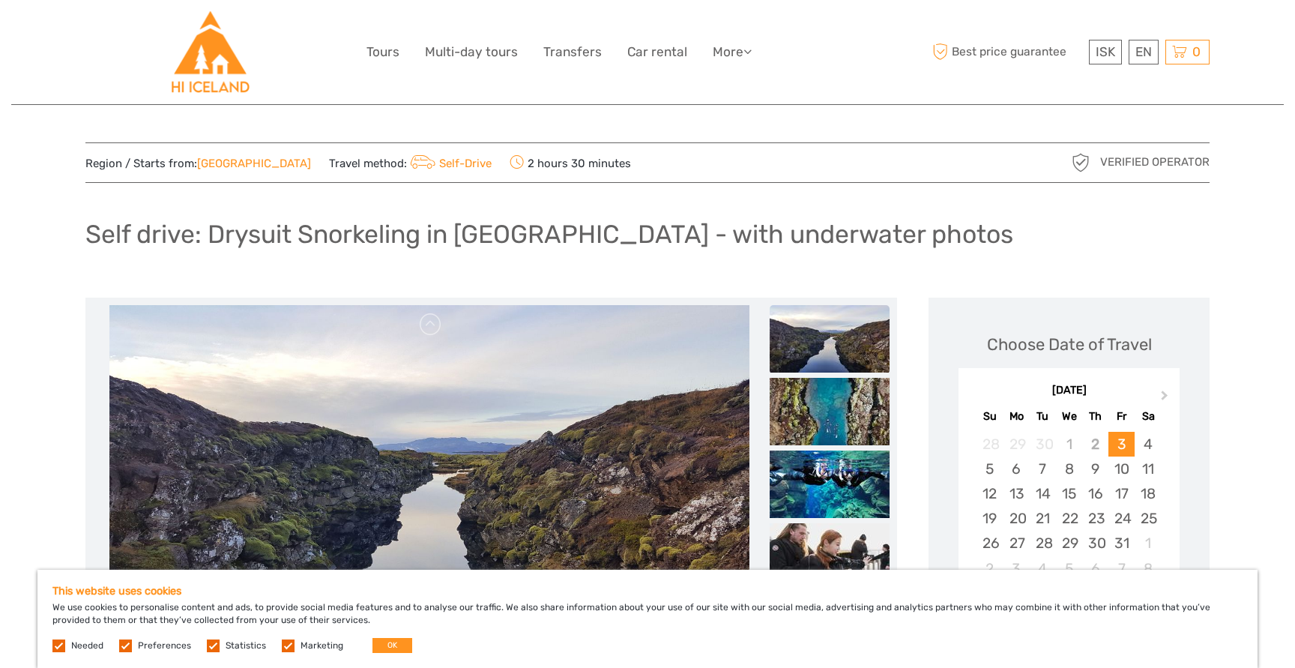
click at [560, 229] on h1 "Self drive: Drysuit Snorkeling in [GEOGRAPHIC_DATA] - with underwater photos" at bounding box center [549, 234] width 928 height 31
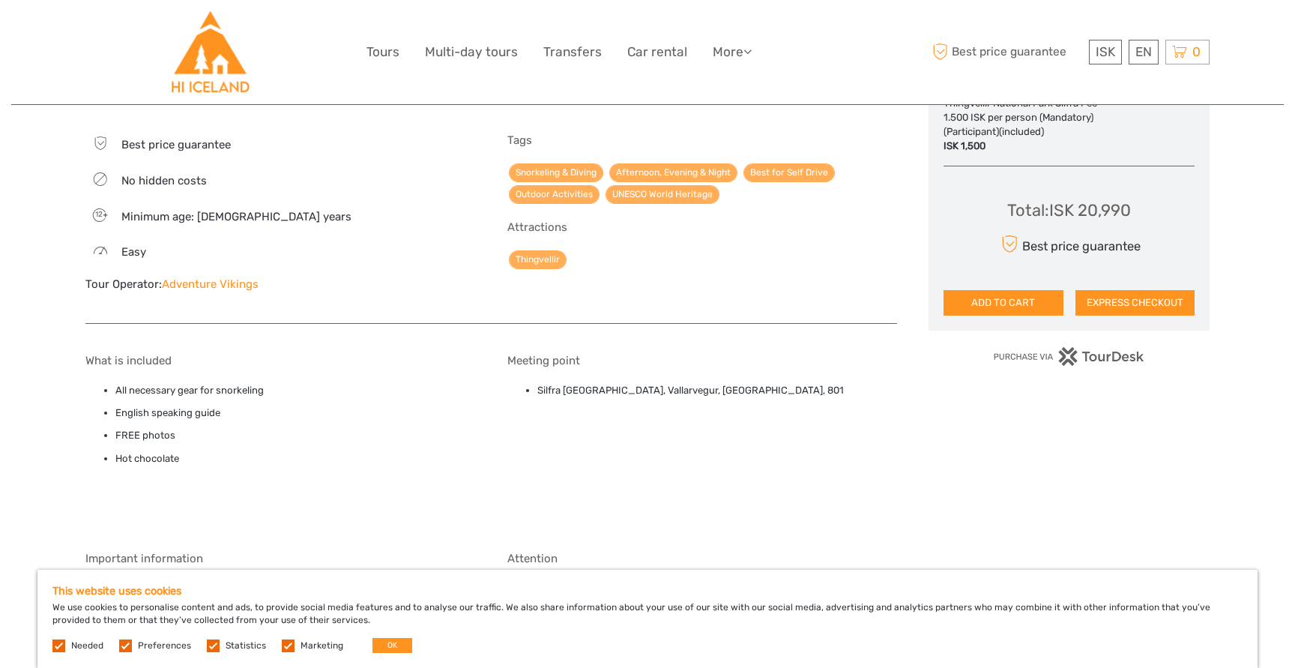
scroll to position [798, 0]
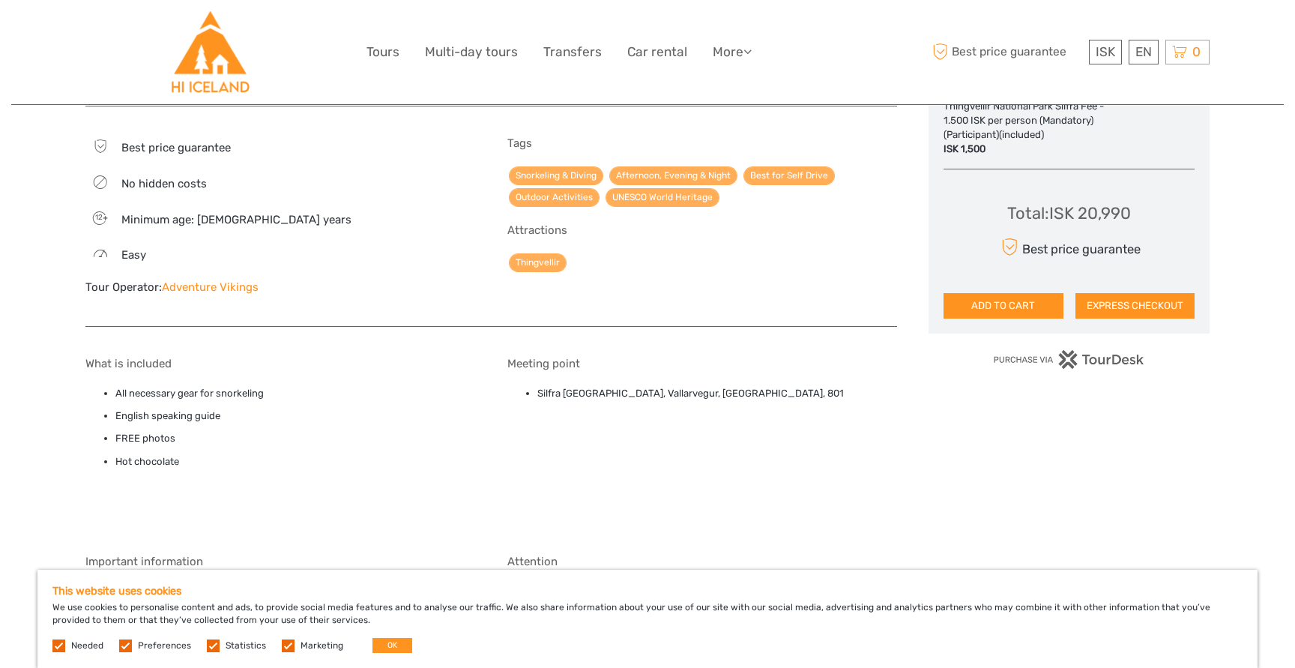
click at [215, 280] on link "Adventure Vikings" at bounding box center [210, 286] width 97 height 13
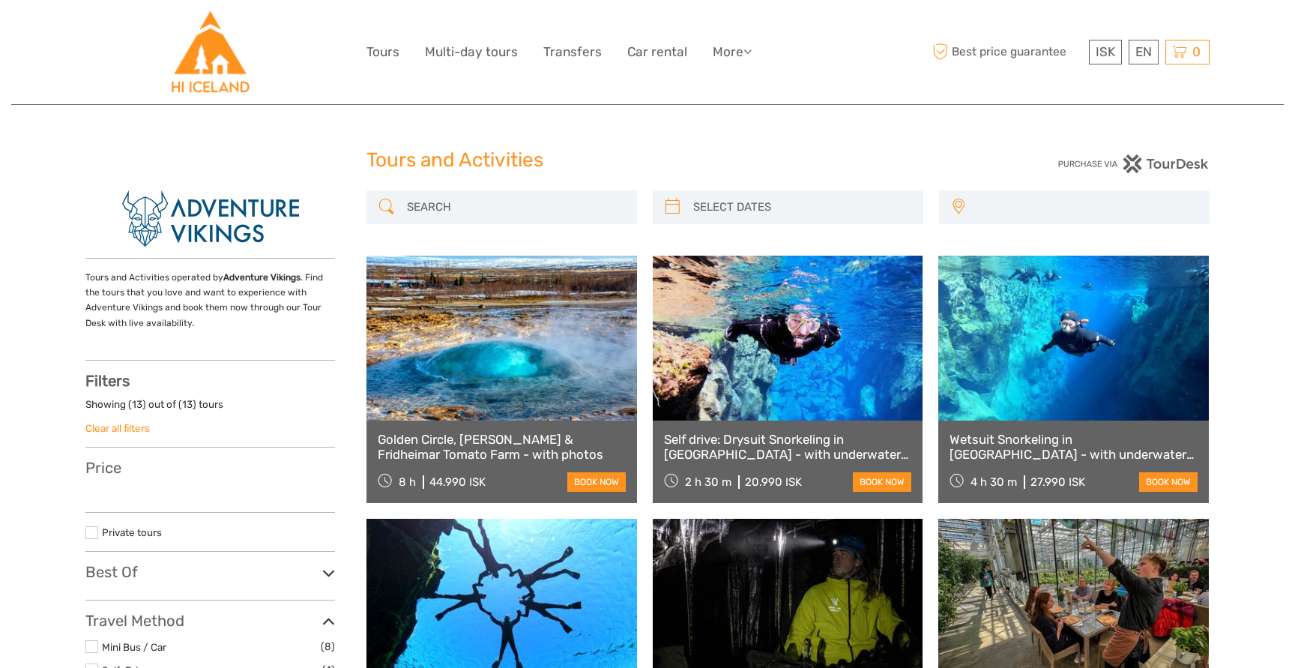
select select
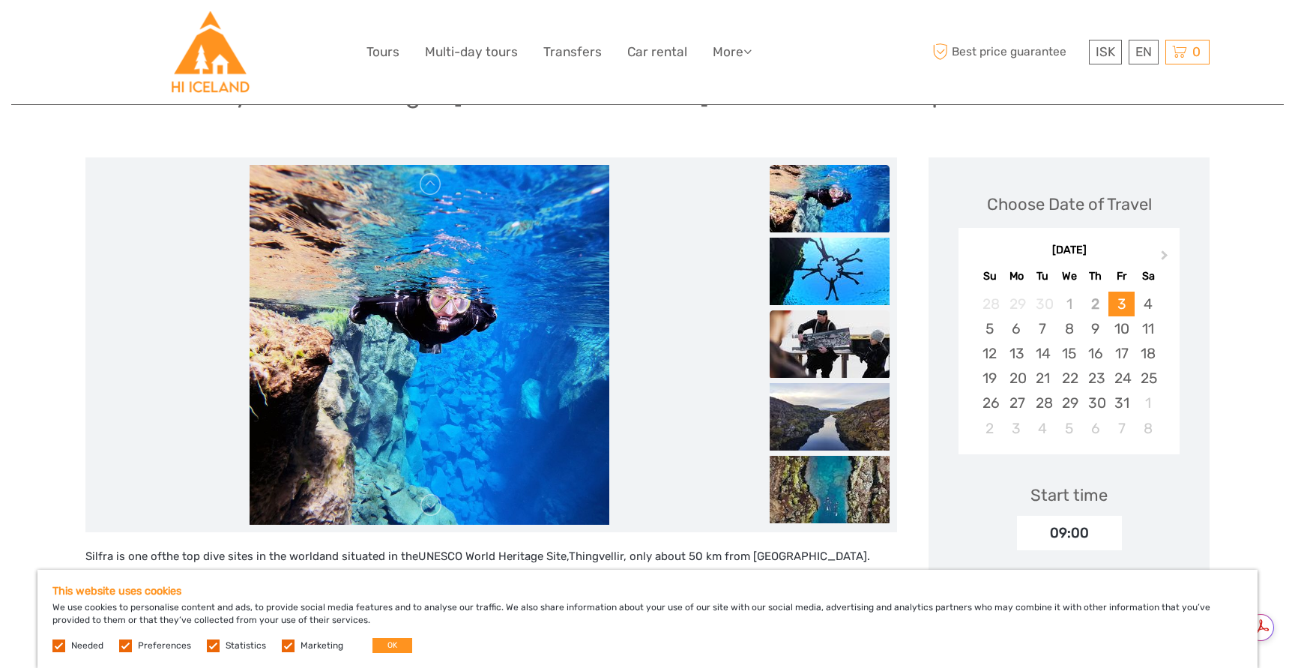
scroll to position [262, 0]
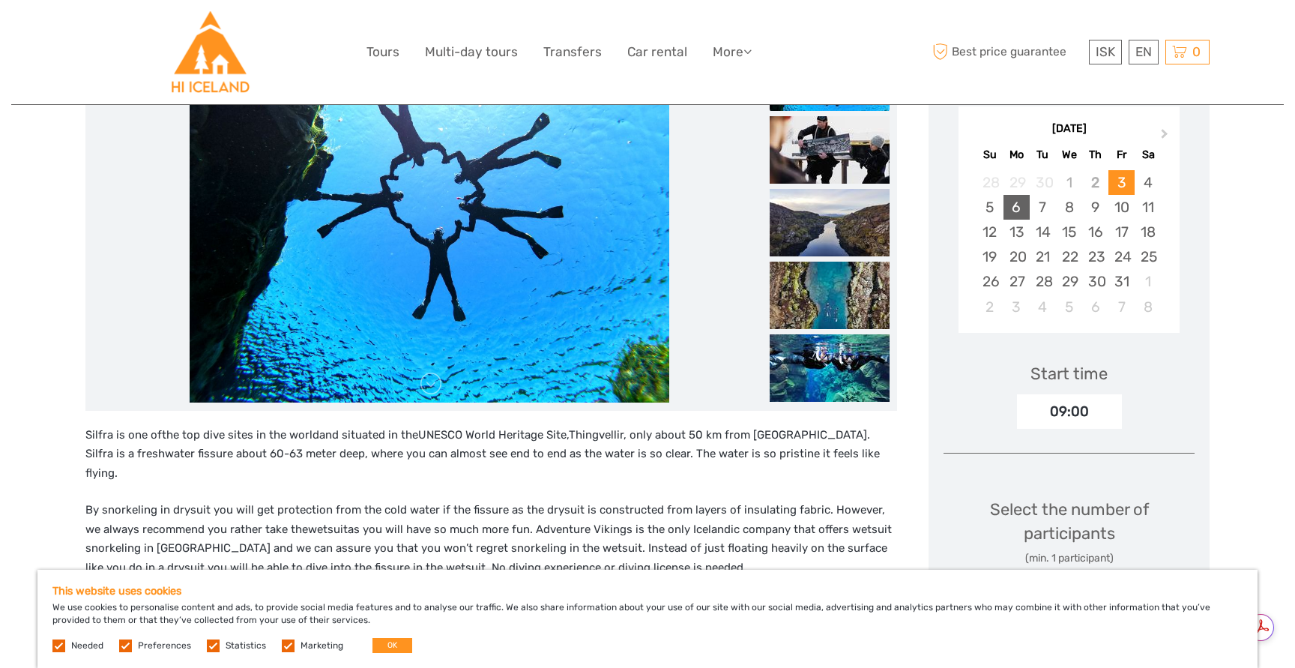
click at [1015, 210] on div "6" at bounding box center [1016, 207] width 26 height 25
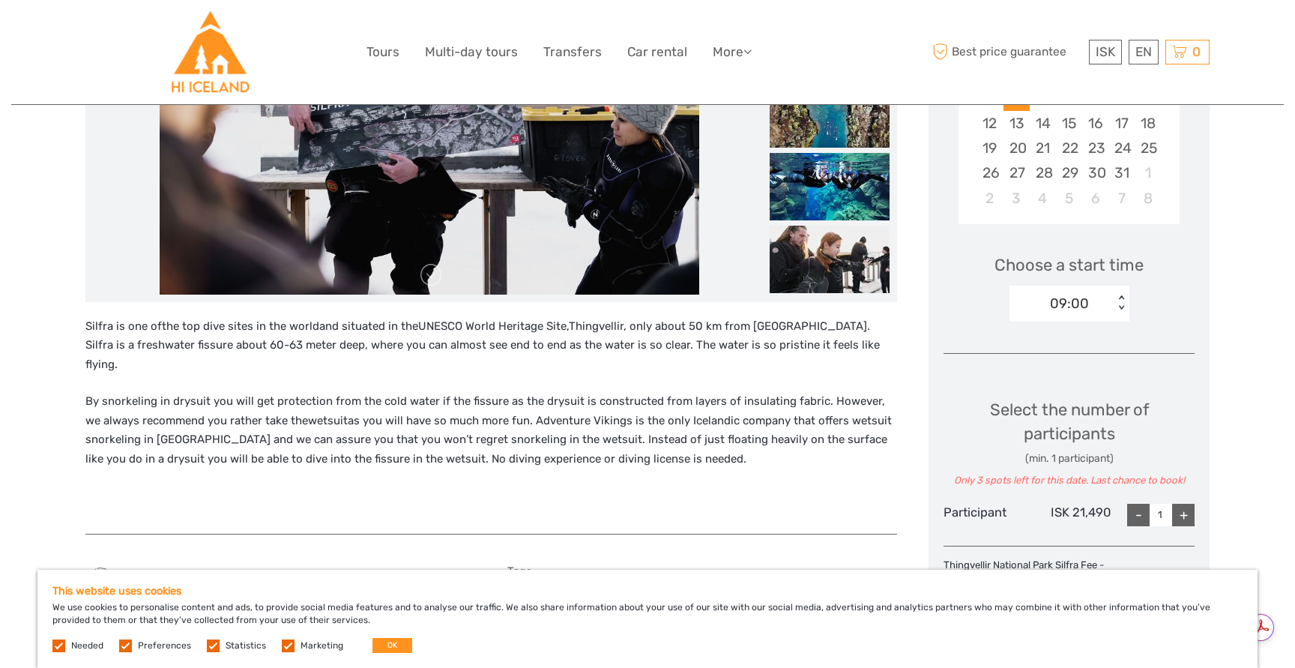
scroll to position [0, 0]
click at [1185, 518] on div "+" at bounding box center [1183, 515] width 22 height 22
type input "2"
